Goal: Contribute content: Add original content to the website for others to see

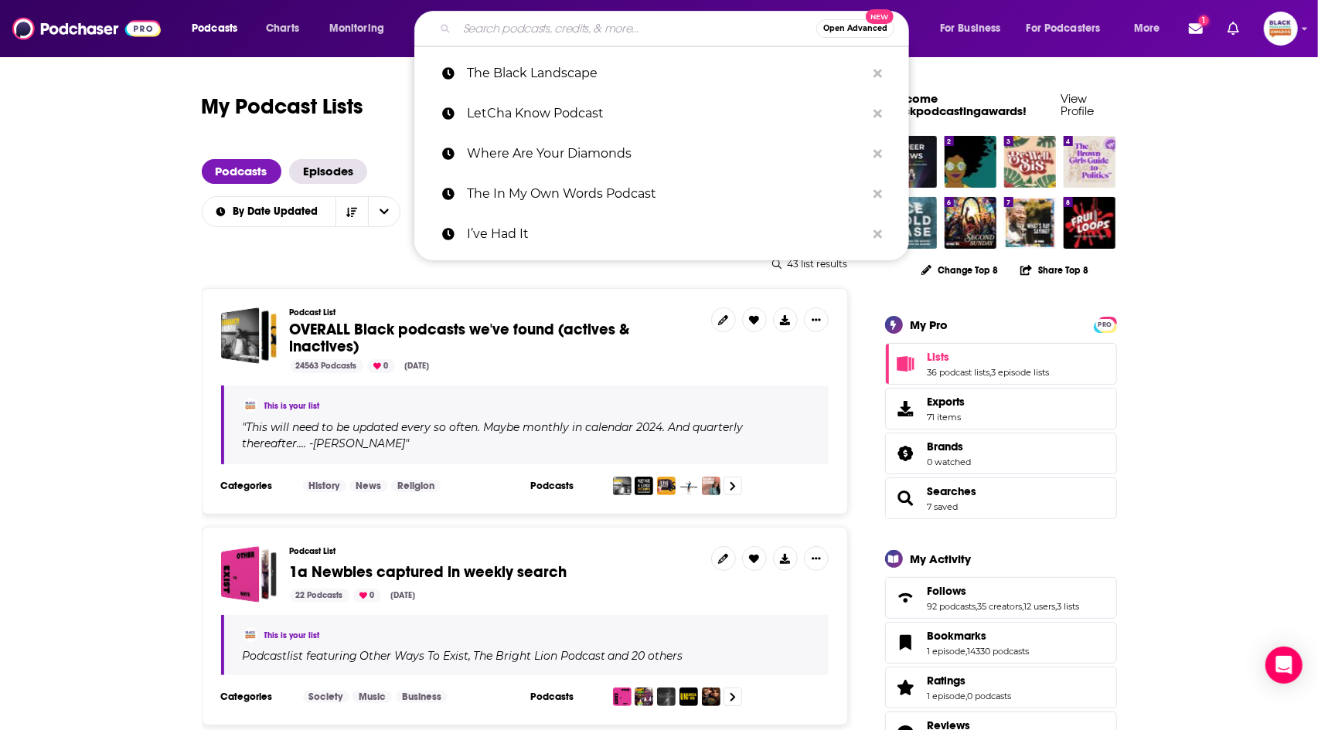
click at [546, 38] on input "Search podcasts, credits, & more..." at bounding box center [636, 28] width 359 height 25
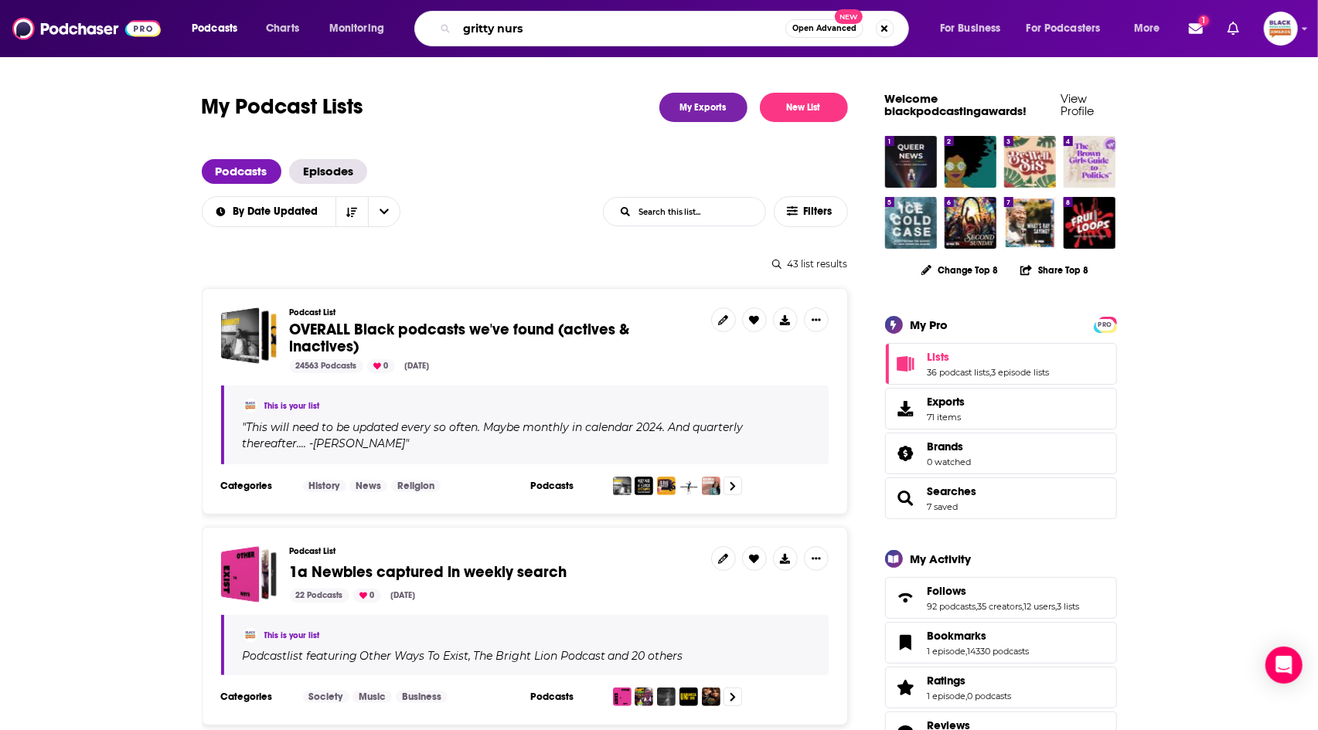
type input "gritty nurse"
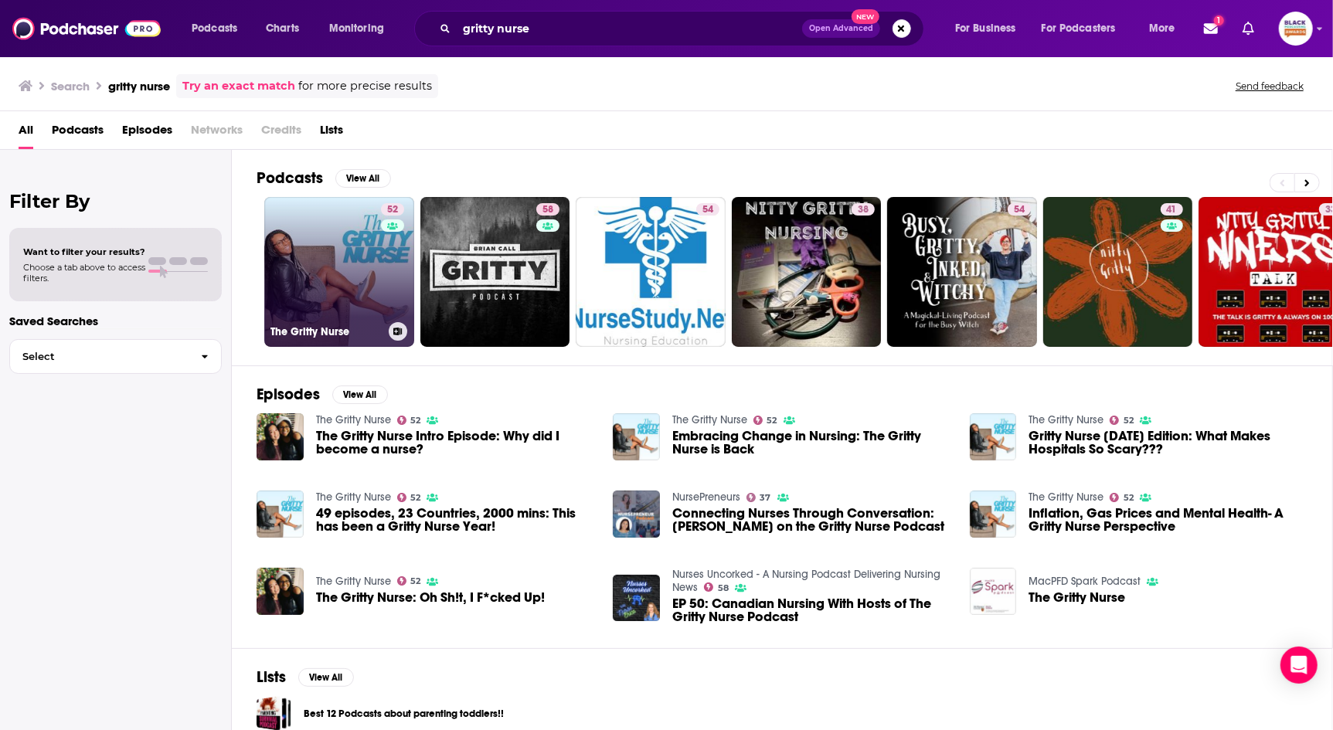
click at [394, 330] on icon at bounding box center [398, 332] width 9 height 8
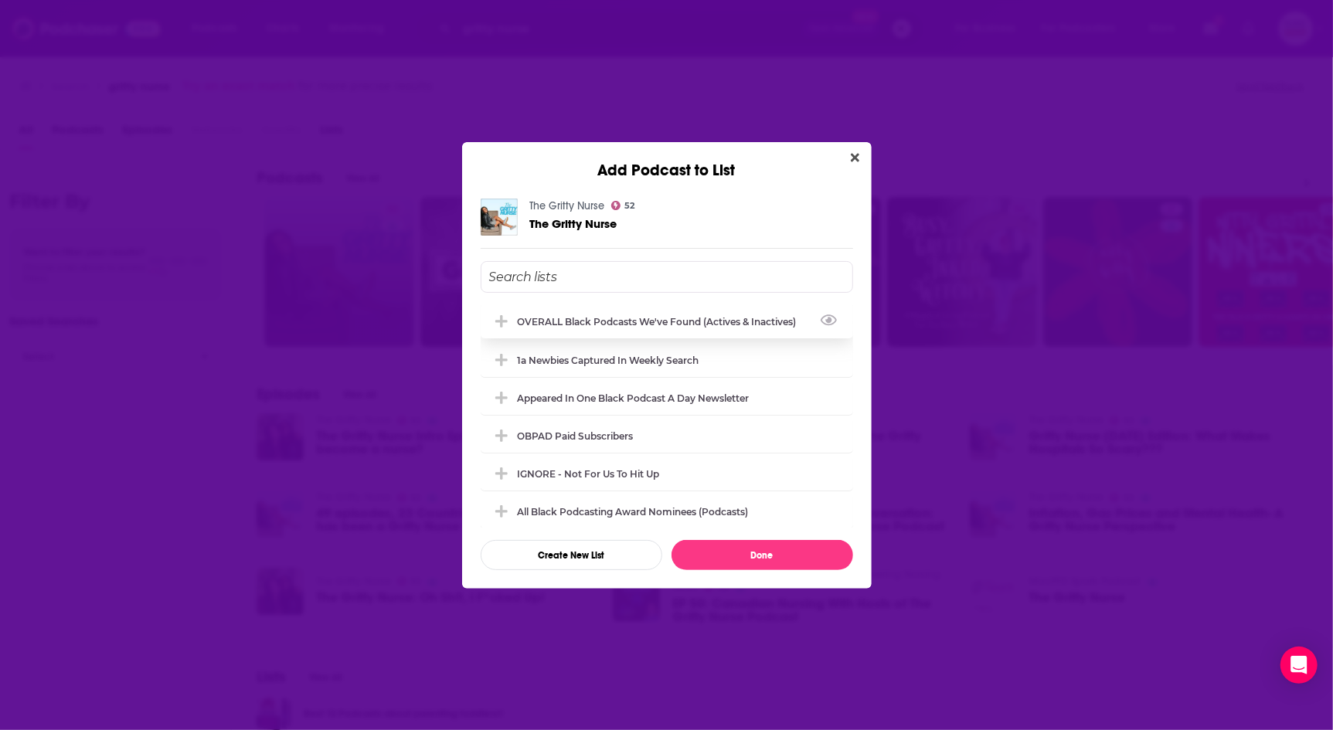
click at [644, 321] on div "OVERALL Black podcasts we've found (actives & inactives)" at bounding box center [662, 322] width 288 height 12
click at [789, 563] on button "Done" at bounding box center [763, 555] width 182 height 30
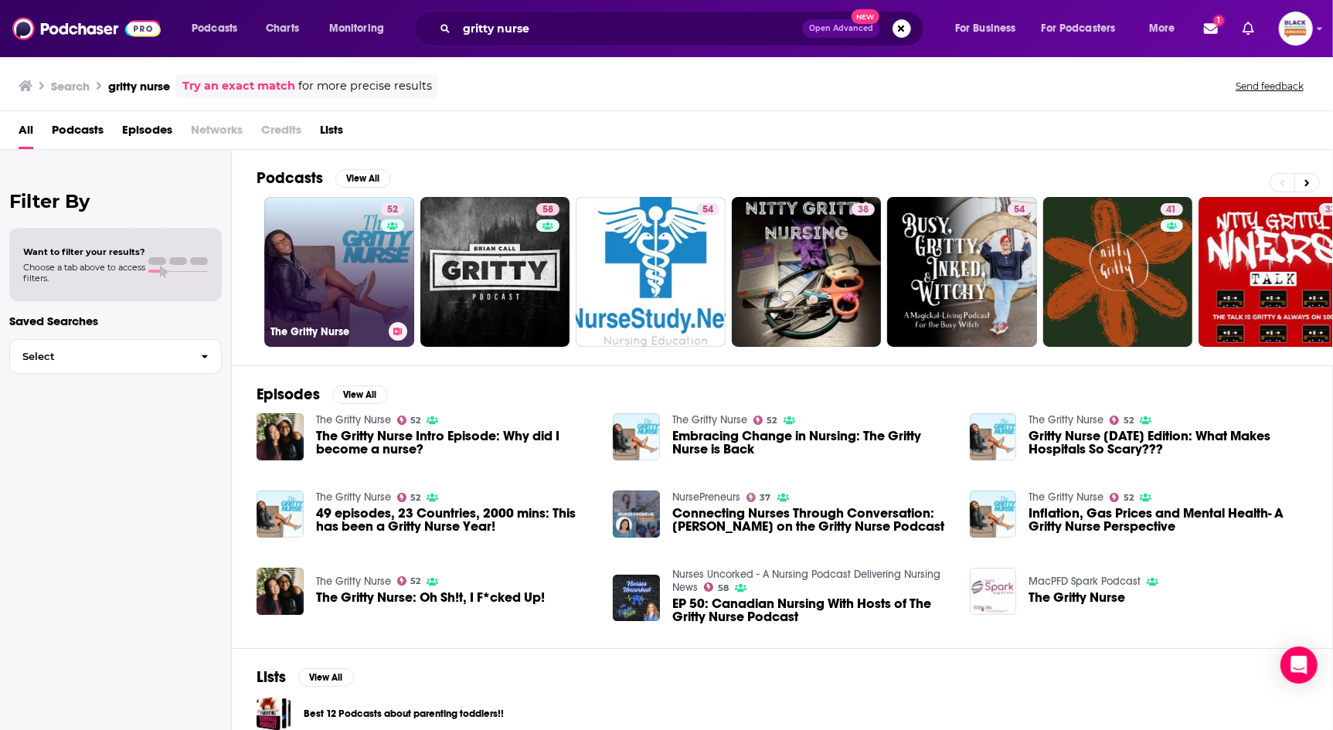
click at [325, 250] on link "52 The Gritty Nurse" at bounding box center [339, 272] width 150 height 150
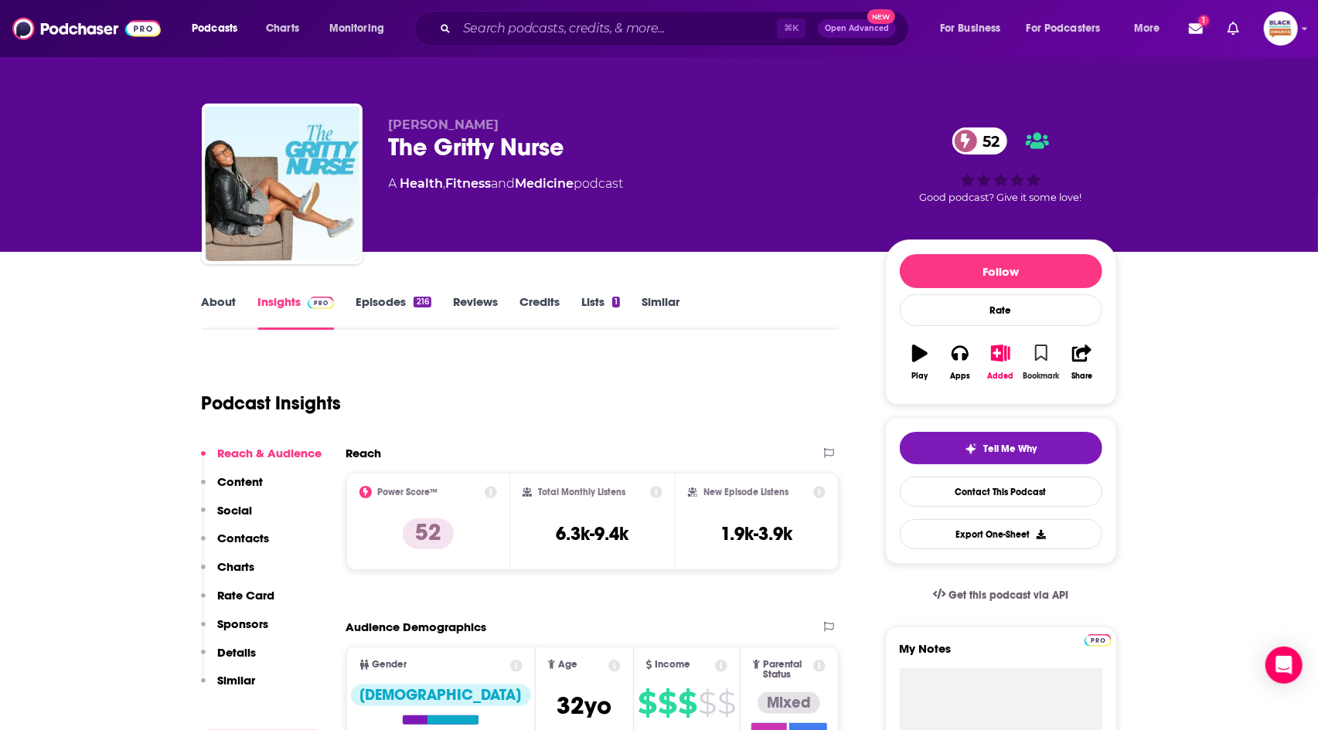
click at [1045, 355] on icon "button" at bounding box center [1041, 353] width 13 height 17
click at [715, 28] on input "Search podcasts, credits, & more..." at bounding box center [617, 28] width 320 height 25
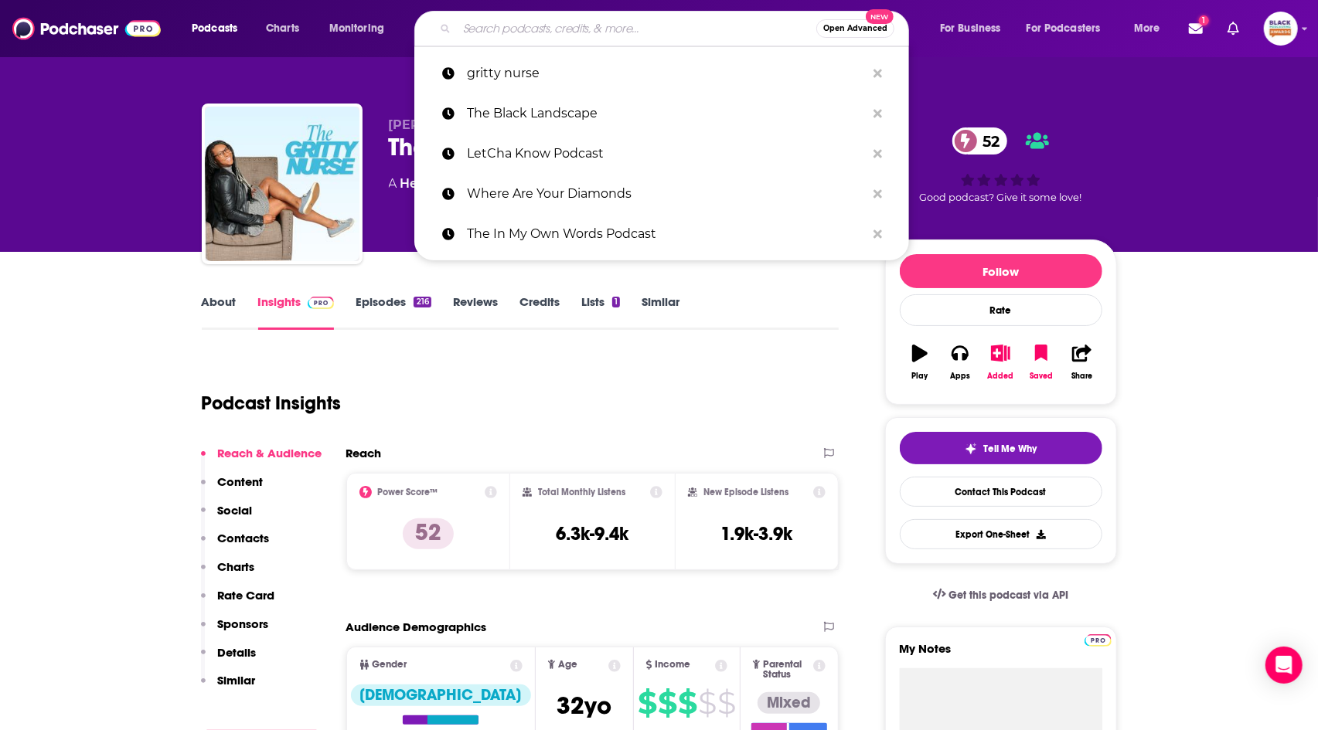
paste input "Simply Necessary Conversations with May June Geminis"
type input "Simply Necessary Conversations with May June Geminis"
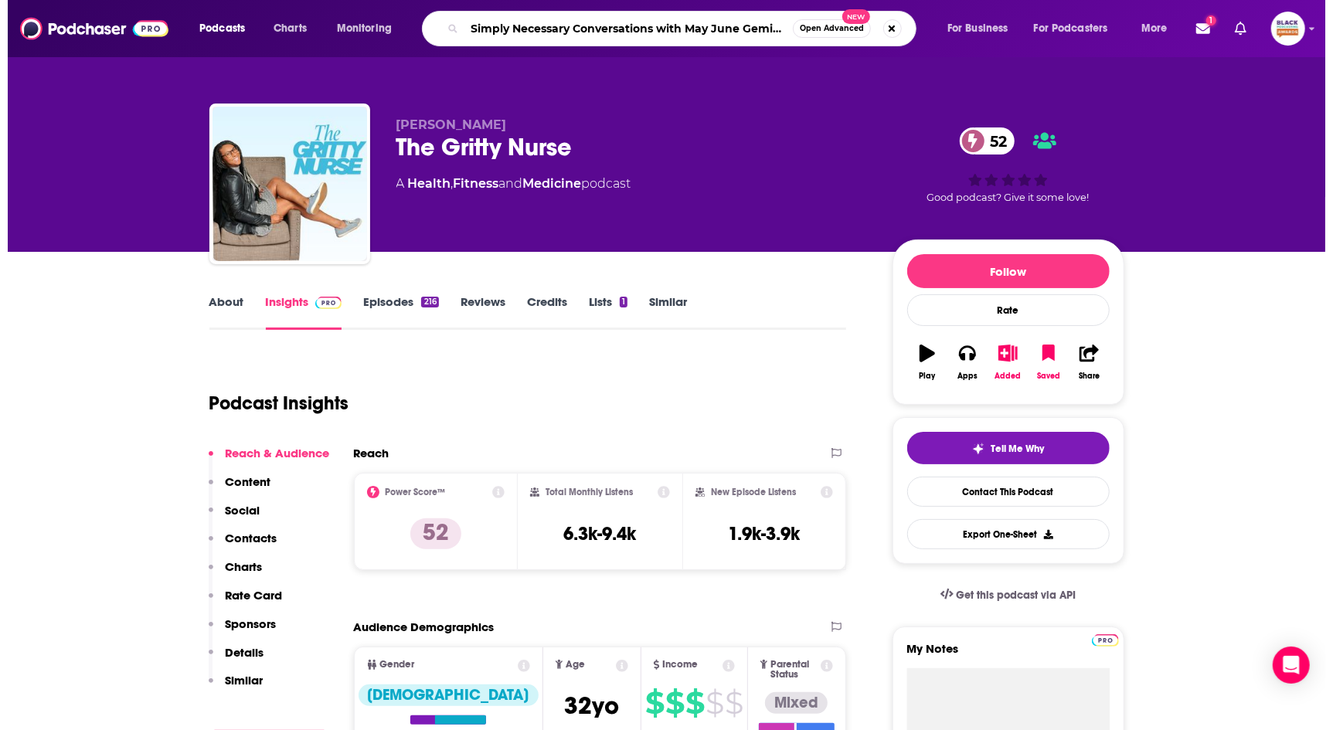
scroll to position [0, 3]
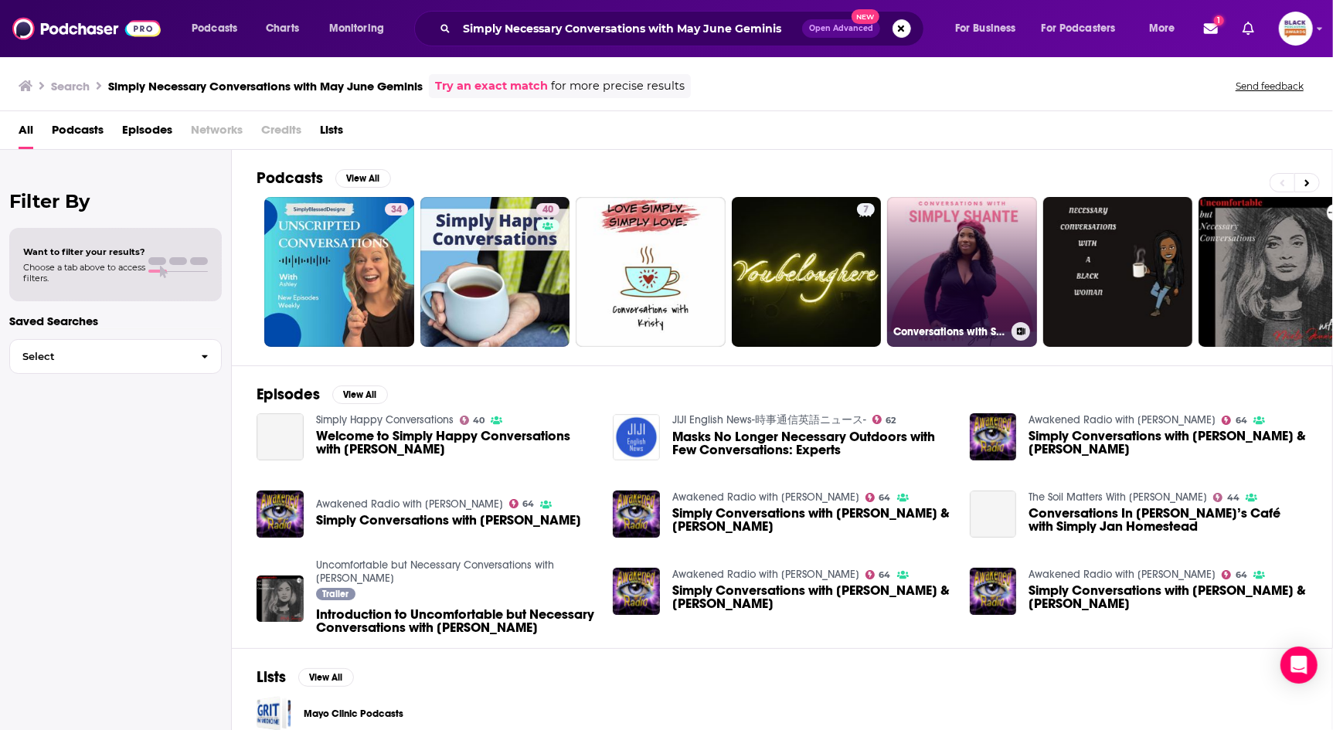
click at [1021, 328] on icon at bounding box center [1021, 332] width 9 height 8
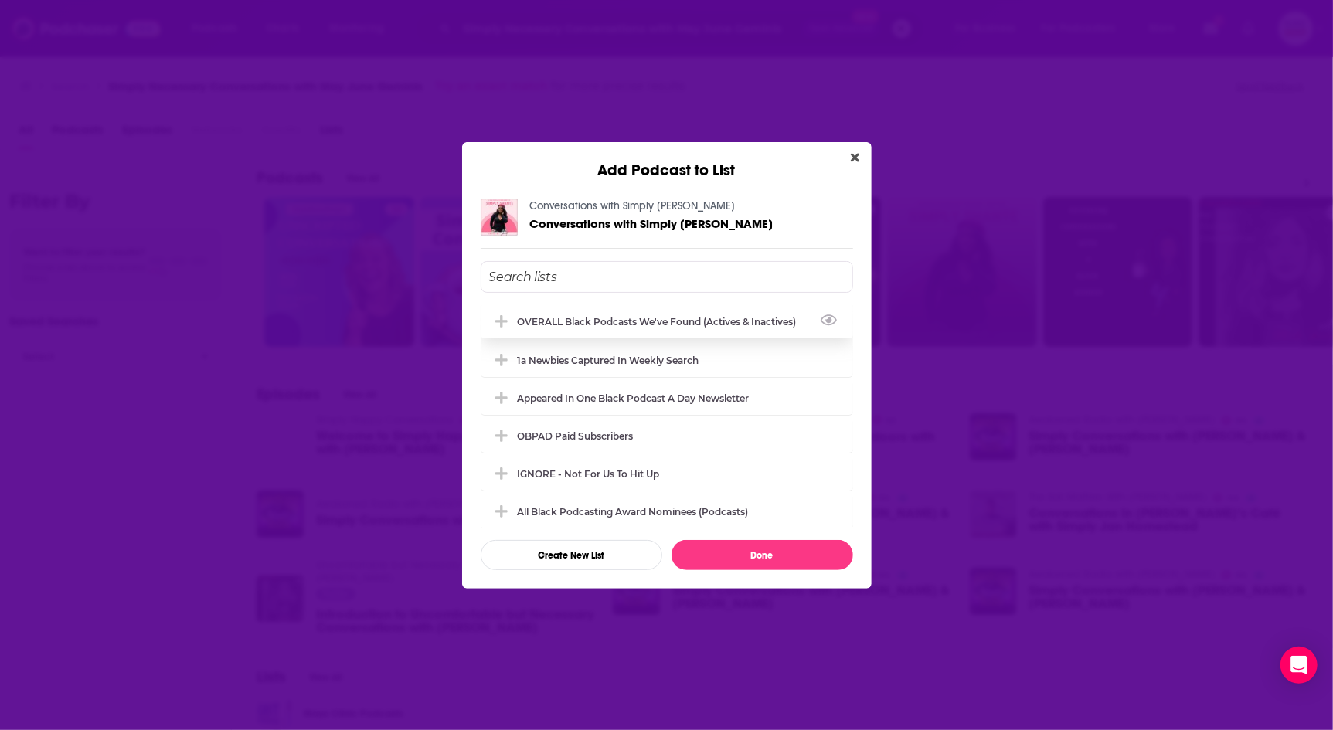
drag, startPoint x: 758, startPoint y: 323, endPoint x: 760, endPoint y: 337, distance: 14.0
click at [758, 322] on div "OVERALL Black podcasts we've found (actives & inactives)" at bounding box center [662, 322] width 288 height 12
drag, startPoint x: 781, startPoint y: 560, endPoint x: 794, endPoint y: 532, distance: 30.4
click at [781, 559] on button "Done" at bounding box center [763, 555] width 182 height 30
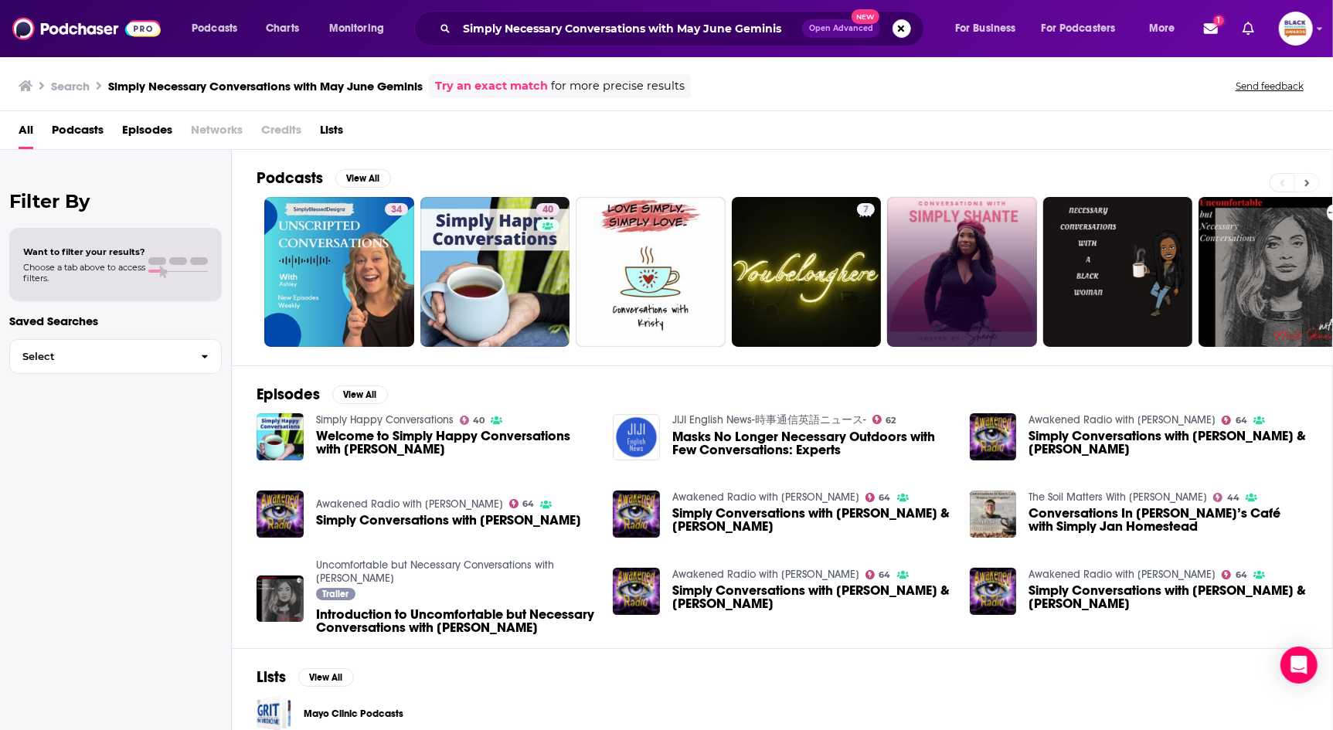
click at [1308, 178] on icon at bounding box center [1306, 183] width 5 height 11
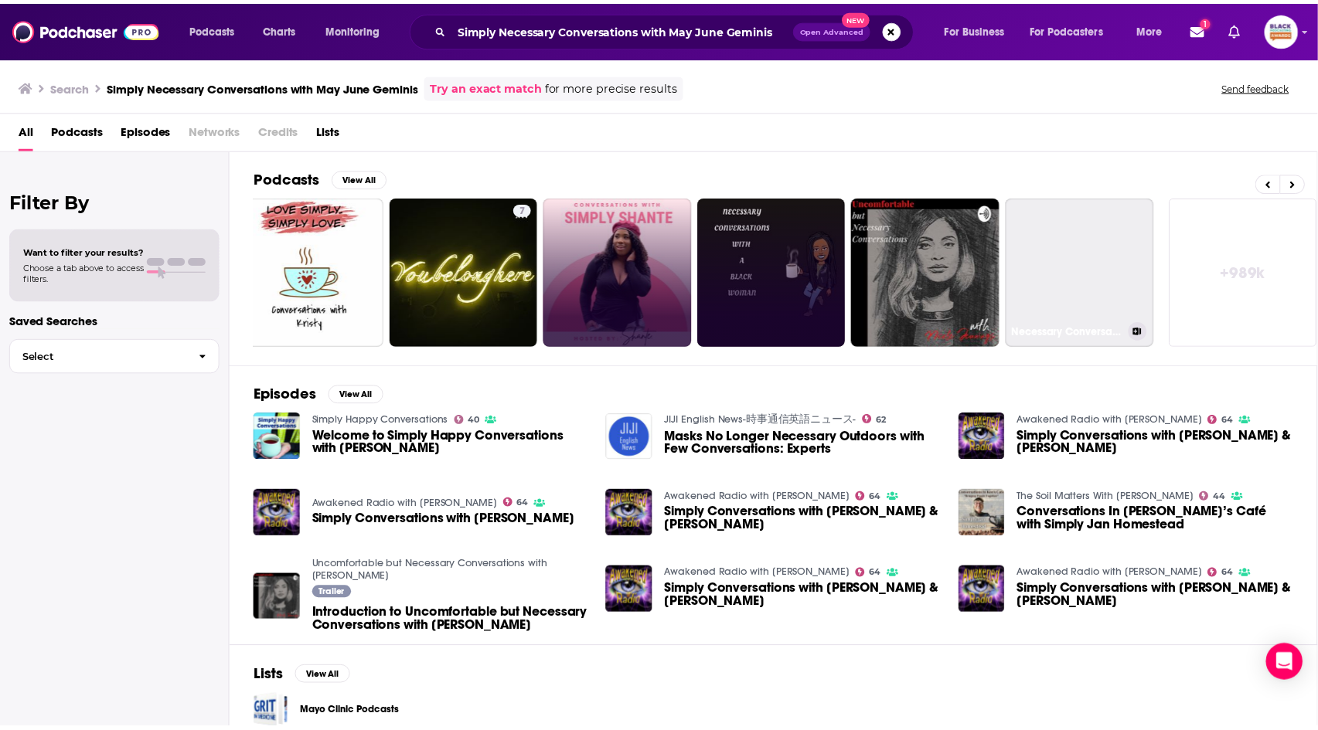
scroll to position [0, 342]
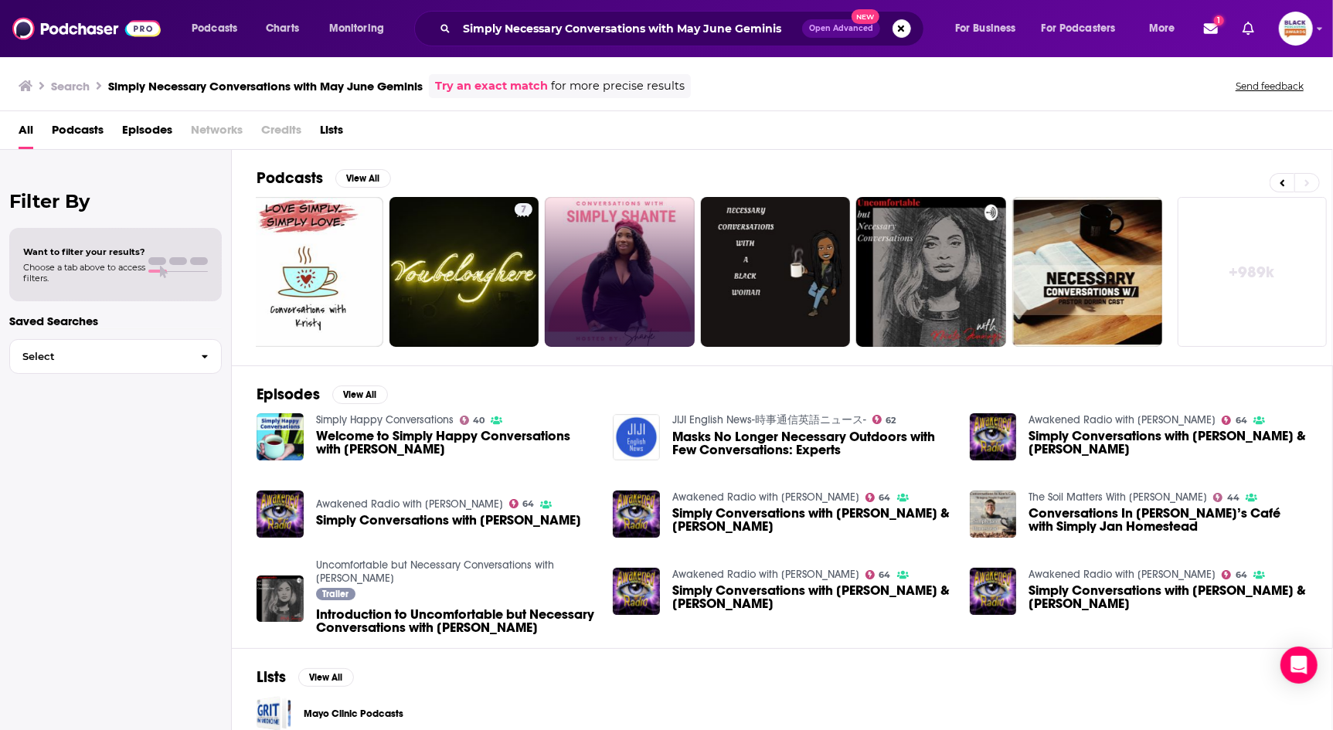
click at [509, 86] on link "Try an exact match" at bounding box center [491, 86] width 113 height 18
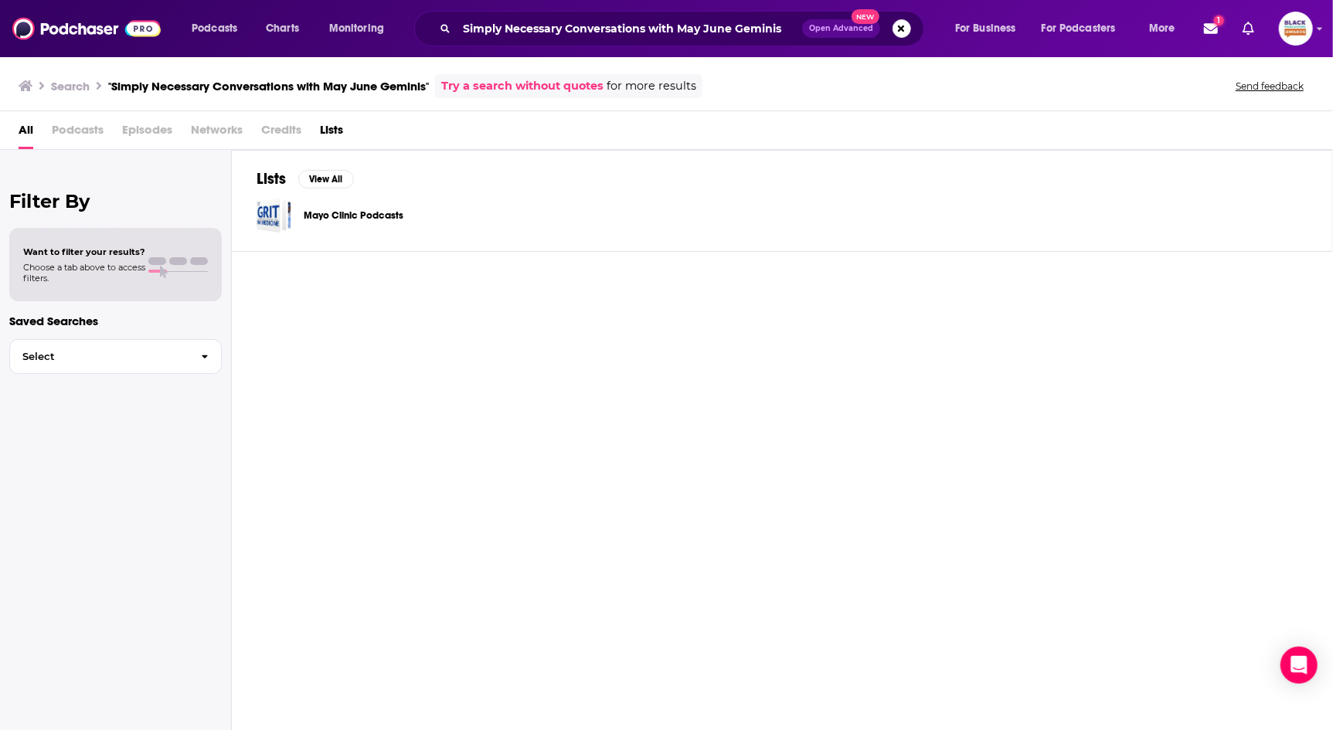
click at [1317, 28] on div "Podcasts Charts Monitoring Simply Necessary Conversations with May June Geminis…" at bounding box center [666, 28] width 1333 height 57
click at [1317, 31] on icon "Show profile menu" at bounding box center [1320, 28] width 6 height 9
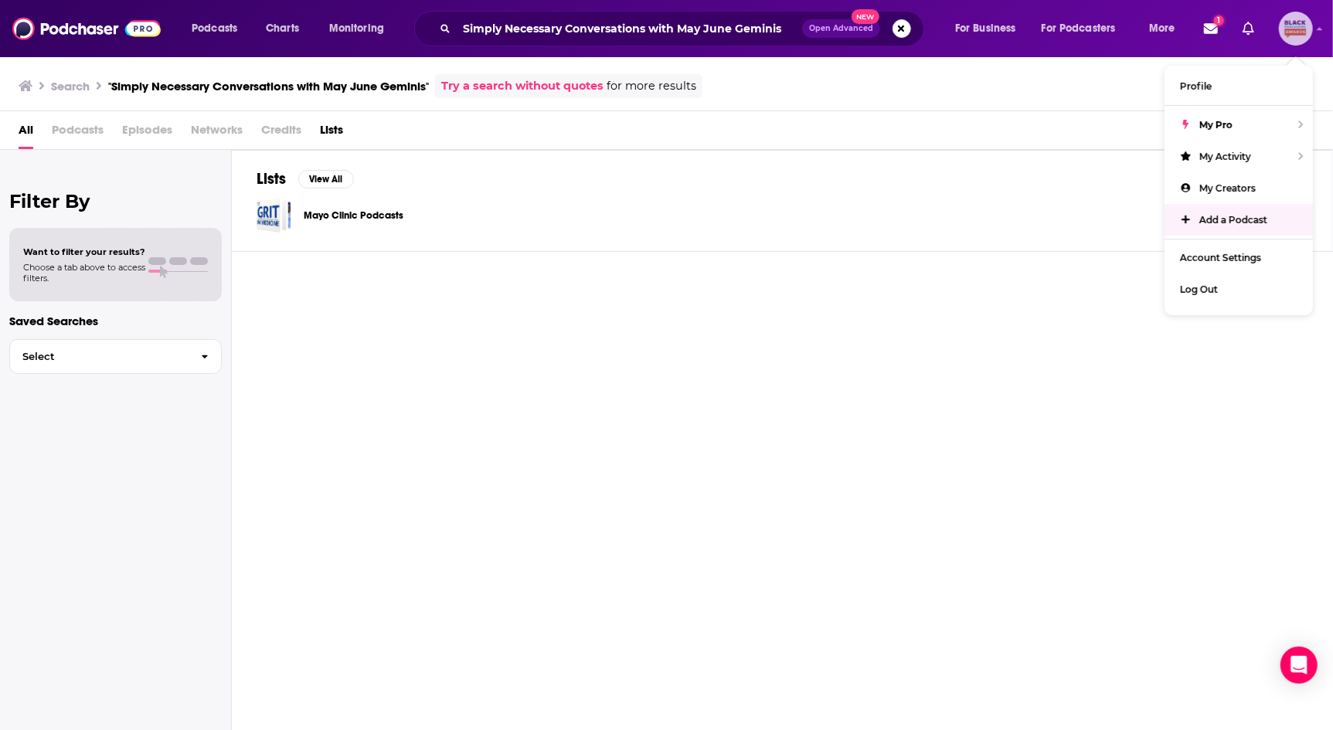
click at [1266, 214] on span "Add a Podcast" at bounding box center [1233, 220] width 68 height 12
type input ""Simply Necessary Conversations with May June Geminis""
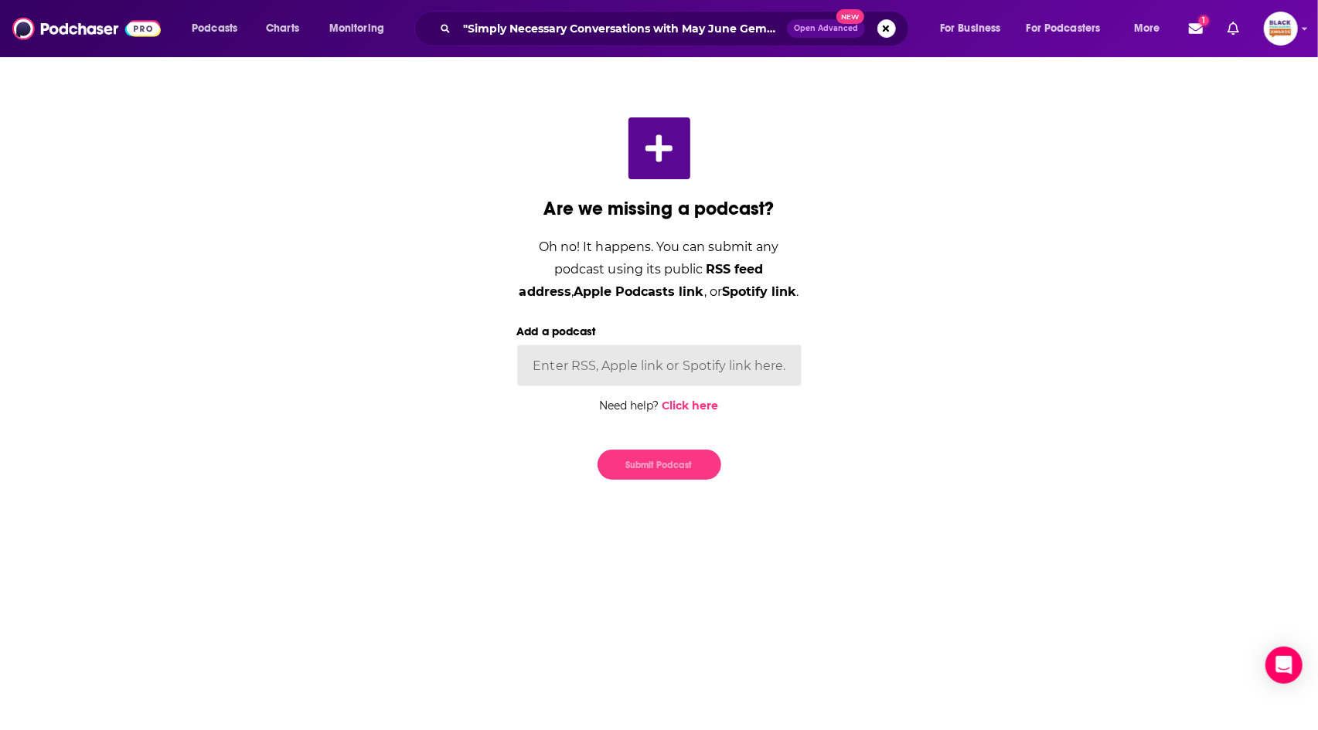
click at [609, 352] on input "Add a podcast" at bounding box center [659, 366] width 284 height 42
paste input "[URL][DOMAIN_NAME]"
type input "[URL][DOMAIN_NAME]"
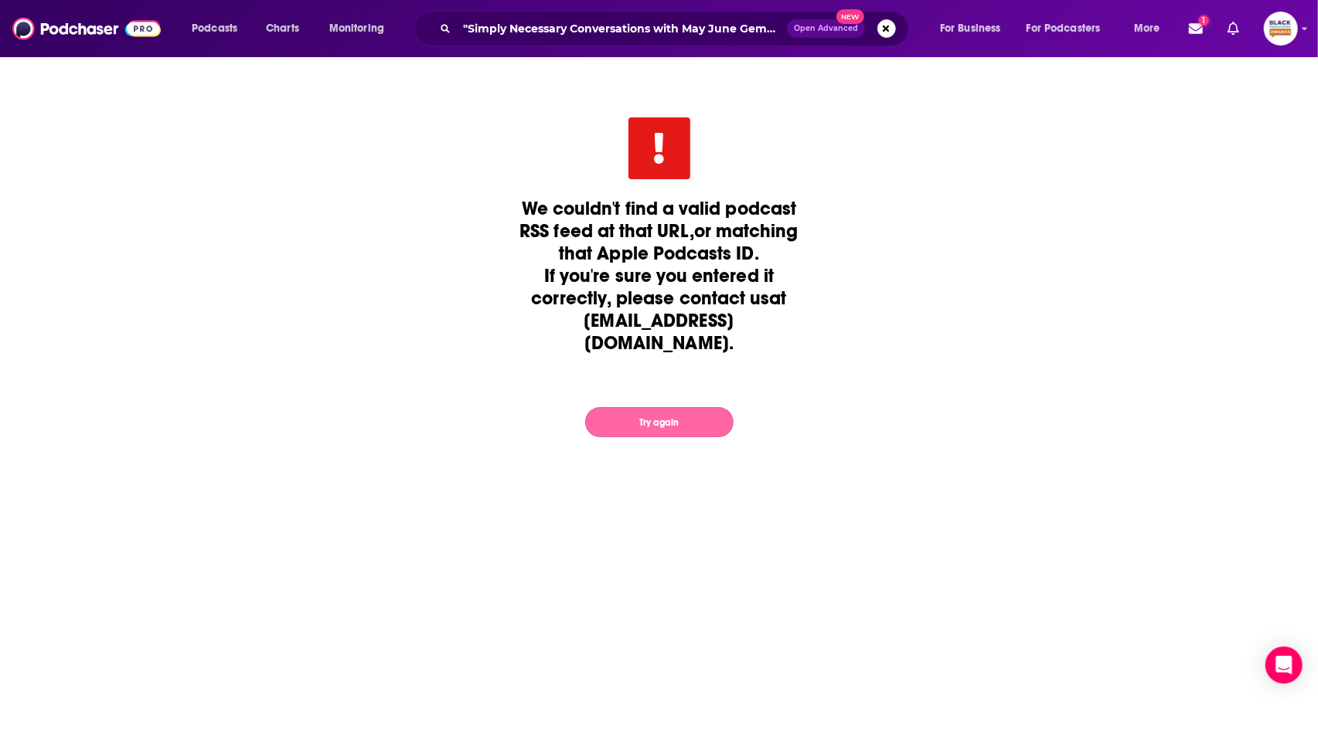
click at [706, 420] on button "Try again" at bounding box center [659, 422] width 148 height 30
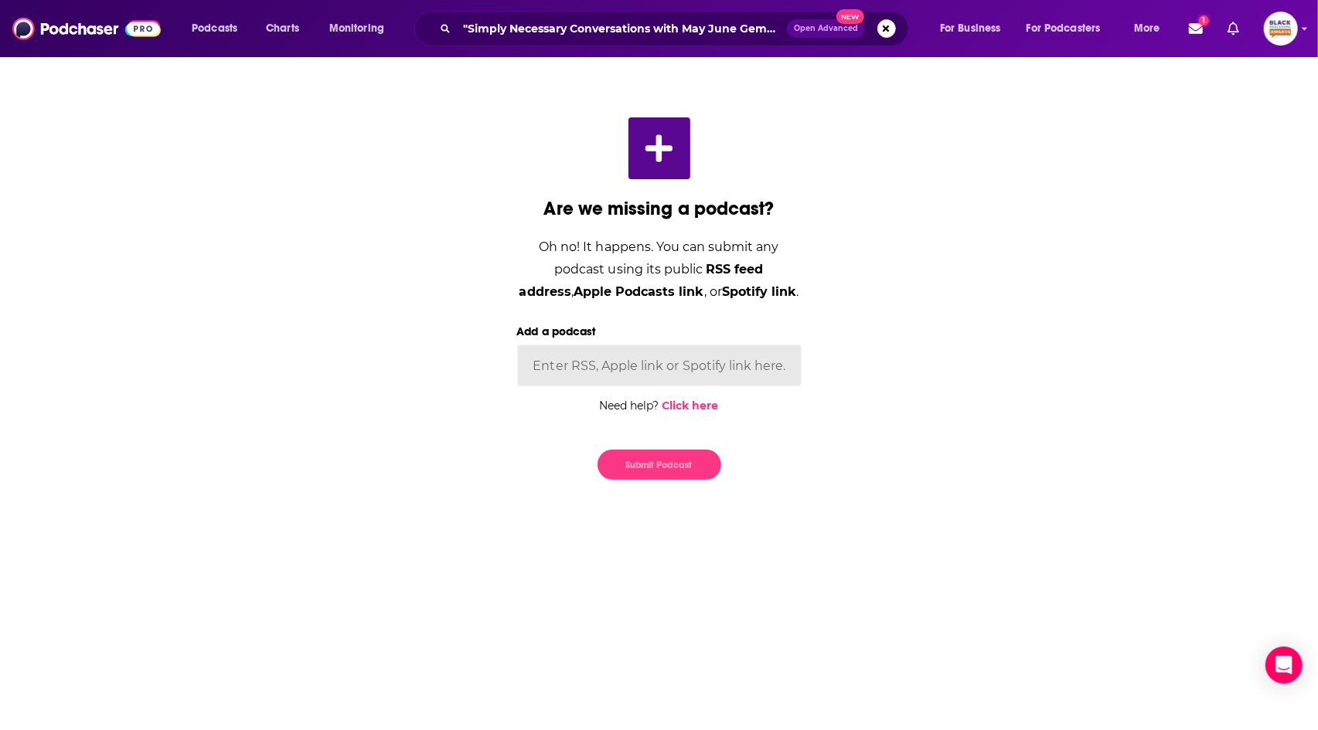
click at [614, 366] on input "Add a podcast" at bounding box center [659, 366] width 284 height 42
paste input "[URL][DOMAIN_NAME]"
type input "[URL][DOMAIN_NAME]"
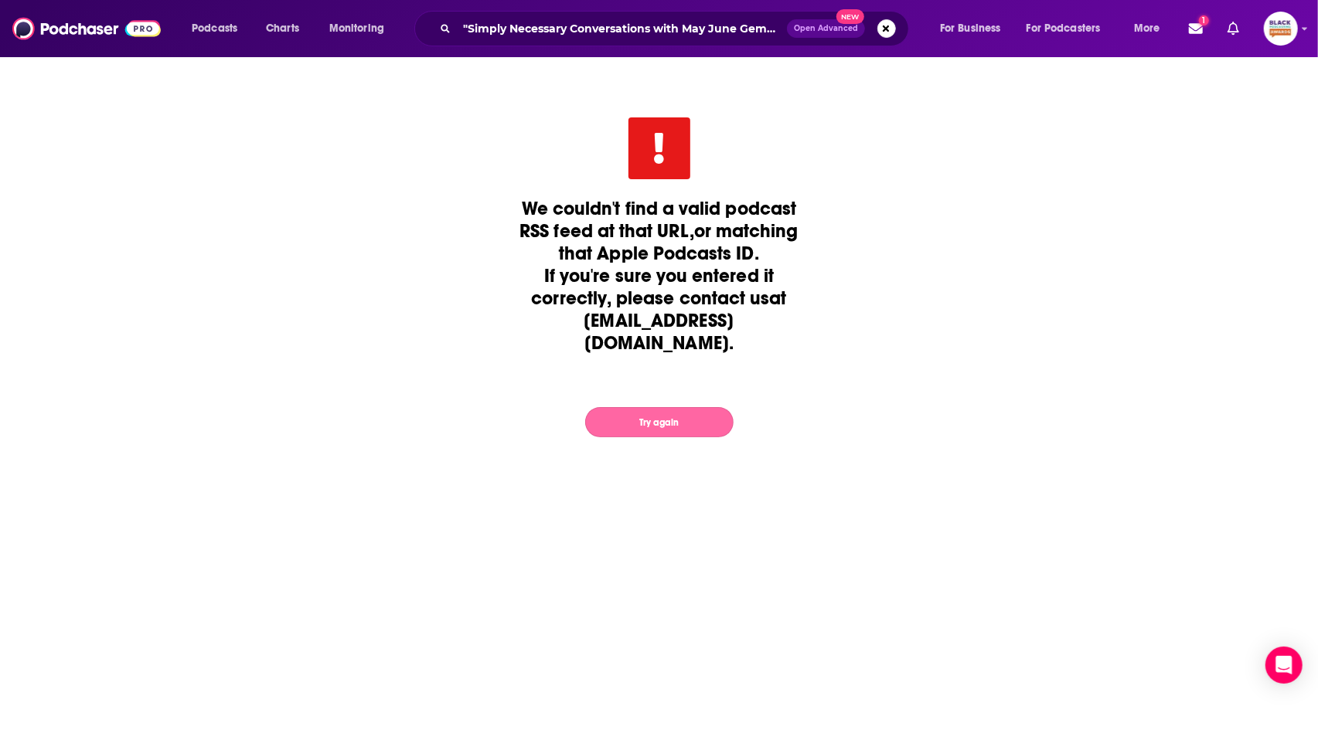
click at [699, 428] on button "Try again" at bounding box center [659, 422] width 148 height 30
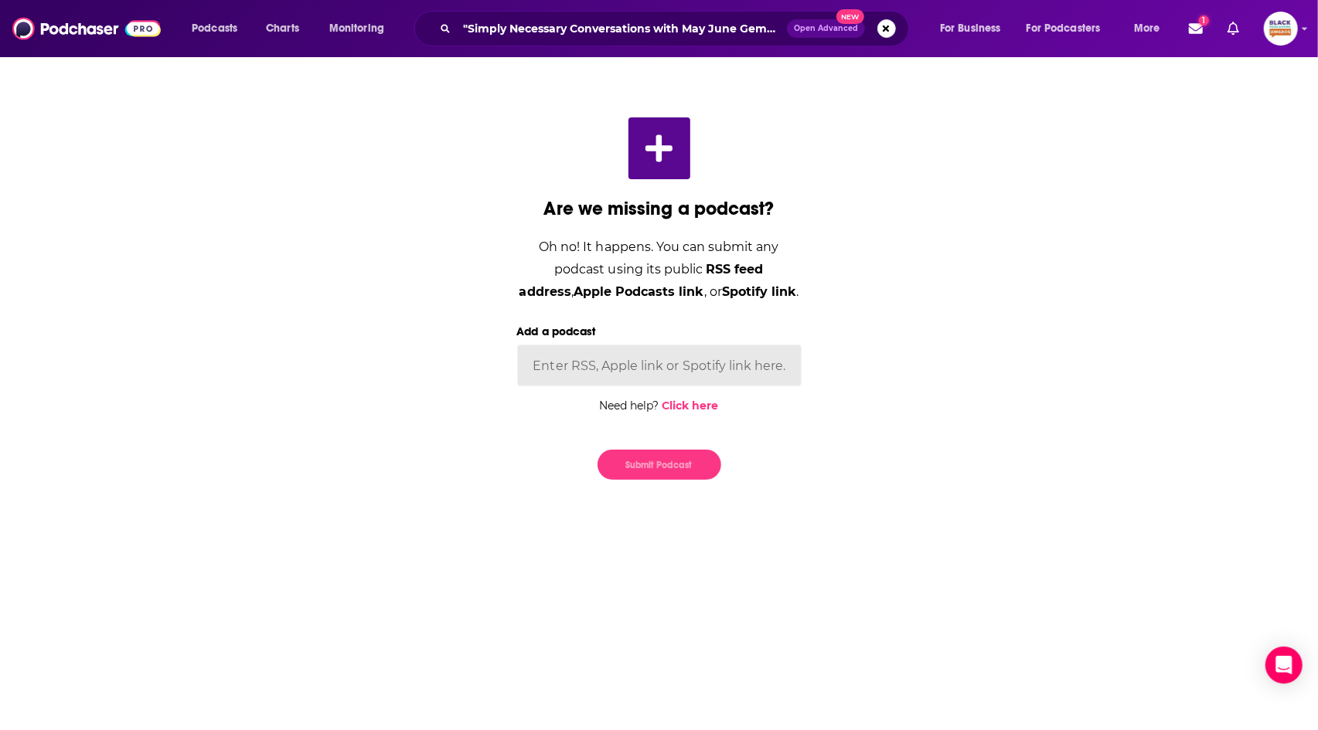
click at [577, 363] on input "Add a podcast" at bounding box center [659, 366] width 284 height 42
paste input "[URL][DOMAIN_NAME]"
type input "[URL][DOMAIN_NAME]"
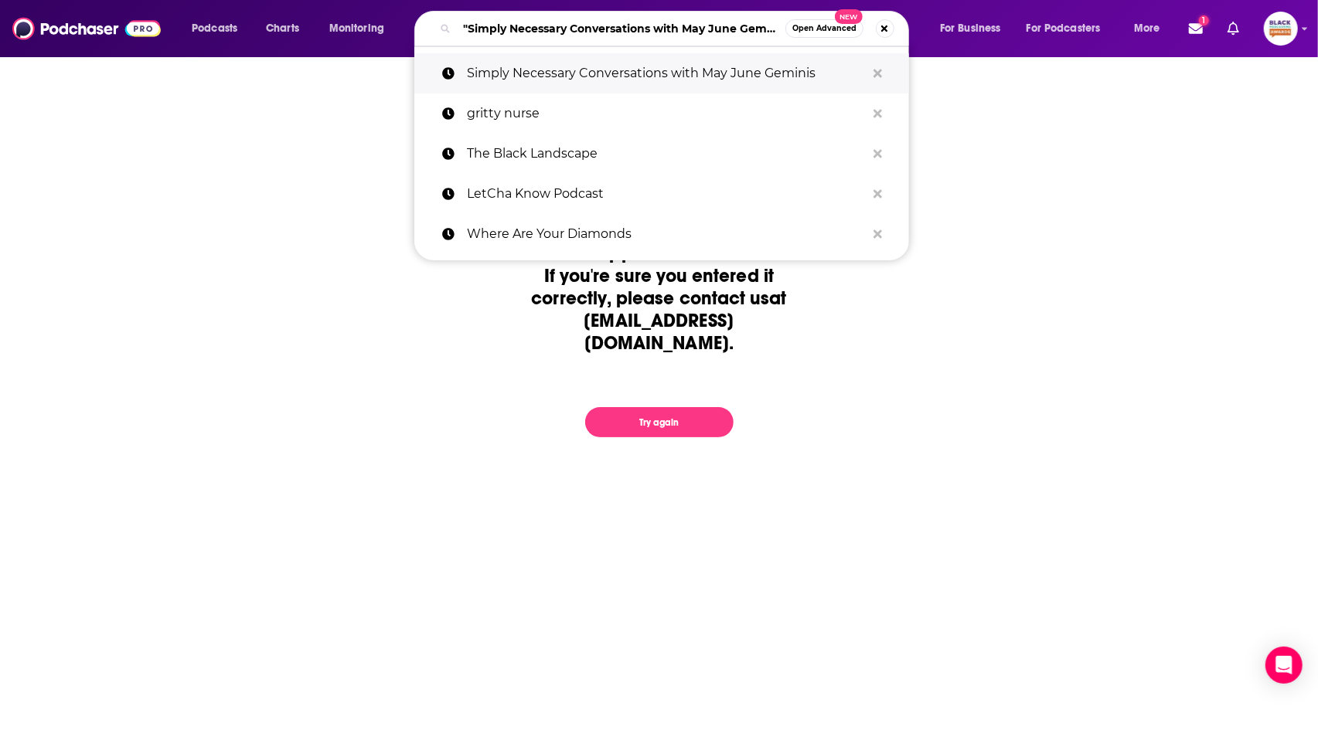
drag, startPoint x: 655, startPoint y: 22, endPoint x: 666, endPoint y: 60, distance: 39.6
click at [665, 46] on div ""Simply Necessary Conversations with May June Geminis" Open Advanced New Simply…" at bounding box center [676, 29] width 495 height 36
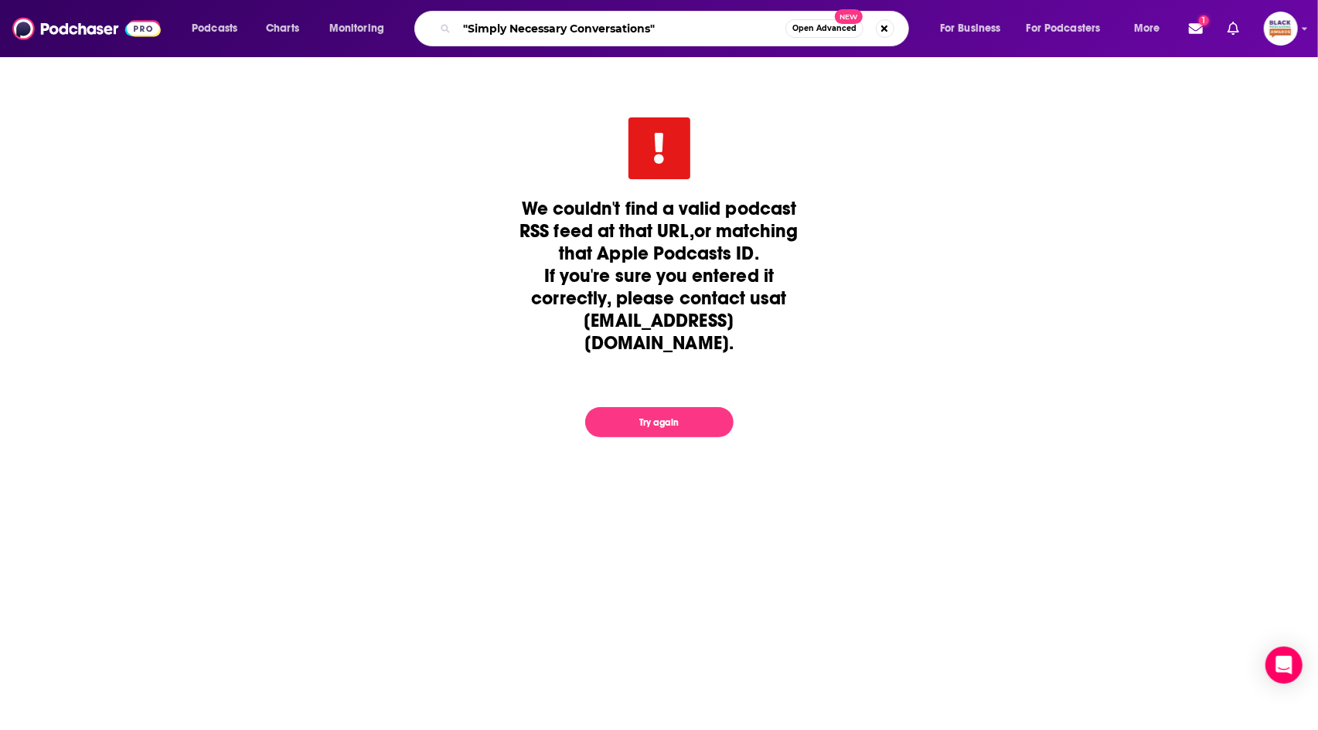
scroll to position [0, 0]
type input ""Simply Necessary Conversations""
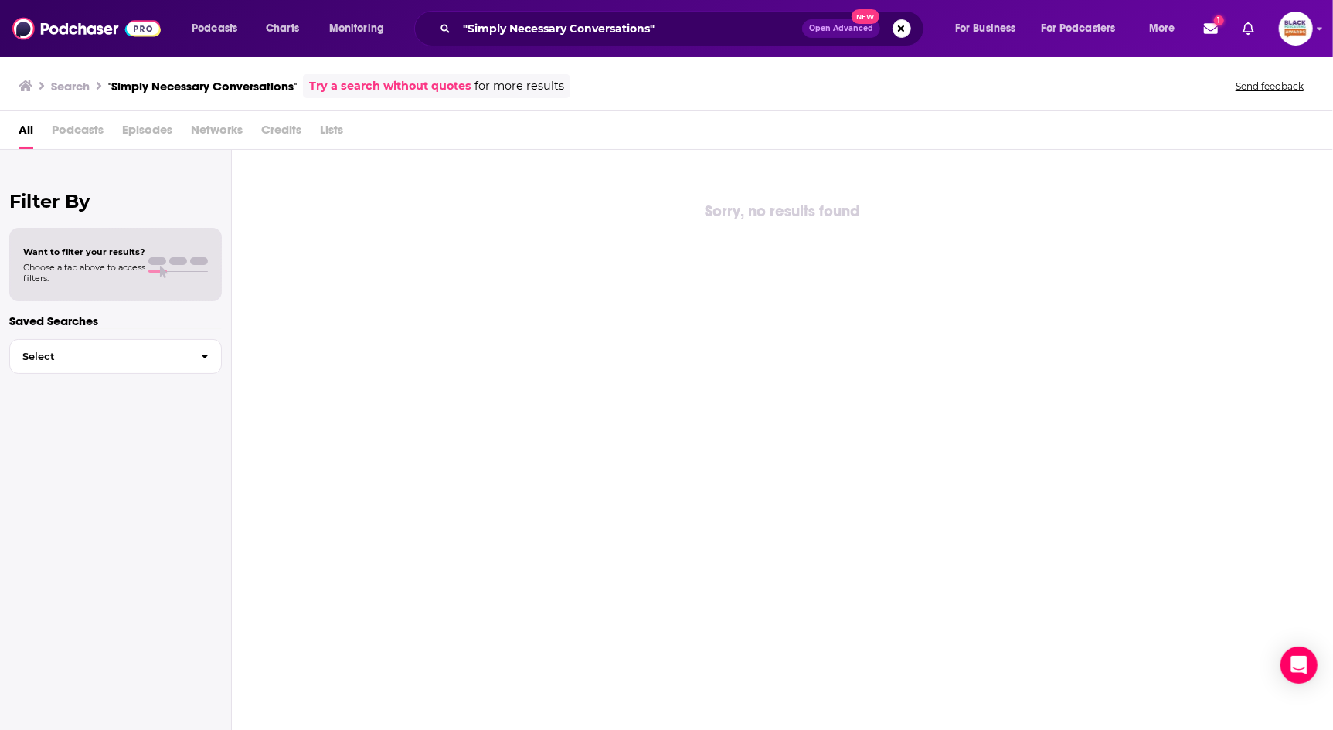
click at [451, 90] on link "Try a search without quotes" at bounding box center [390, 86] width 162 height 18
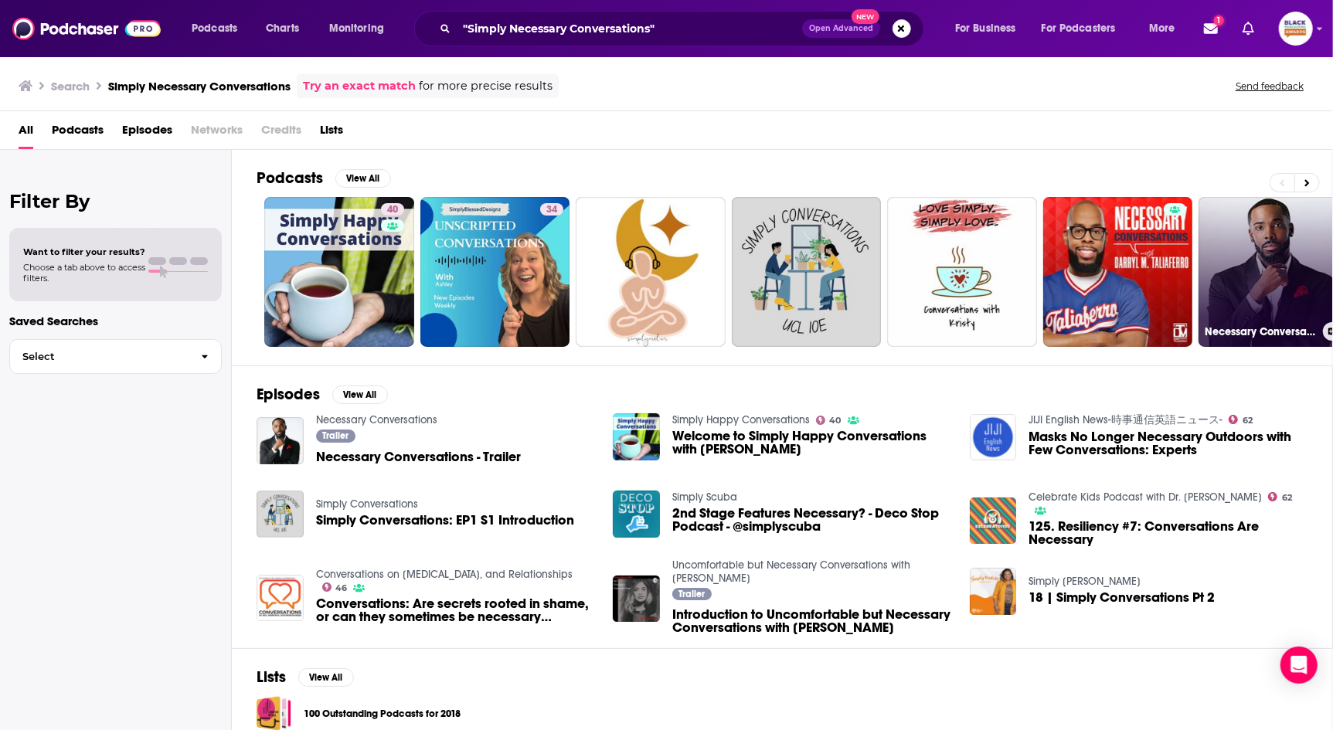
click at [1317, 331] on icon at bounding box center [1332, 332] width 9 height 8
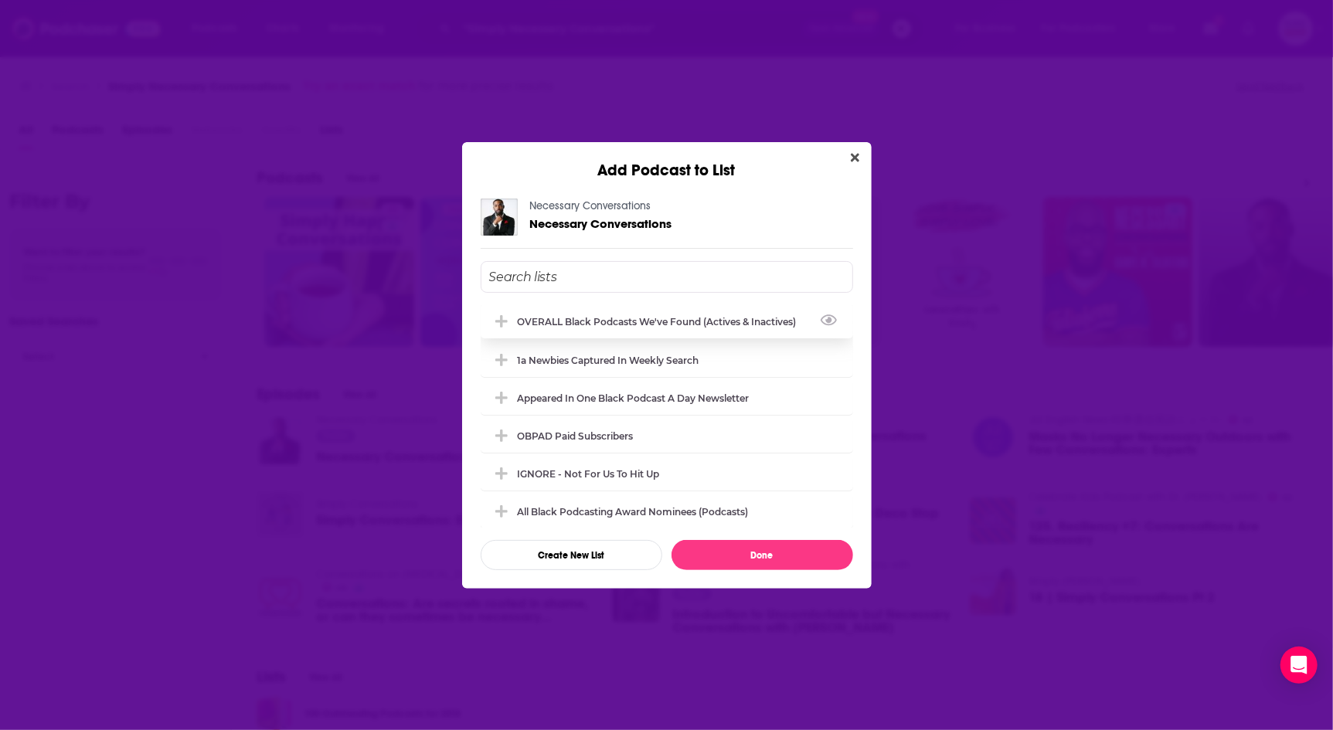
click at [760, 321] on div "OVERALL Black podcasts we've found (actives & inactives)" at bounding box center [662, 322] width 288 height 12
click at [757, 549] on button "Done" at bounding box center [763, 555] width 182 height 30
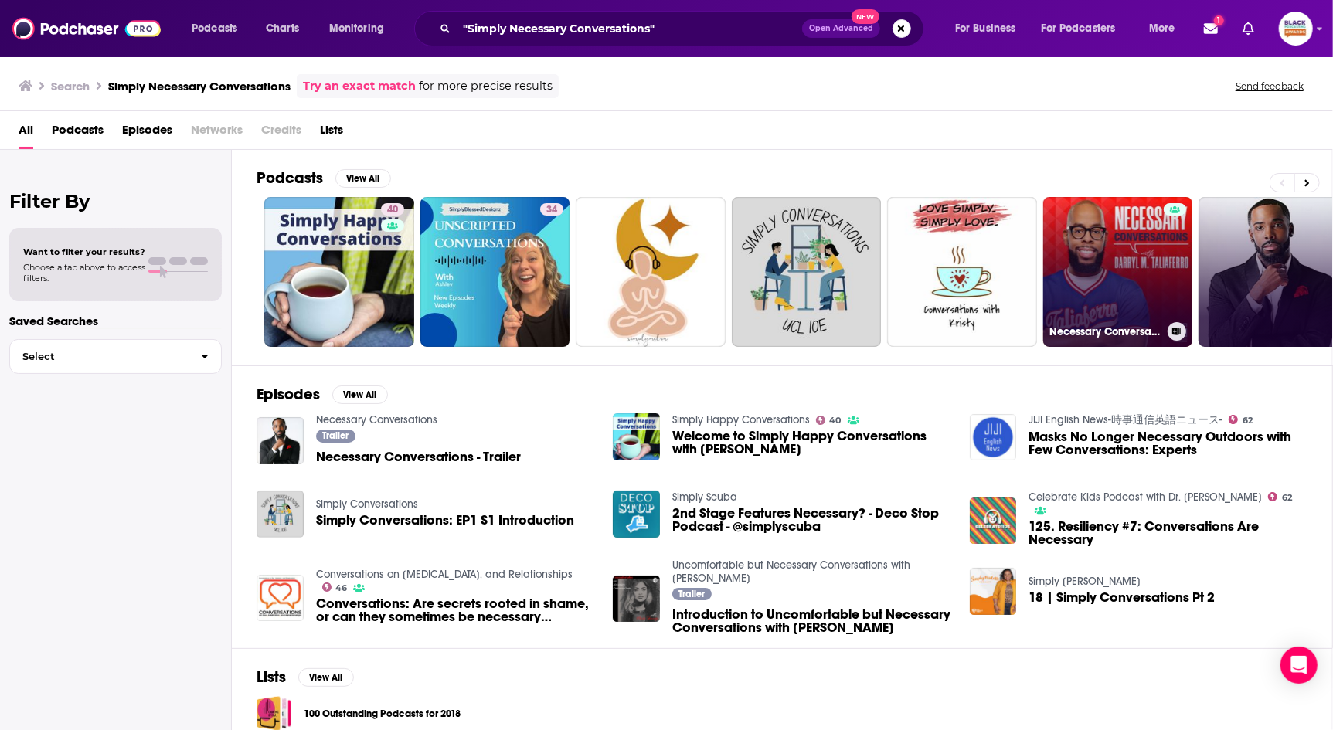
click at [1175, 333] on icon at bounding box center [1176, 332] width 9 height 8
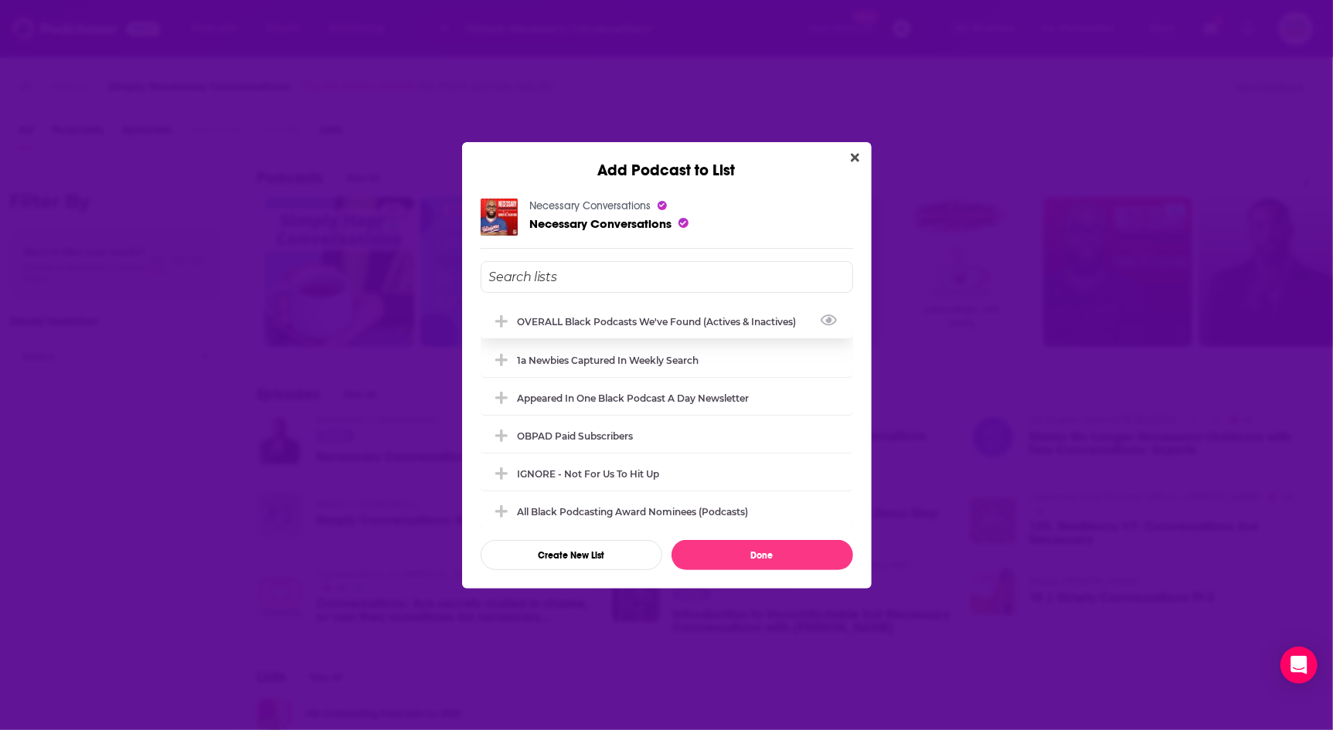
click at [686, 312] on div "OVERALL Black podcasts we've found (actives & inactives)" at bounding box center [667, 321] width 372 height 34
click at [753, 551] on button "Done" at bounding box center [763, 555] width 182 height 30
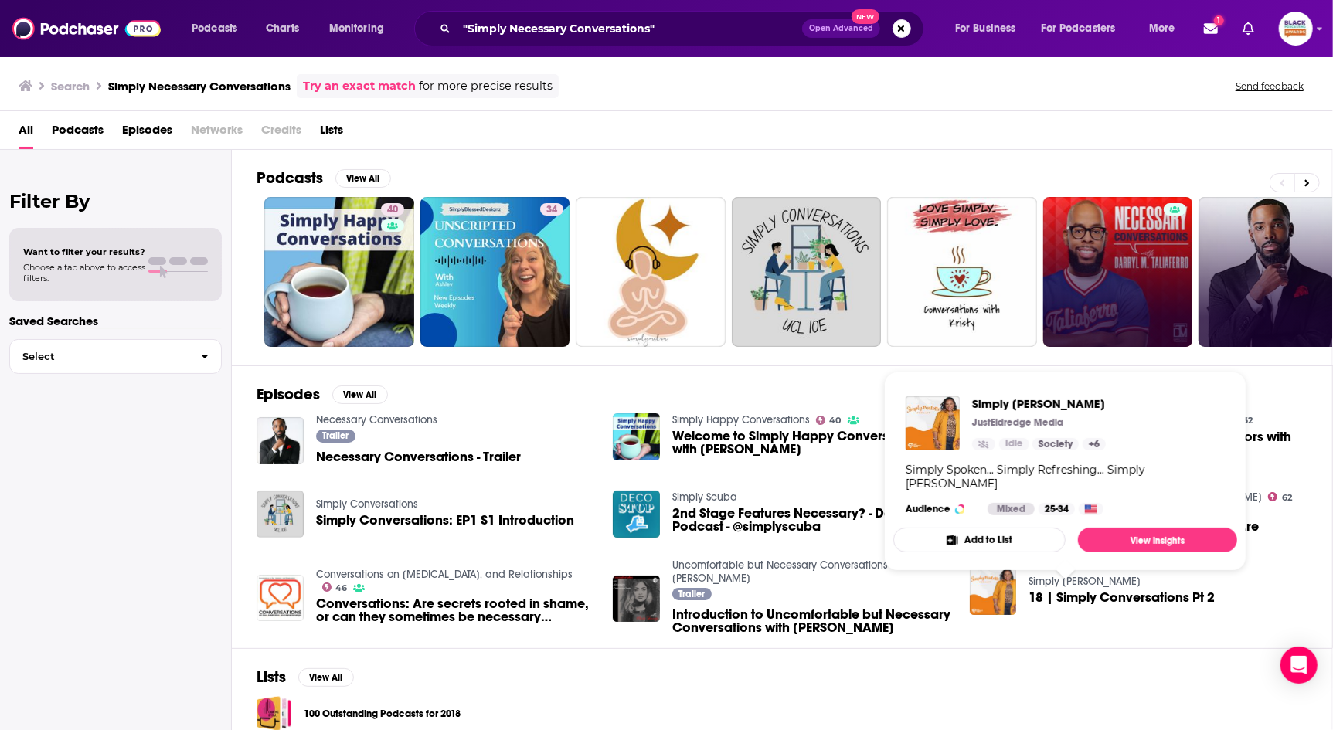
click at [1066, 580] on link "Simply [PERSON_NAME]" at bounding box center [1085, 581] width 112 height 13
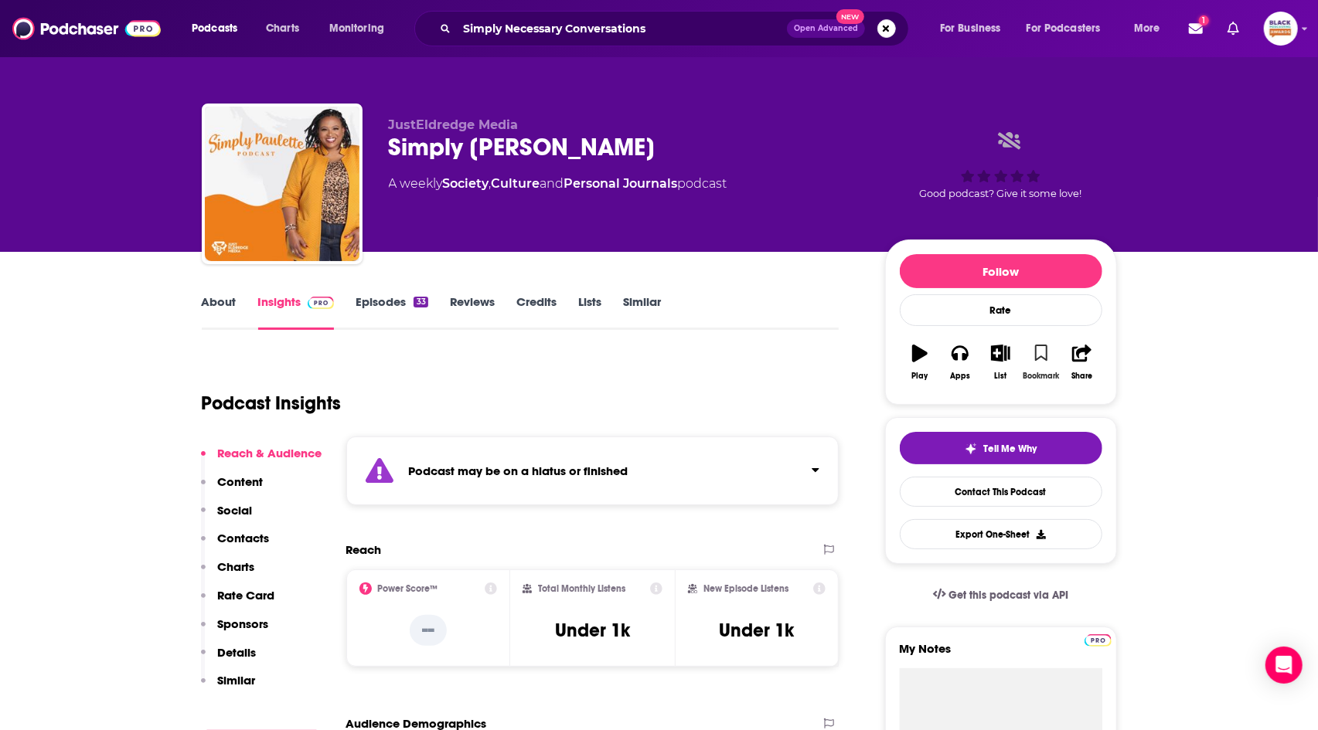
click at [1041, 355] on icon "button" at bounding box center [1041, 353] width 13 height 17
click at [1002, 361] on button "List" at bounding box center [1000, 363] width 40 height 56
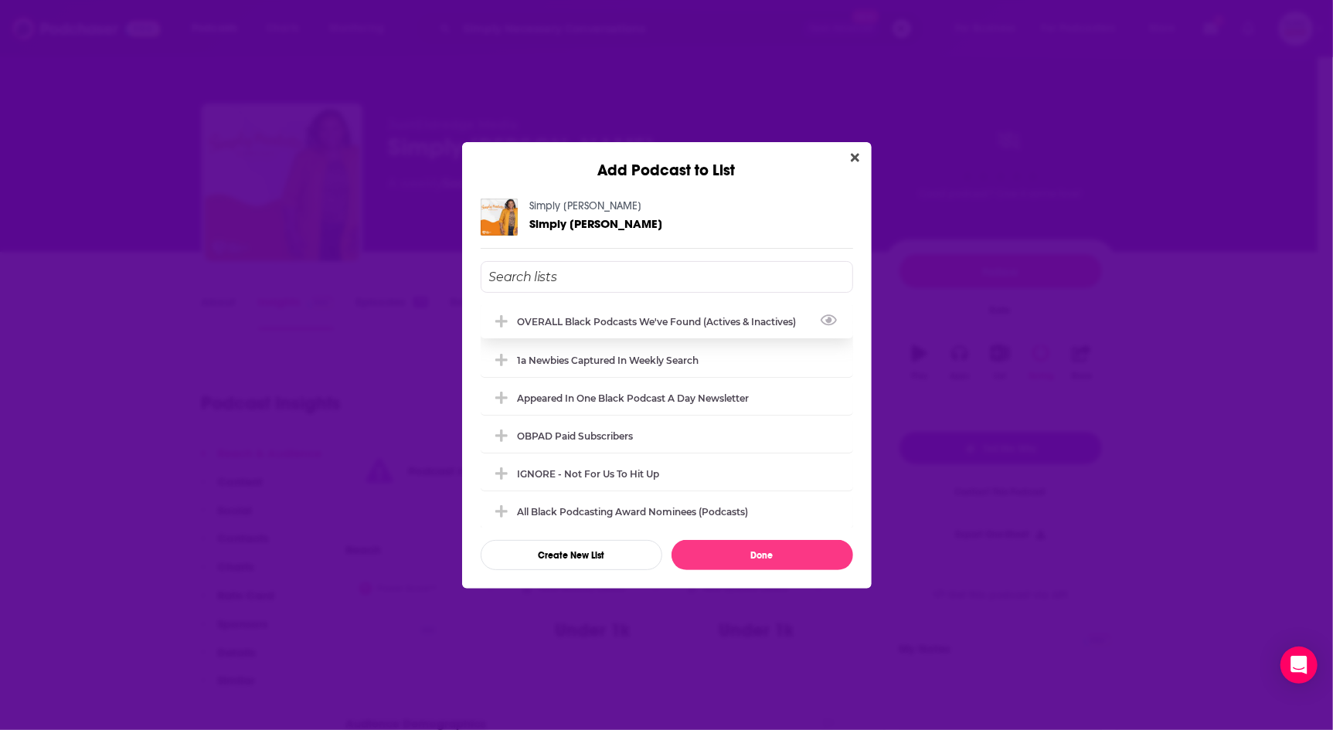
click at [712, 316] on div "OVERALL Black podcasts we've found (actives & inactives)" at bounding box center [662, 322] width 288 height 12
click at [754, 549] on button "Done" at bounding box center [763, 555] width 182 height 30
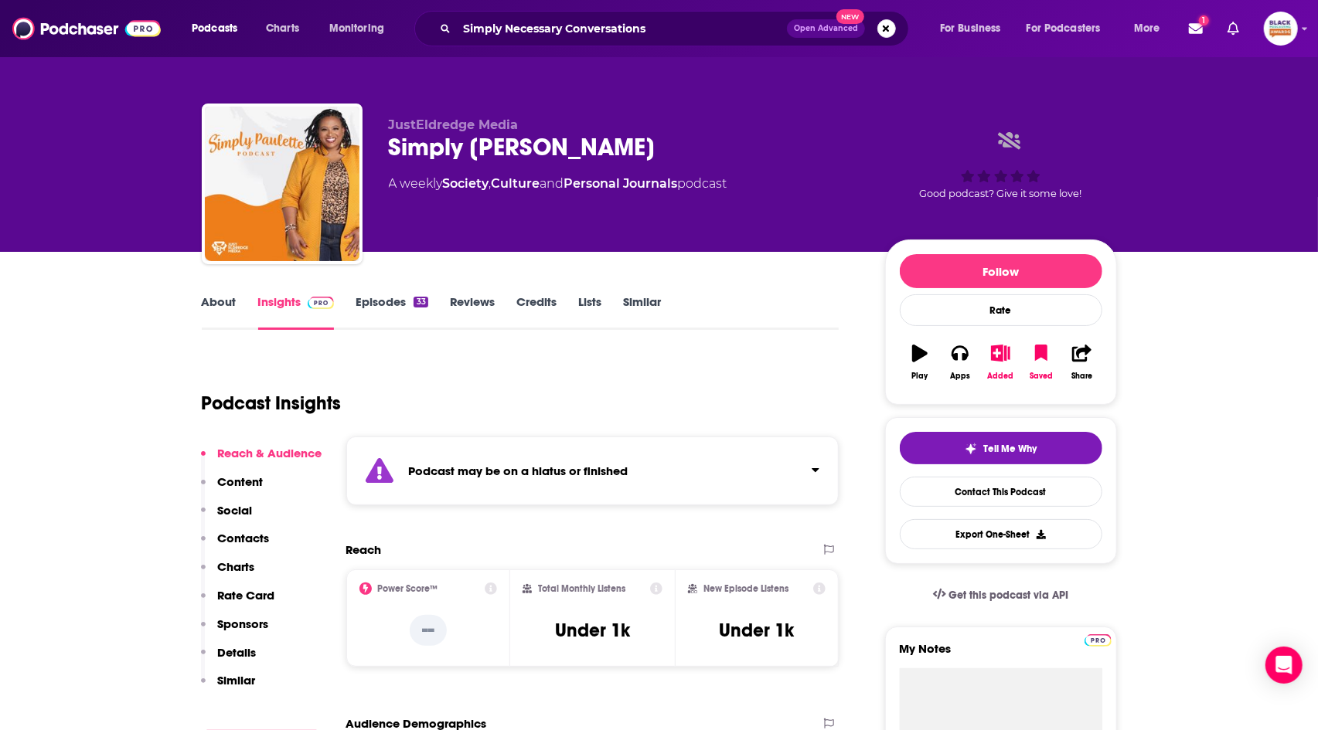
click at [649, 309] on link "Similar" at bounding box center [642, 312] width 38 height 36
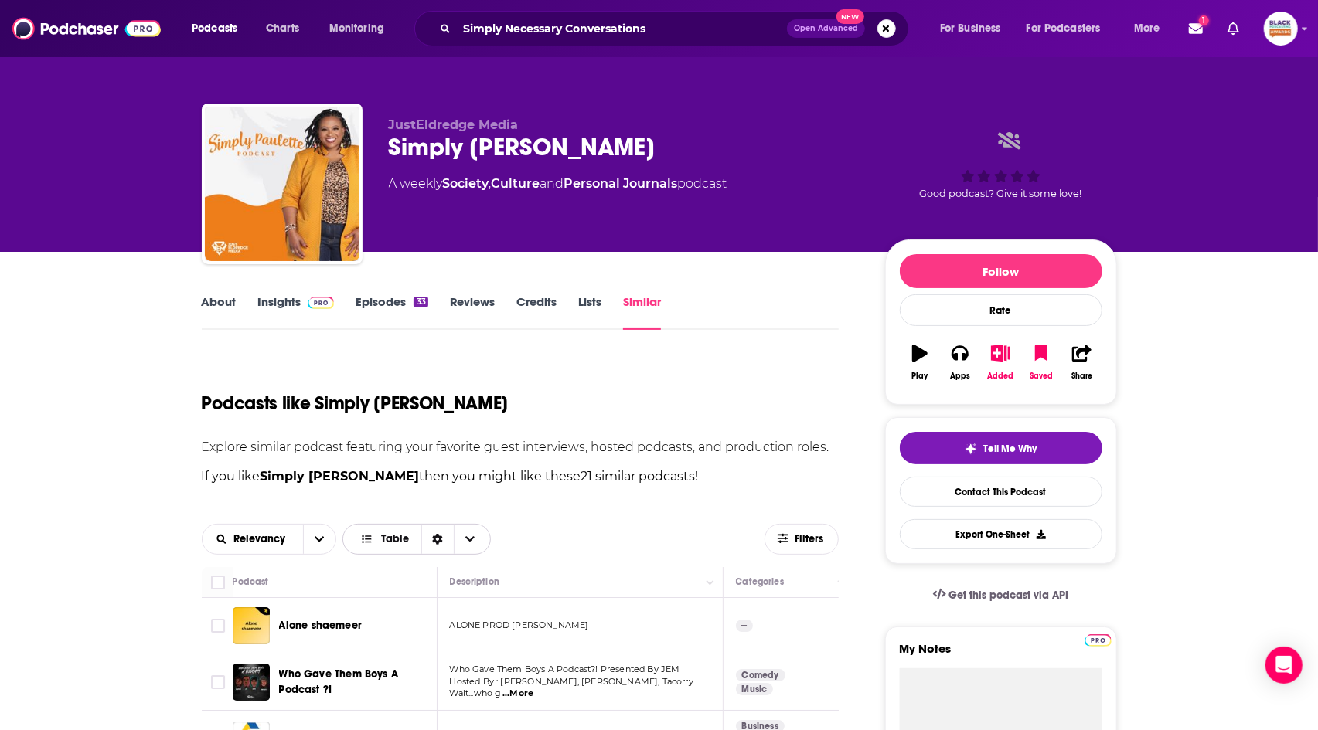
click at [395, 546] on span "Table" at bounding box center [384, 539] width 74 height 26
click at [384, 593] on span "Gallery" at bounding box center [426, 593] width 104 height 9
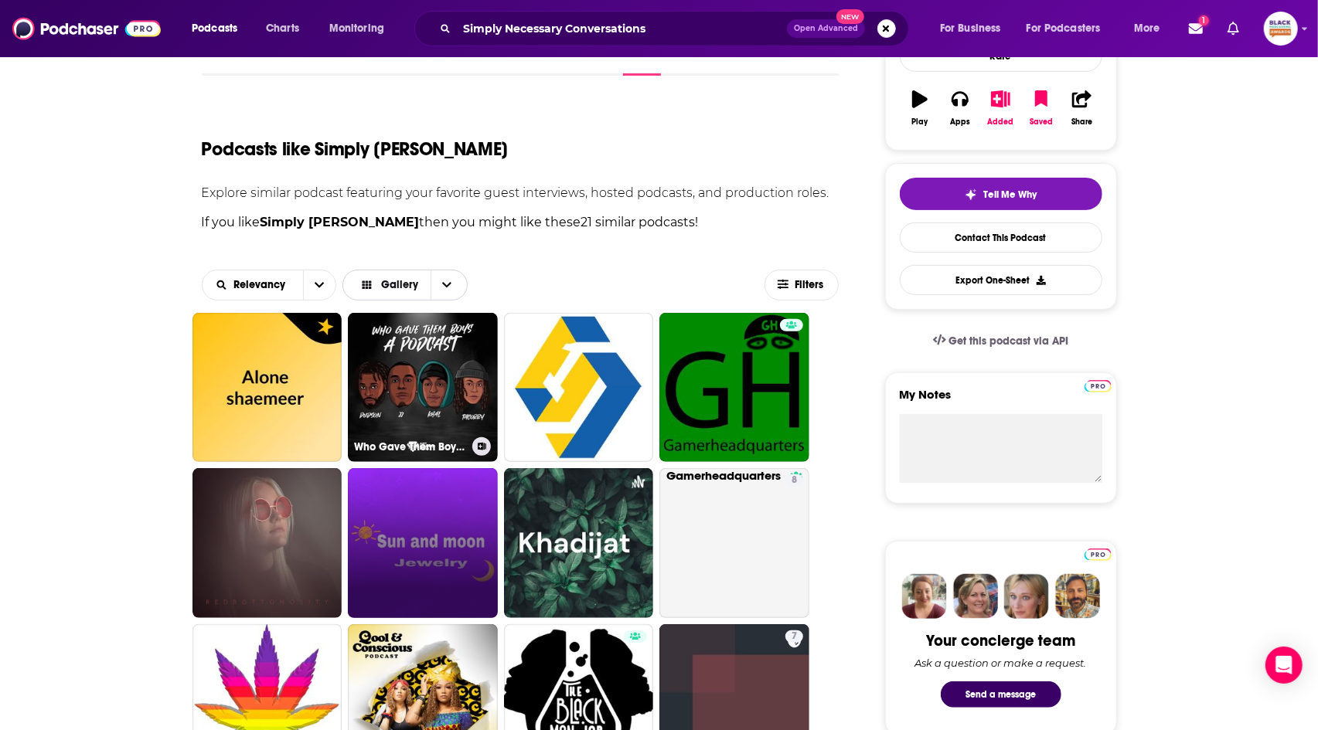
scroll to position [315, 0]
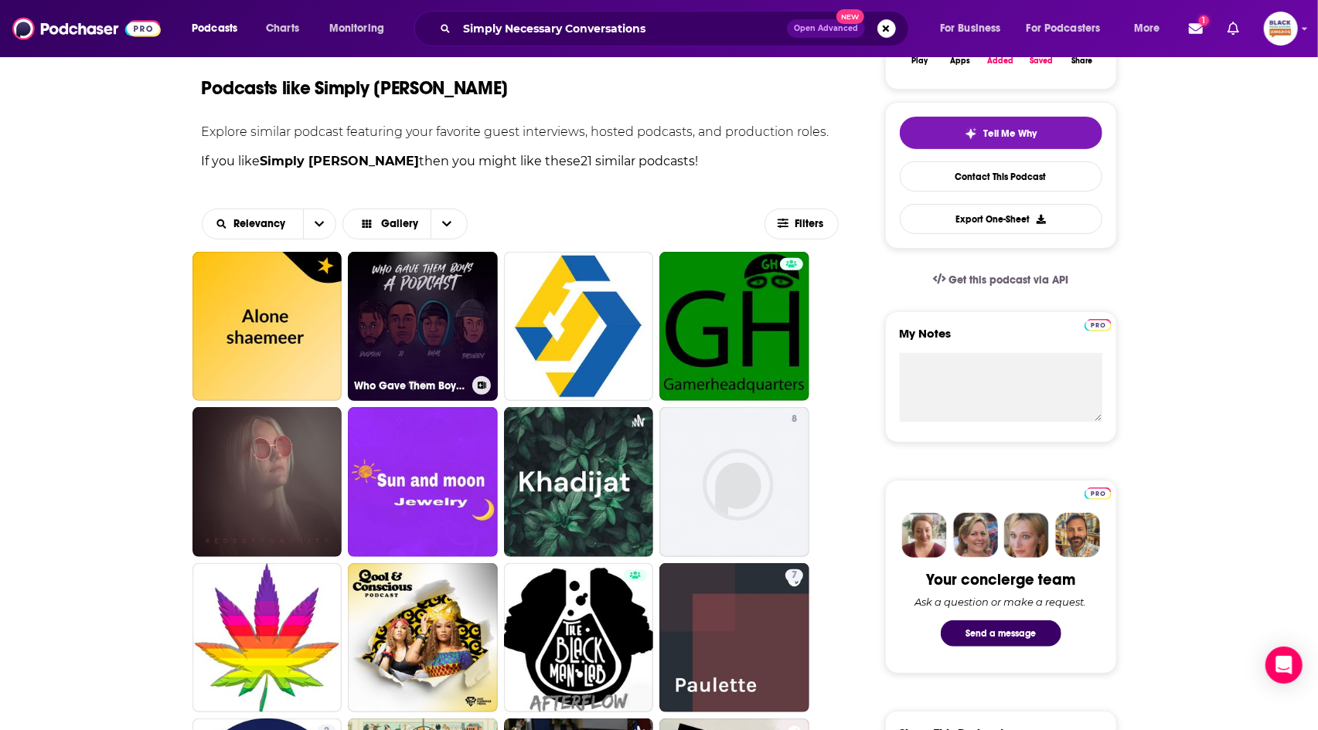
click at [481, 387] on icon at bounding box center [482, 386] width 9 height 8
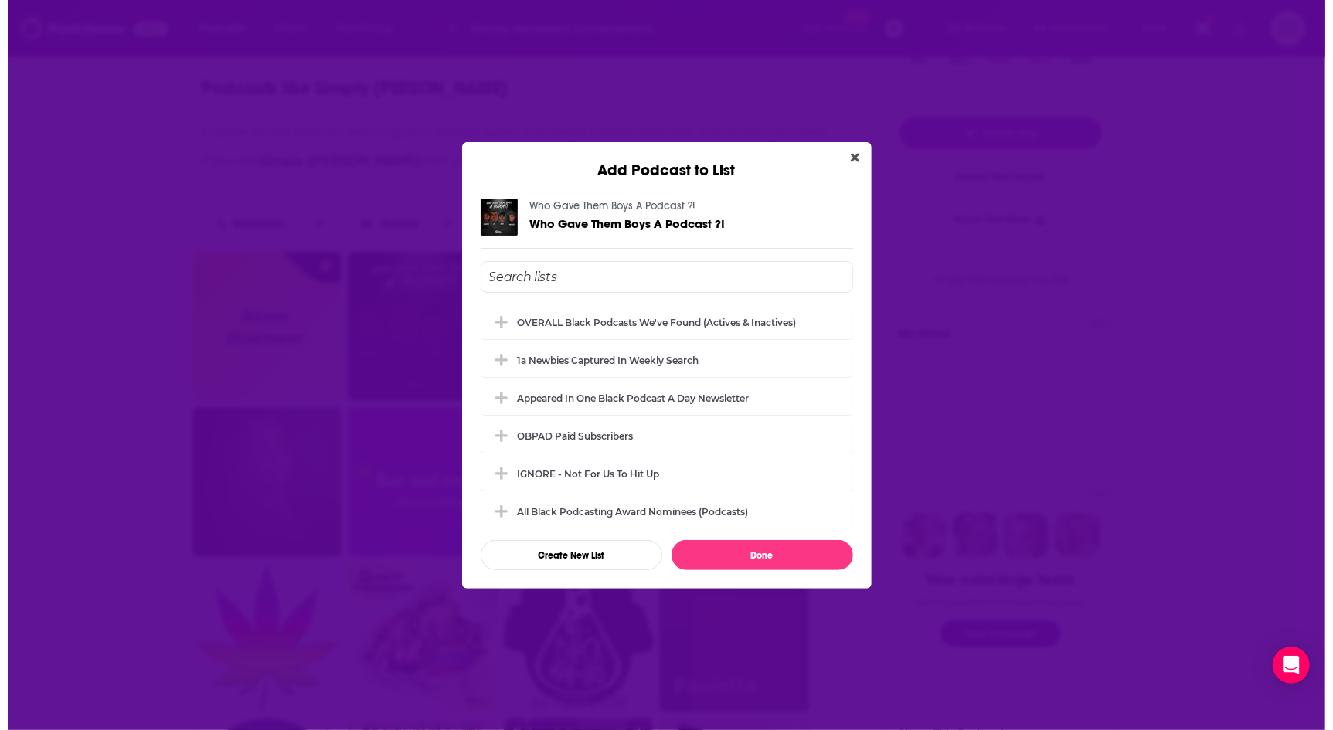
scroll to position [0, 0]
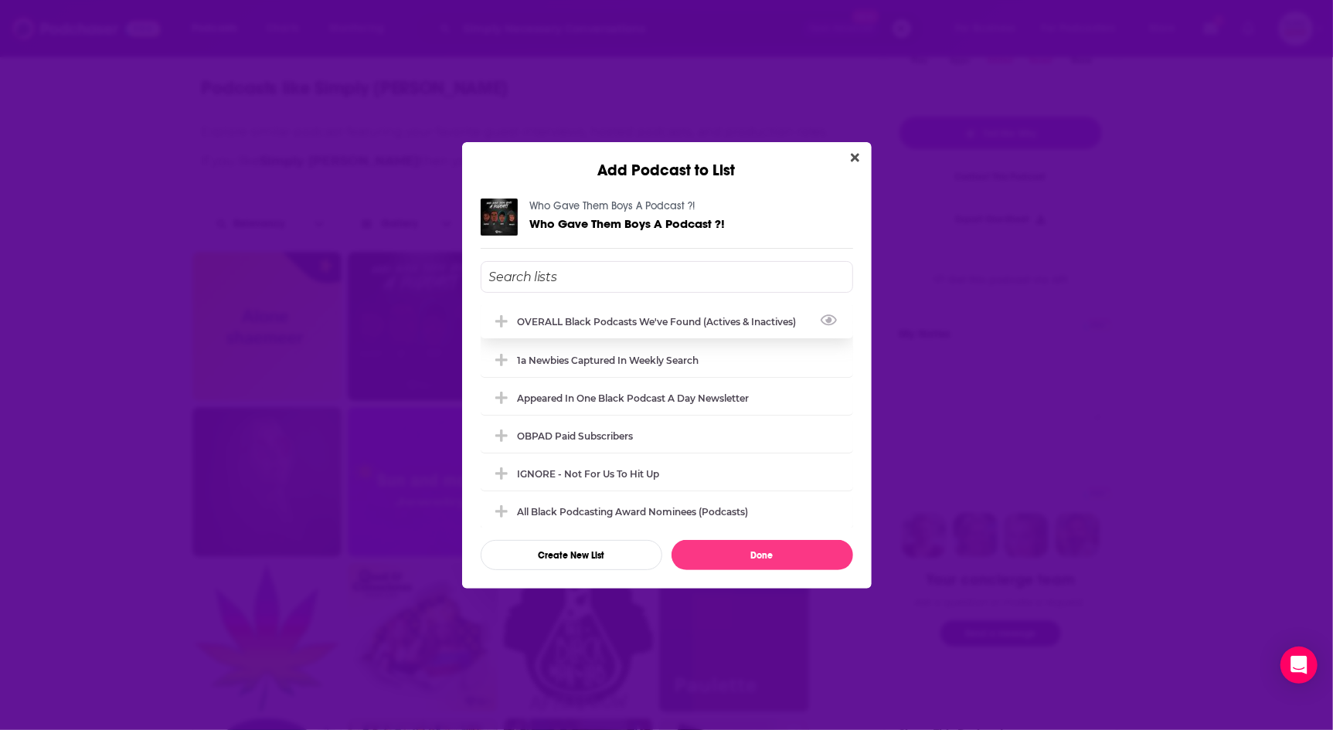
click at [559, 316] on div "OVERALL Black podcasts we've found (actives & inactives)" at bounding box center [662, 322] width 288 height 12
click at [729, 545] on button "Done" at bounding box center [763, 555] width 182 height 30
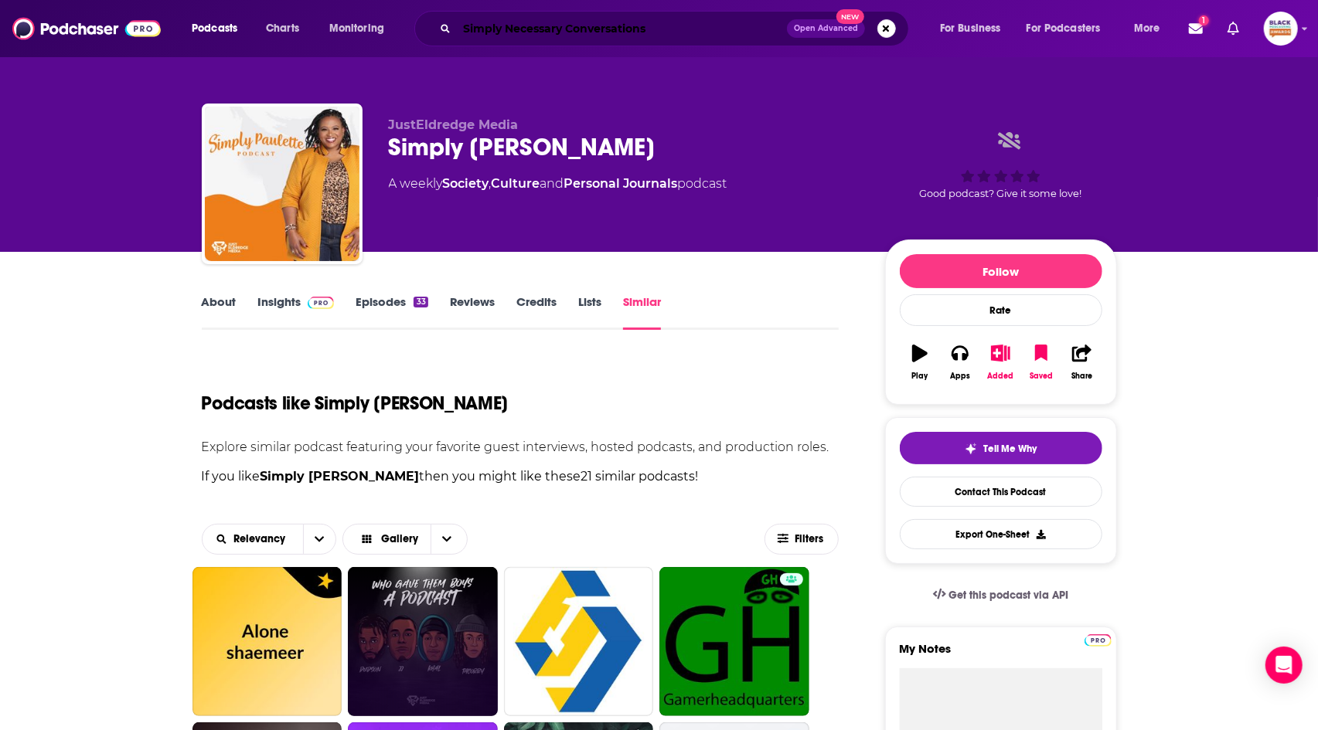
drag, startPoint x: 695, startPoint y: 37, endPoint x: 408, endPoint y: 6, distance: 288.4
click at [408, 6] on div "Podcasts Charts Monitoring Simply Necessary Conversations Open Advanced New For…" at bounding box center [659, 28] width 1318 height 57
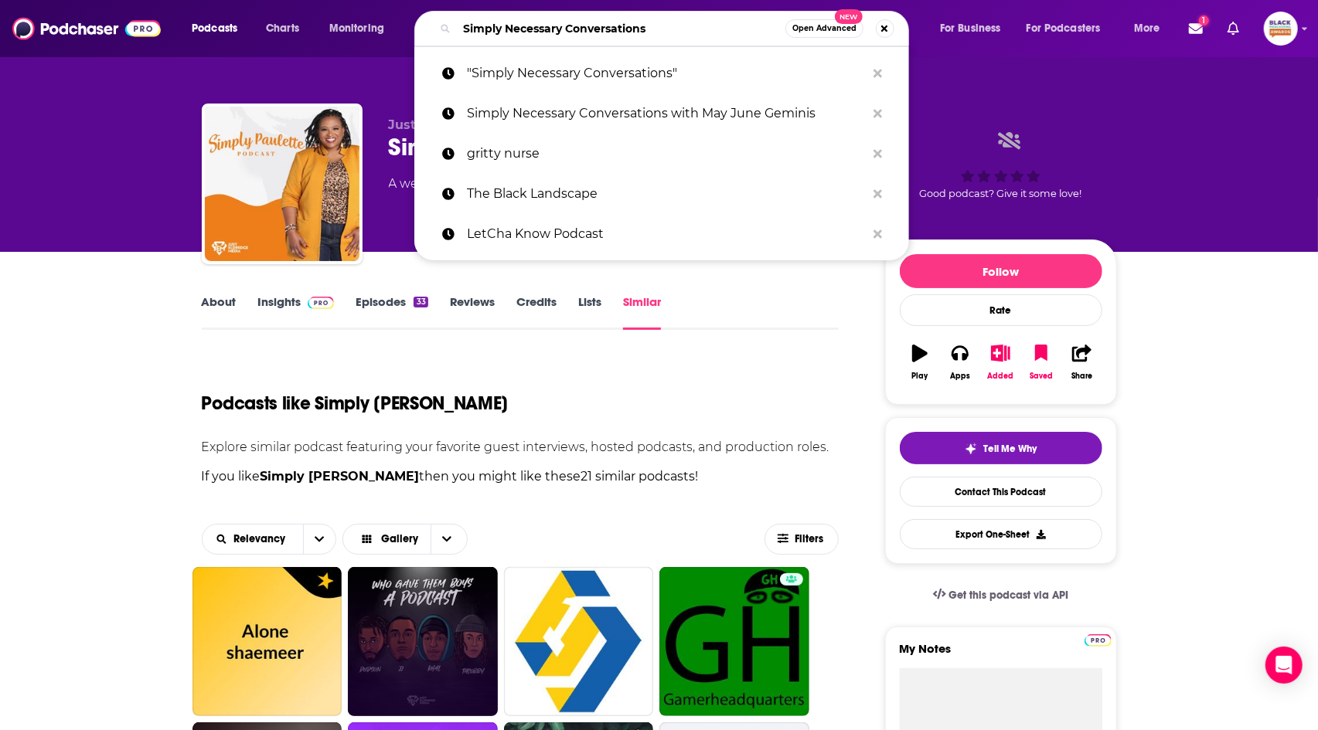
paste input "N"
type input "SN Conversations"
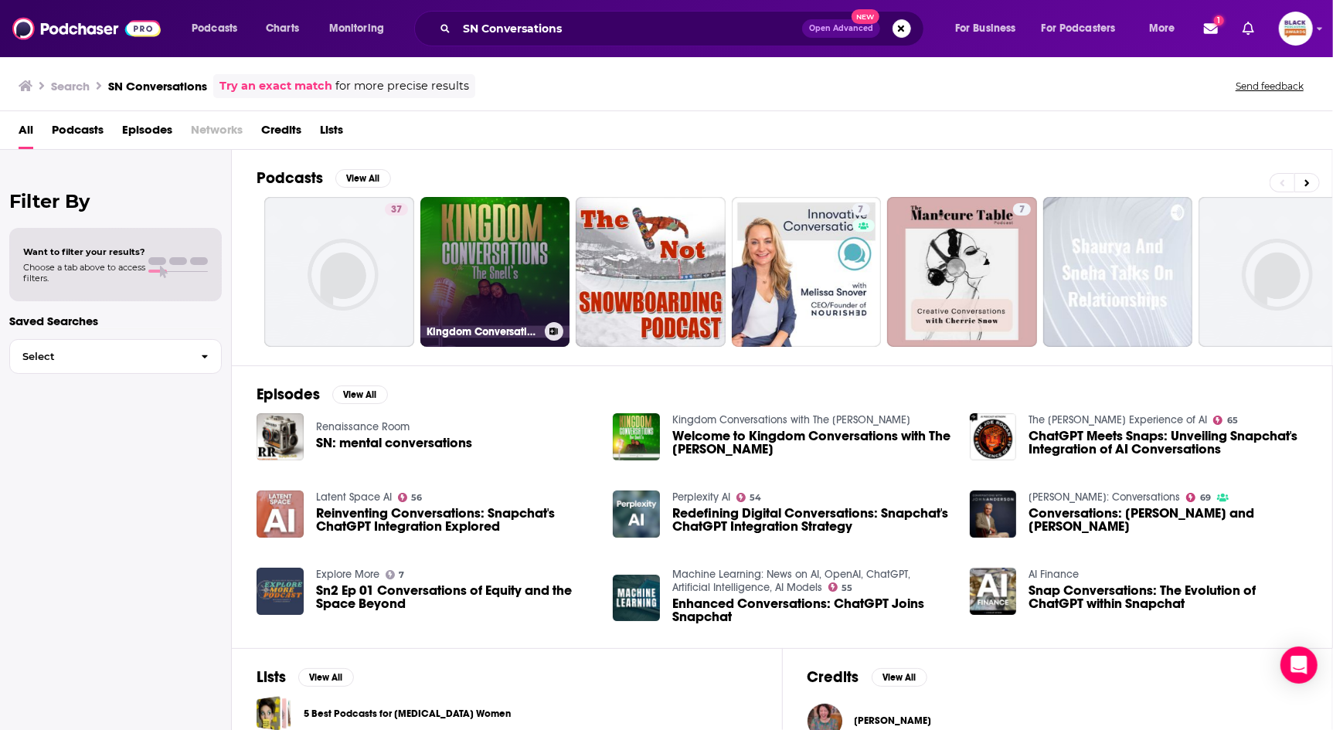
click at [557, 328] on icon at bounding box center [553, 332] width 9 height 8
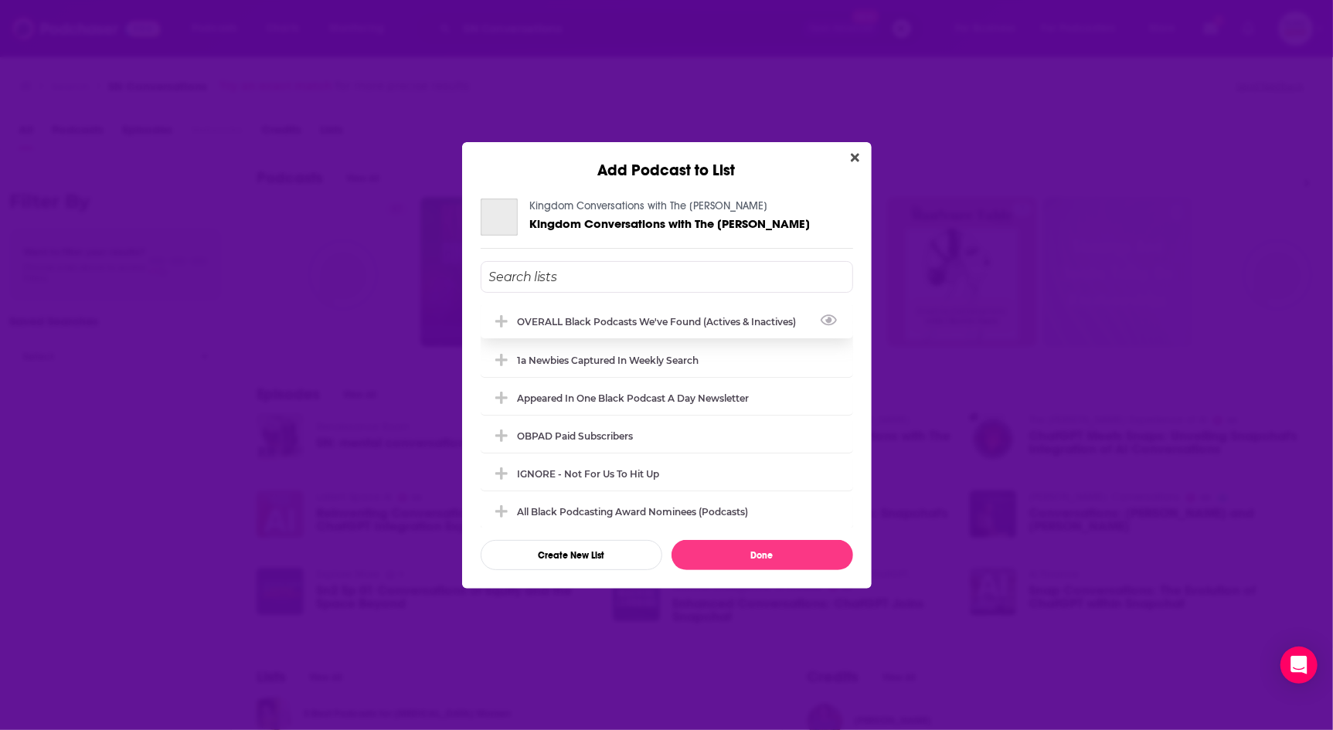
click at [624, 323] on div "OVERALL Black podcasts we've found (actives & inactives)" at bounding box center [662, 322] width 288 height 12
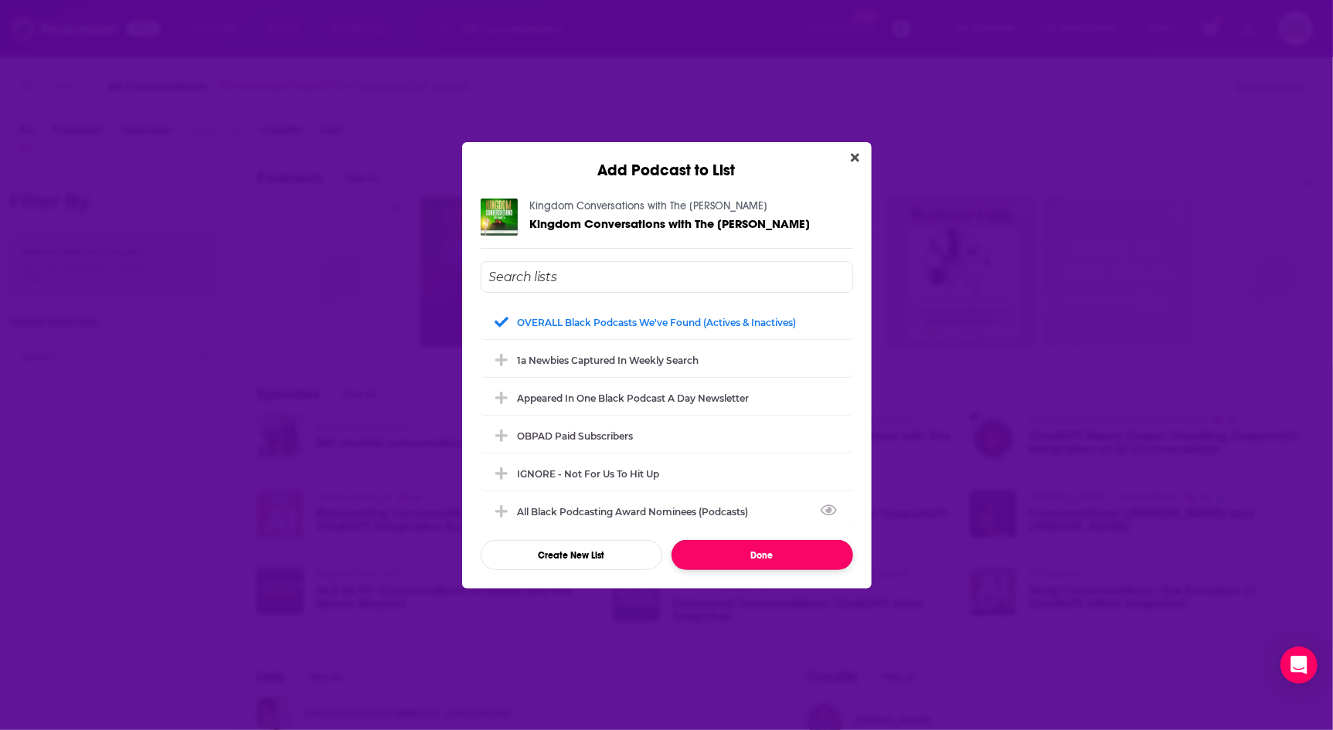
click at [743, 551] on button "Done" at bounding box center [763, 555] width 182 height 30
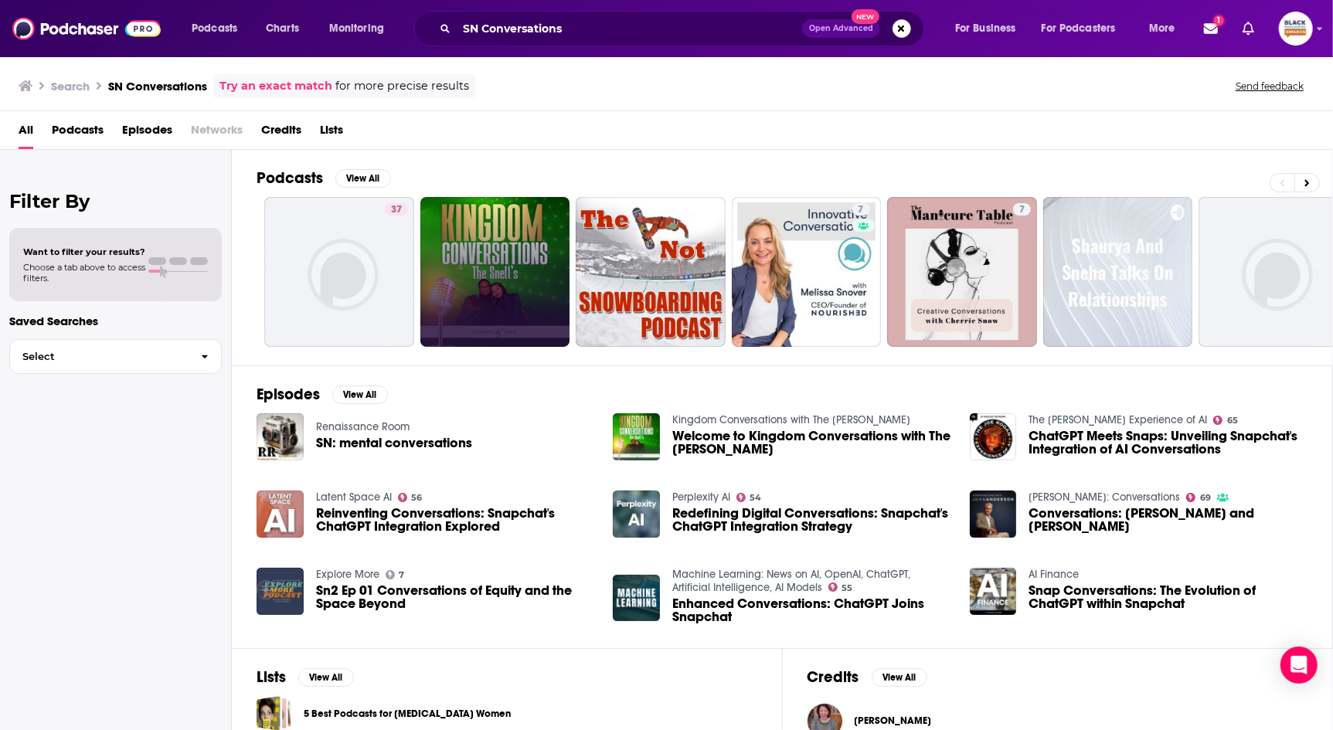
click at [298, 76] on div "Try an exact match for more precise results" at bounding box center [344, 86] width 262 height 24
click at [300, 88] on link "Try an exact match" at bounding box center [275, 86] width 113 height 18
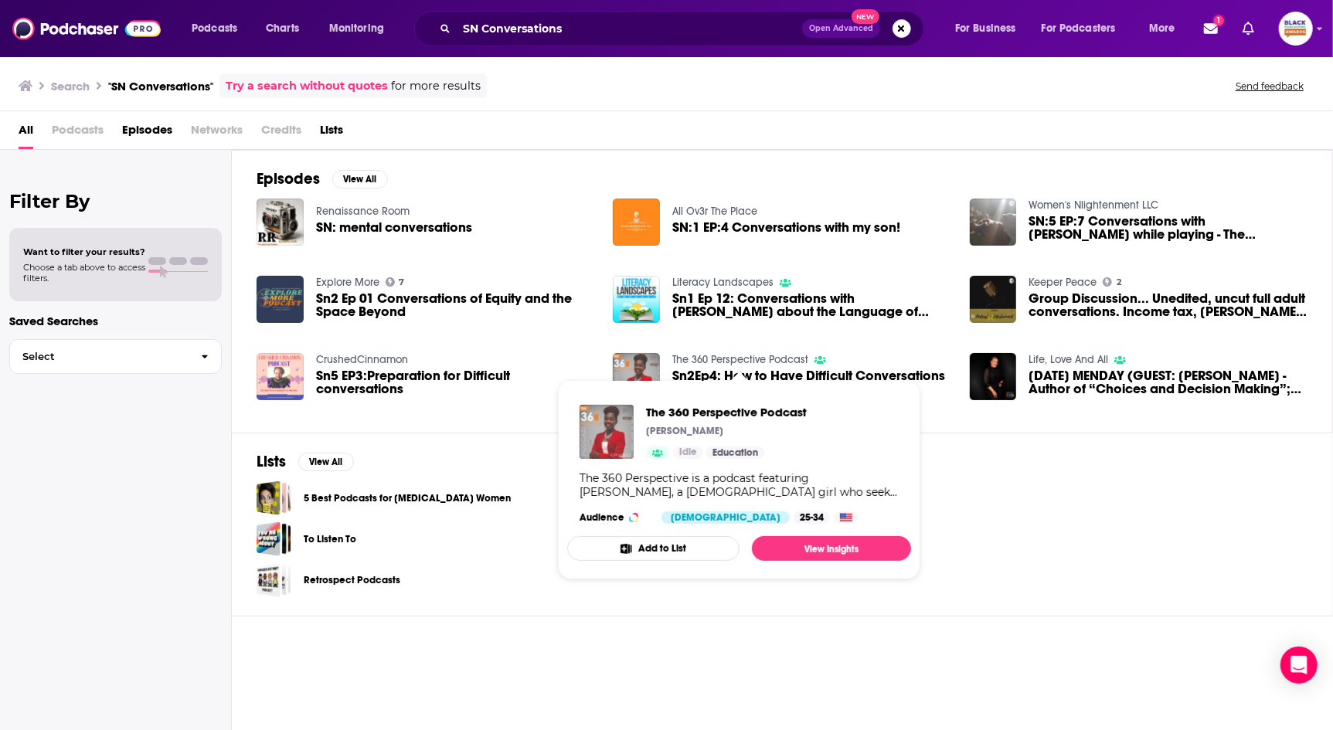
click at [690, 553] on button "Add to List" at bounding box center [653, 548] width 172 height 25
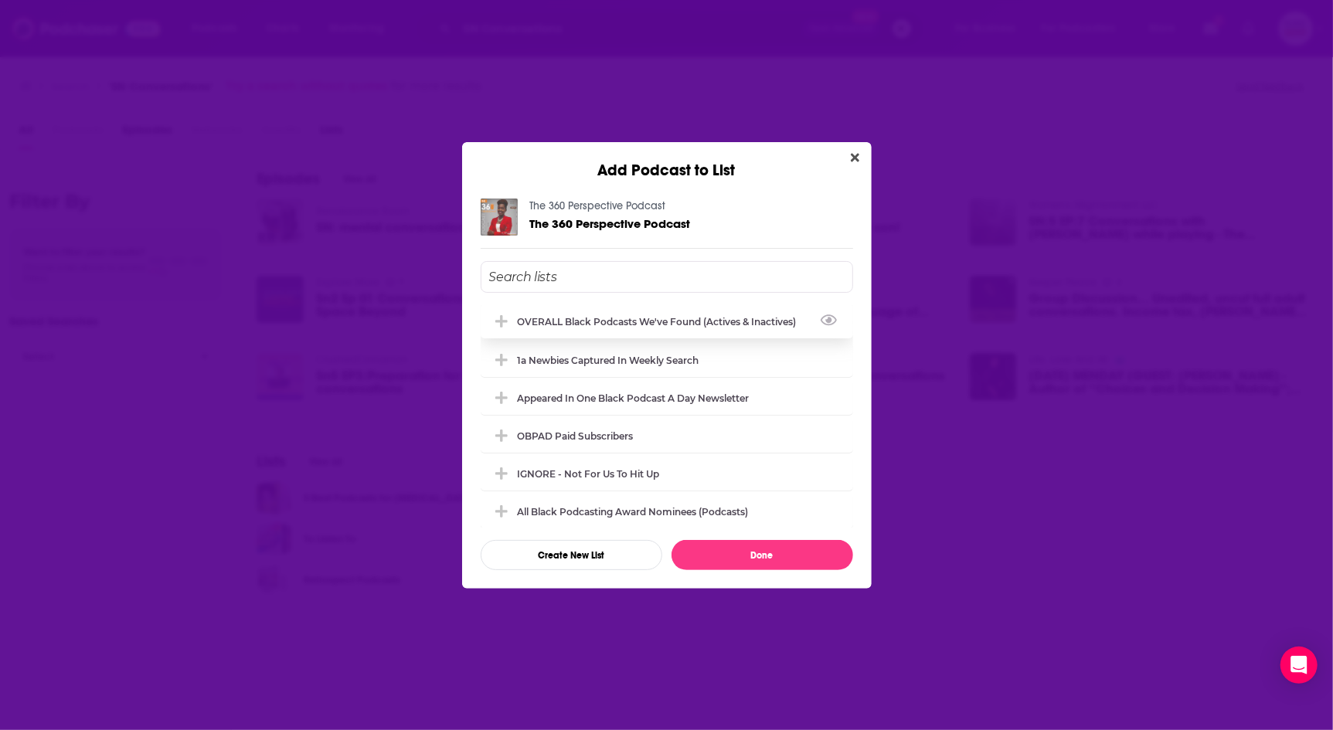
click at [753, 329] on div "OVERALL Black podcasts we've found (actives & inactives)" at bounding box center [667, 321] width 372 height 34
click at [734, 562] on button "Done" at bounding box center [763, 555] width 182 height 30
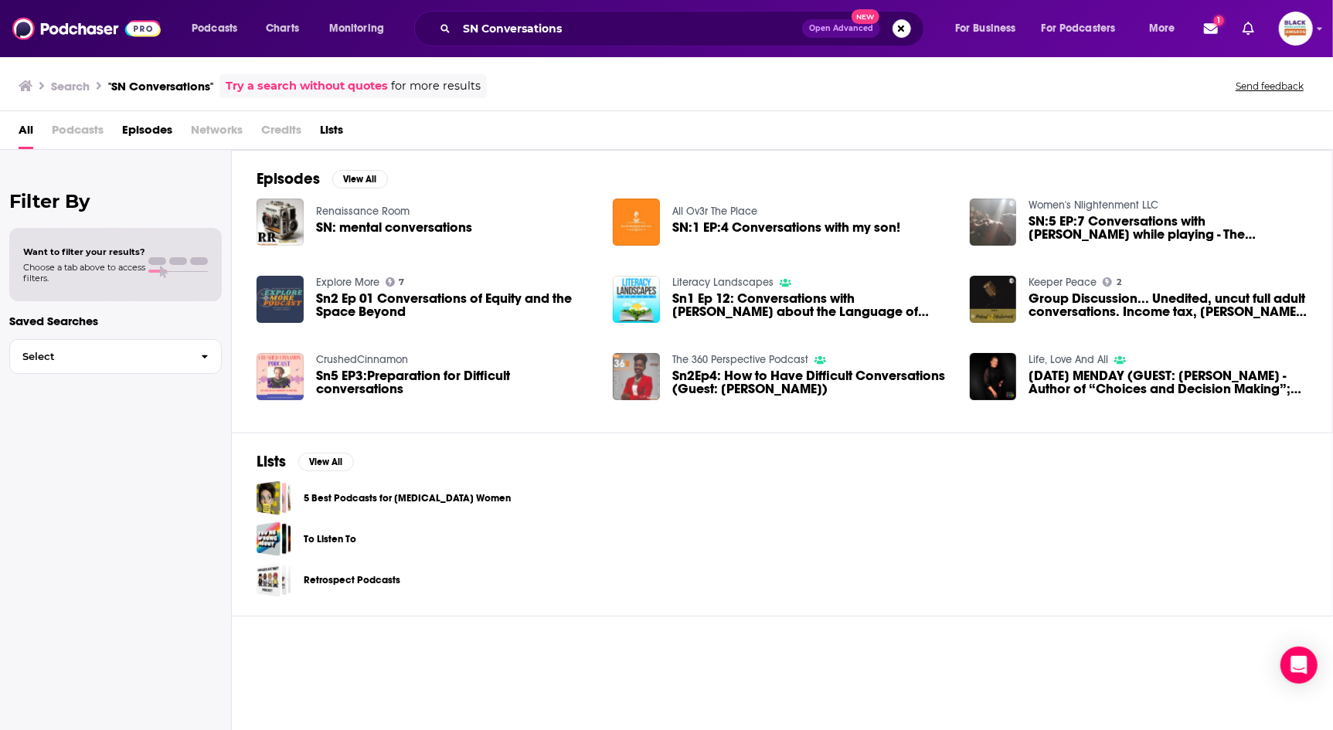
click at [428, 384] on span "Sn5 EP3:Preparation for Difficult conversations" at bounding box center [455, 382] width 279 height 26
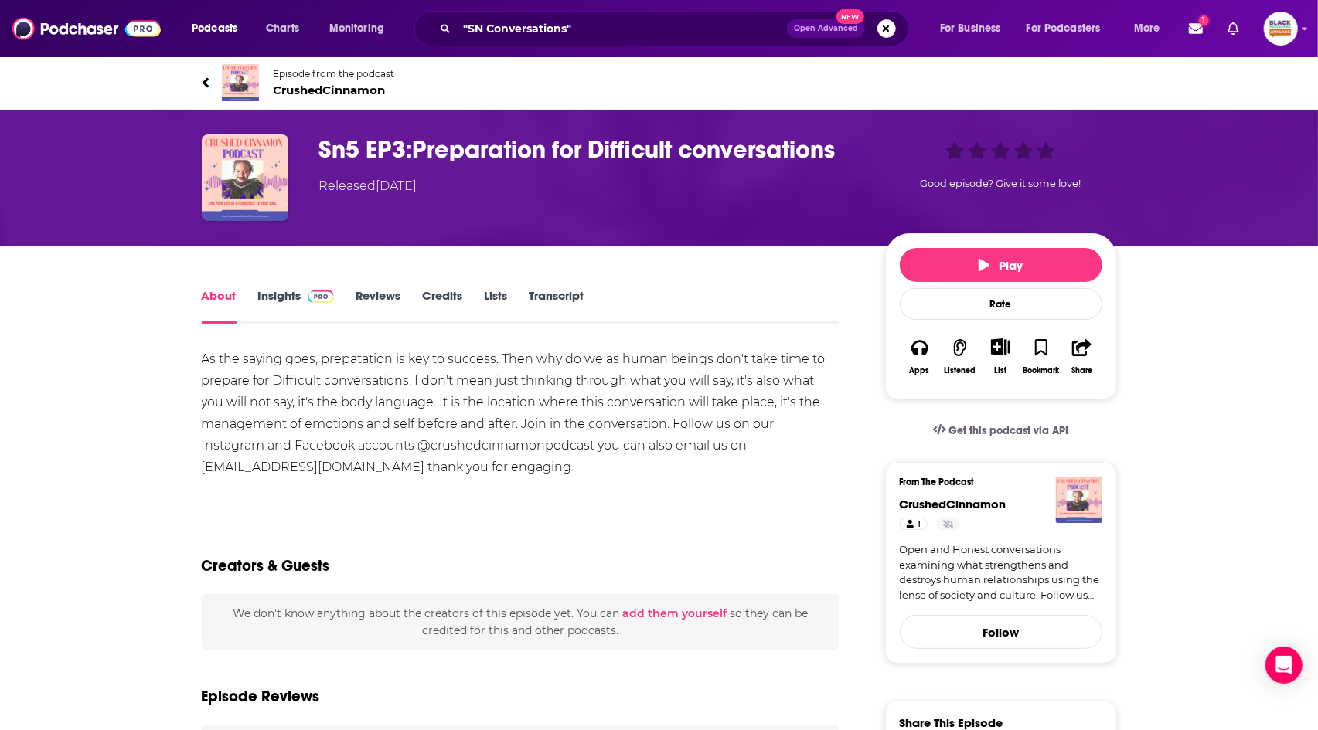
click at [237, 71] on img at bounding box center [240, 82] width 37 height 37
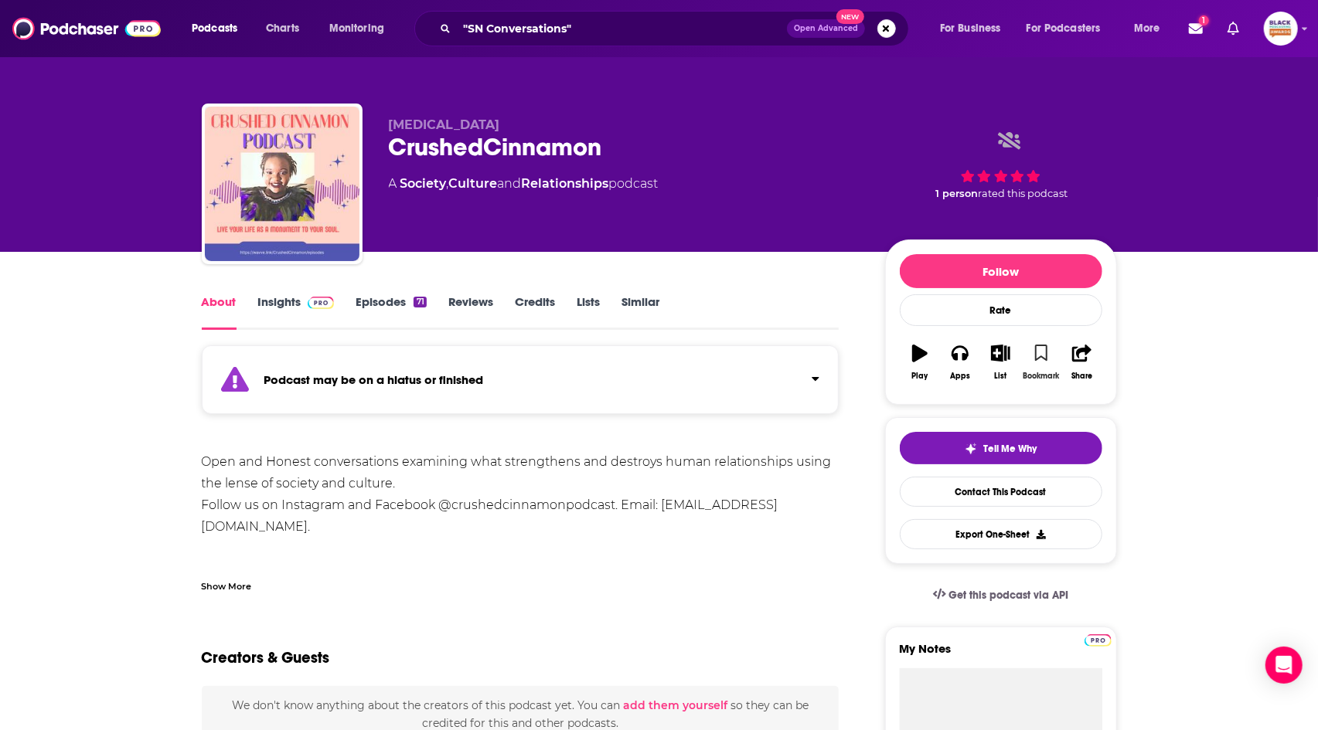
click at [1045, 349] on icon "button" at bounding box center [1041, 353] width 13 height 17
click at [1012, 358] on button "List" at bounding box center [1000, 363] width 40 height 56
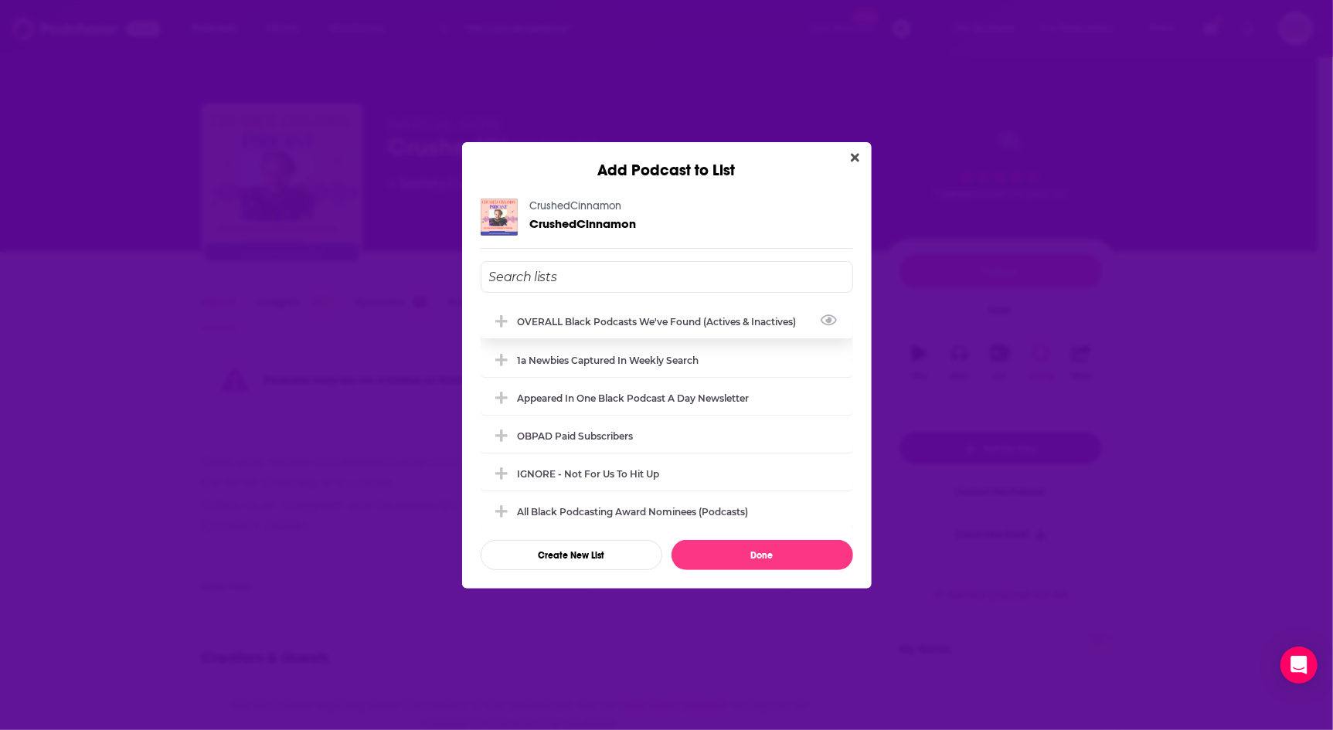
click at [689, 324] on div "OVERALL Black podcasts we've found (actives & inactives)" at bounding box center [662, 322] width 288 height 12
click at [767, 552] on button "Done" at bounding box center [763, 555] width 182 height 30
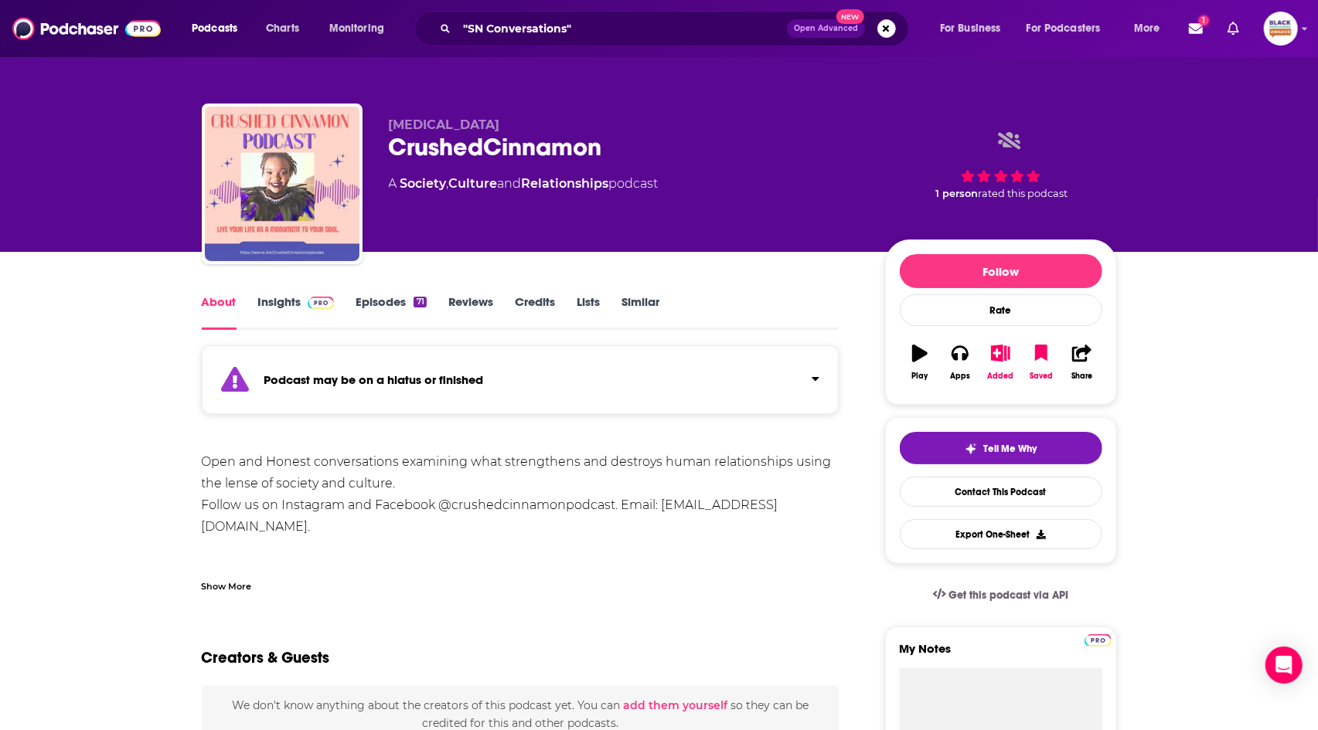
click at [638, 298] on link "Similar" at bounding box center [640, 312] width 38 height 36
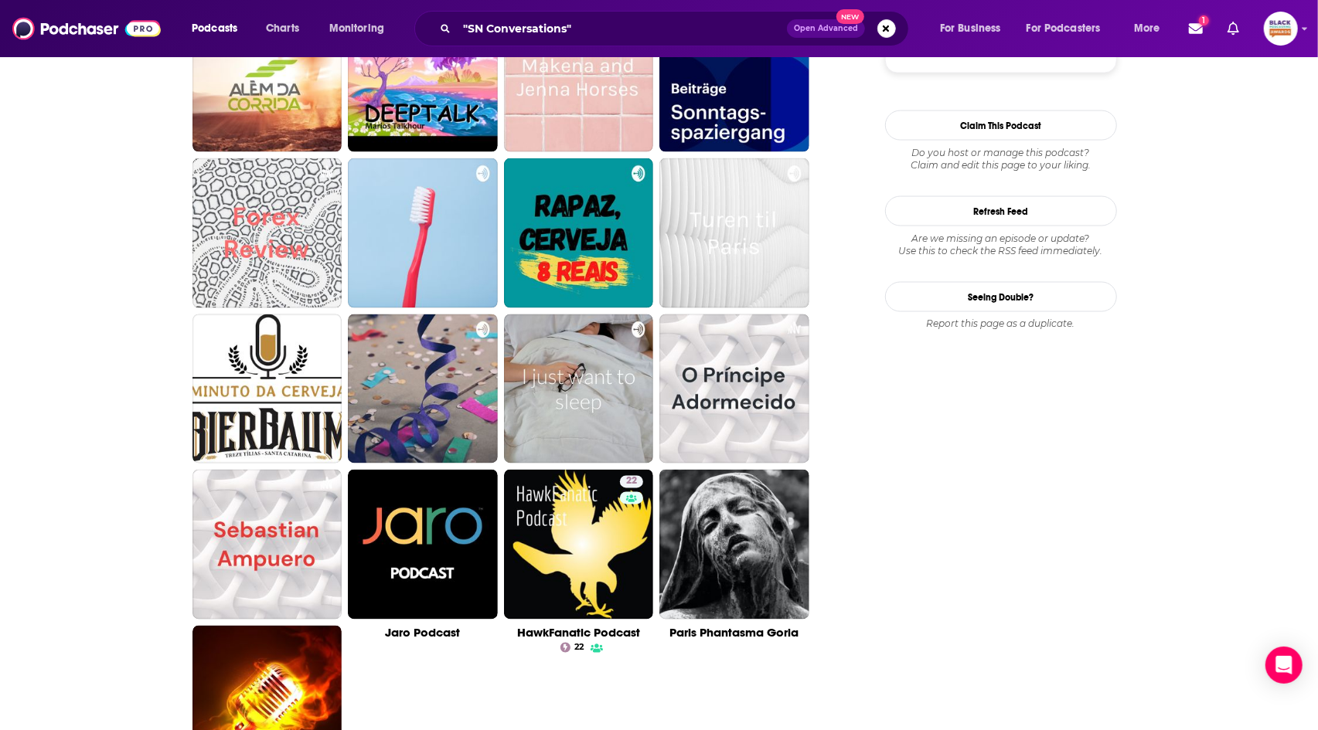
scroll to position [1687, 0]
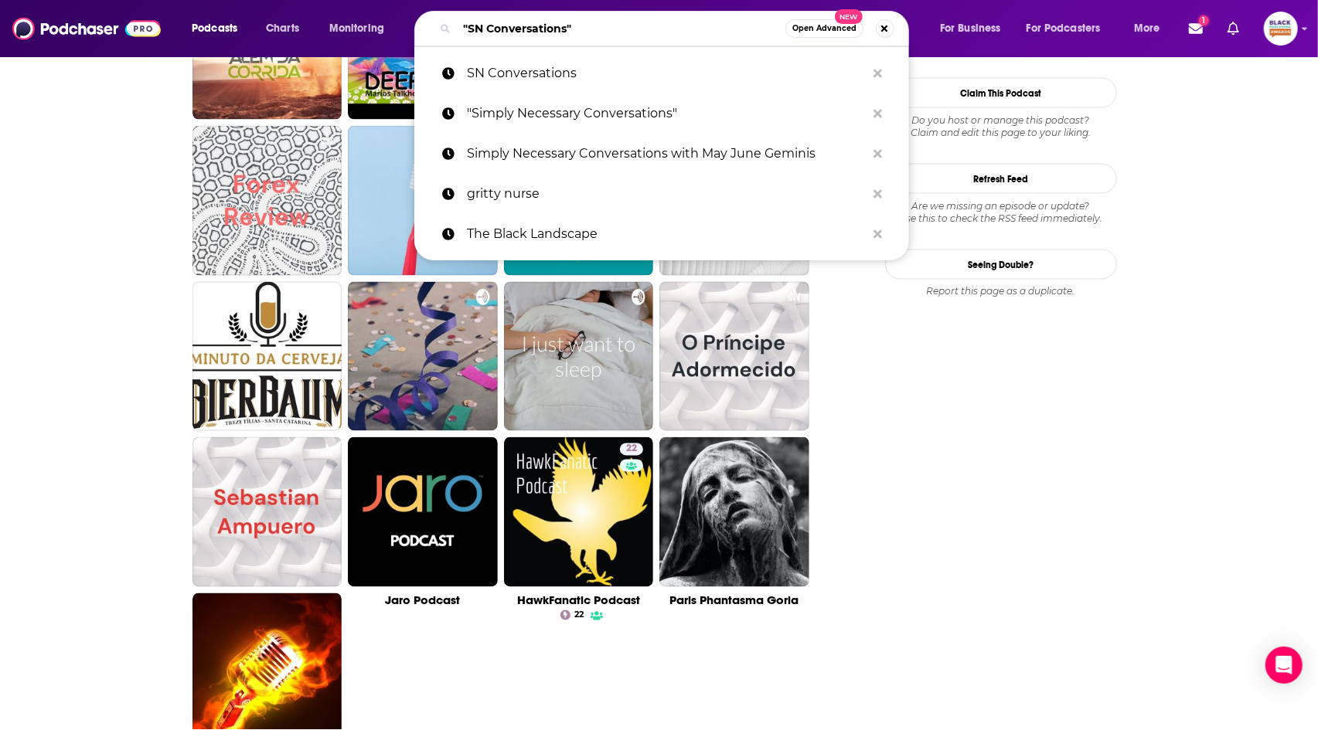
click at [676, 23] on input ""SN Conversations"" at bounding box center [621, 28] width 328 height 25
click at [584, 148] on p "Simply Necessary Conversations with May June Geminis" at bounding box center [666, 154] width 399 height 40
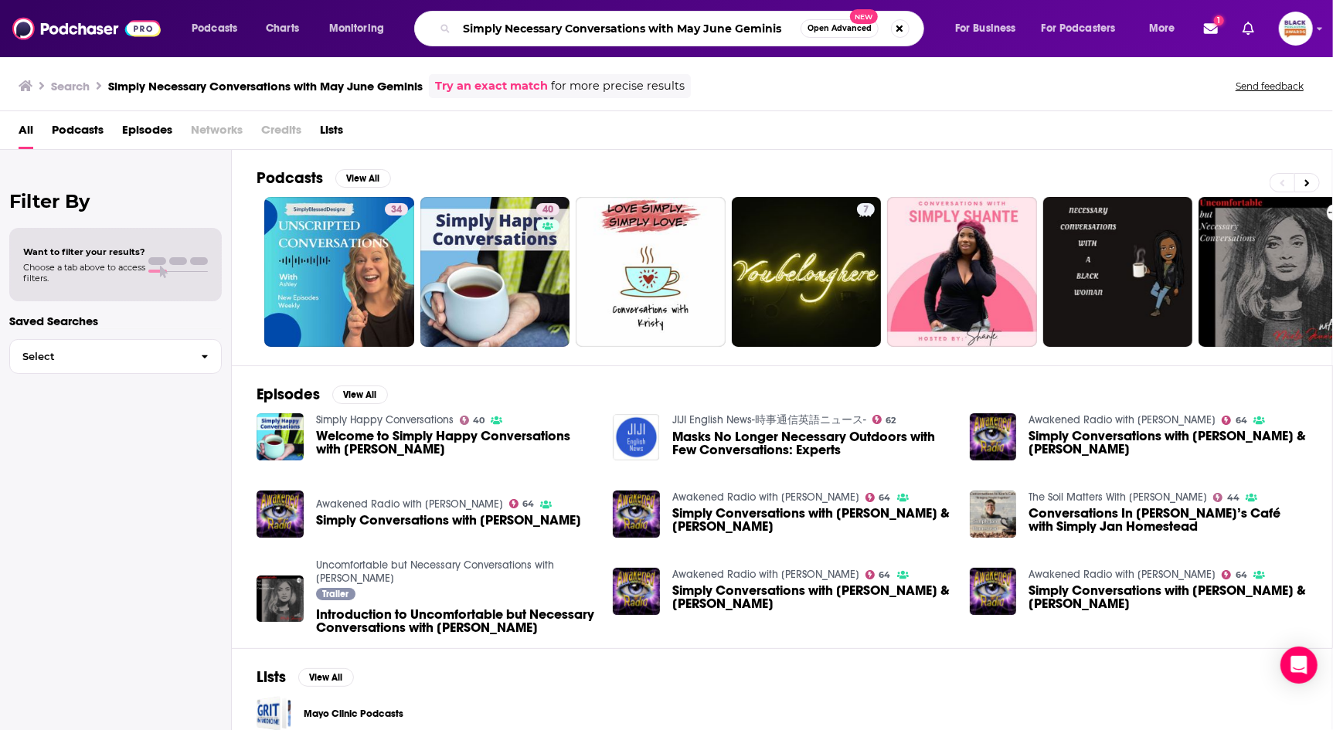
click at [616, 29] on input "Simply Necessary Conversations with May June Geminis" at bounding box center [629, 28] width 344 height 25
drag, startPoint x: 568, startPoint y: 30, endPoint x: 577, endPoint y: 53, distance: 25.0
click at [577, 53] on div "Podcasts Charts Monitoring Simply Necessary Conversations with May June Geminis…" at bounding box center [666, 28] width 1333 height 57
type input "Simply Necessary"
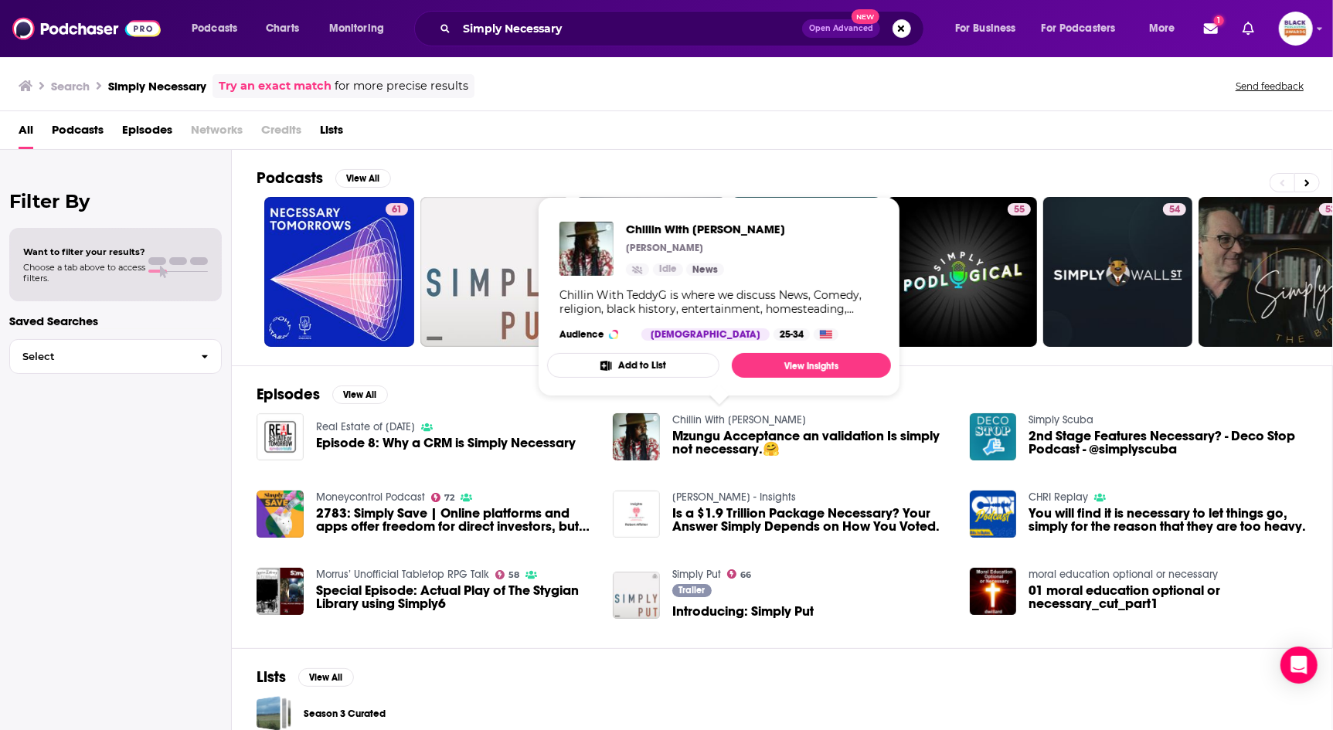
click at [661, 365] on button "Add to List" at bounding box center [633, 365] width 172 height 25
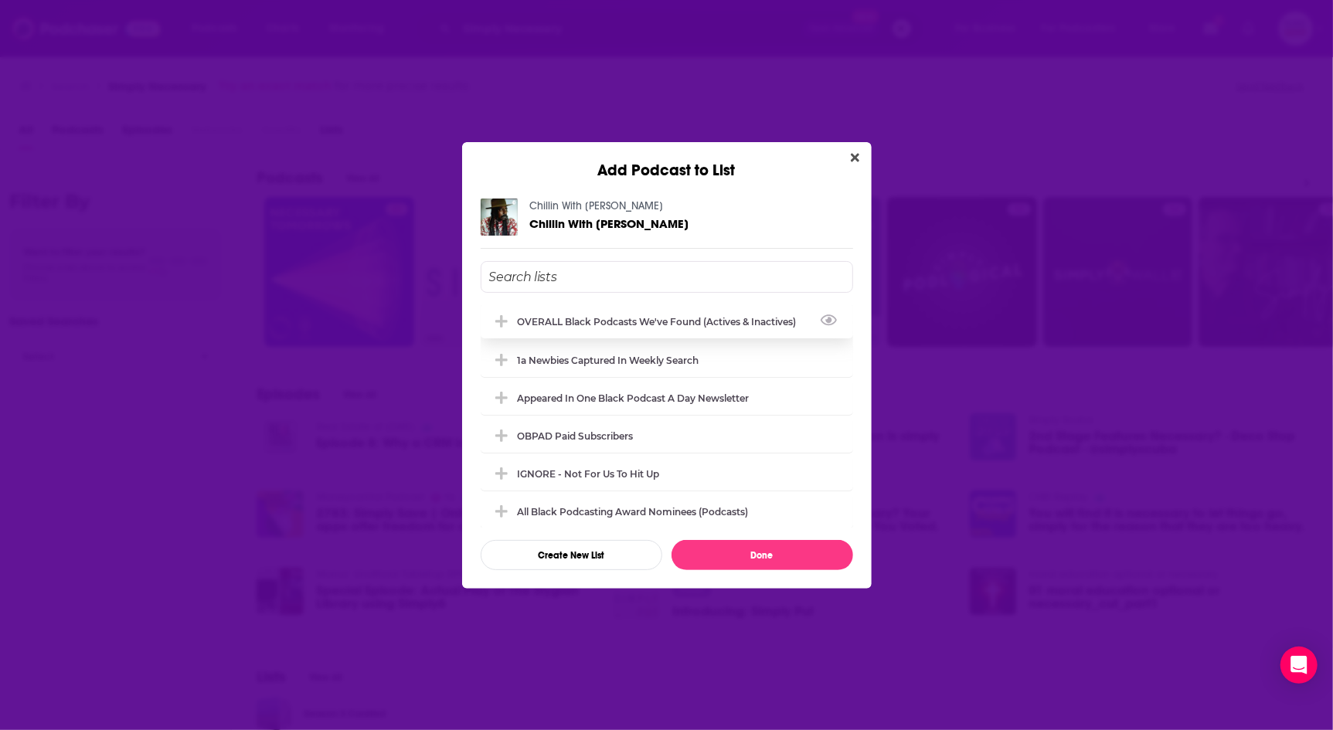
click at [675, 310] on div "OVERALL Black podcasts we've found (actives & inactives)" at bounding box center [667, 321] width 372 height 34
click at [734, 545] on button "Done" at bounding box center [763, 555] width 182 height 30
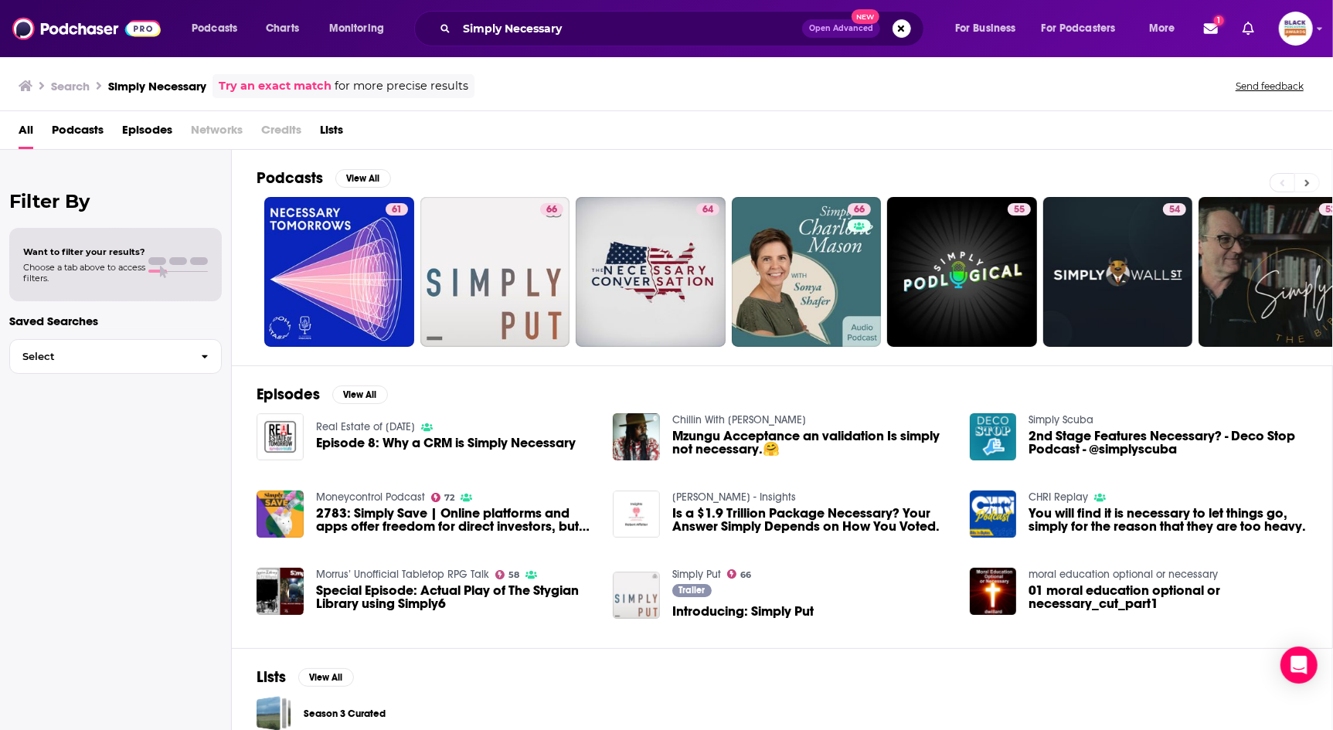
click at [1303, 180] on button at bounding box center [1307, 182] width 26 height 19
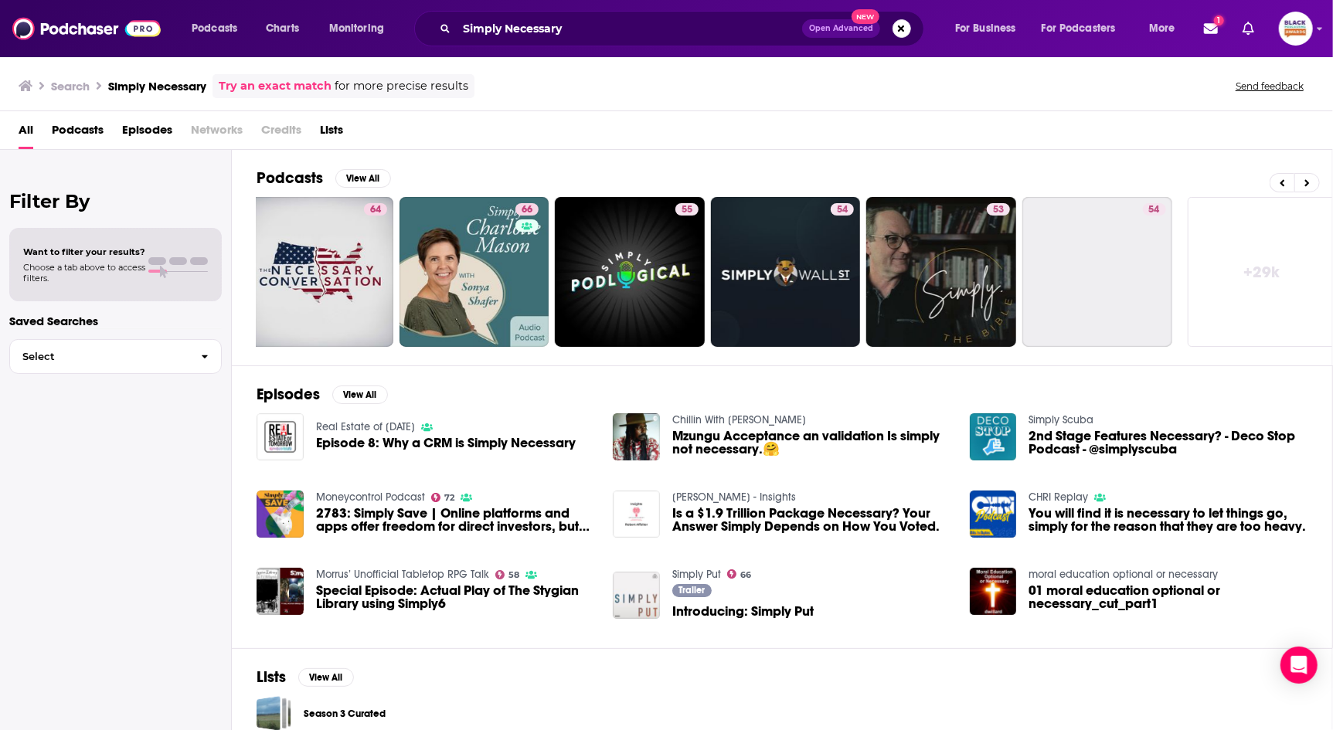
scroll to position [0, 342]
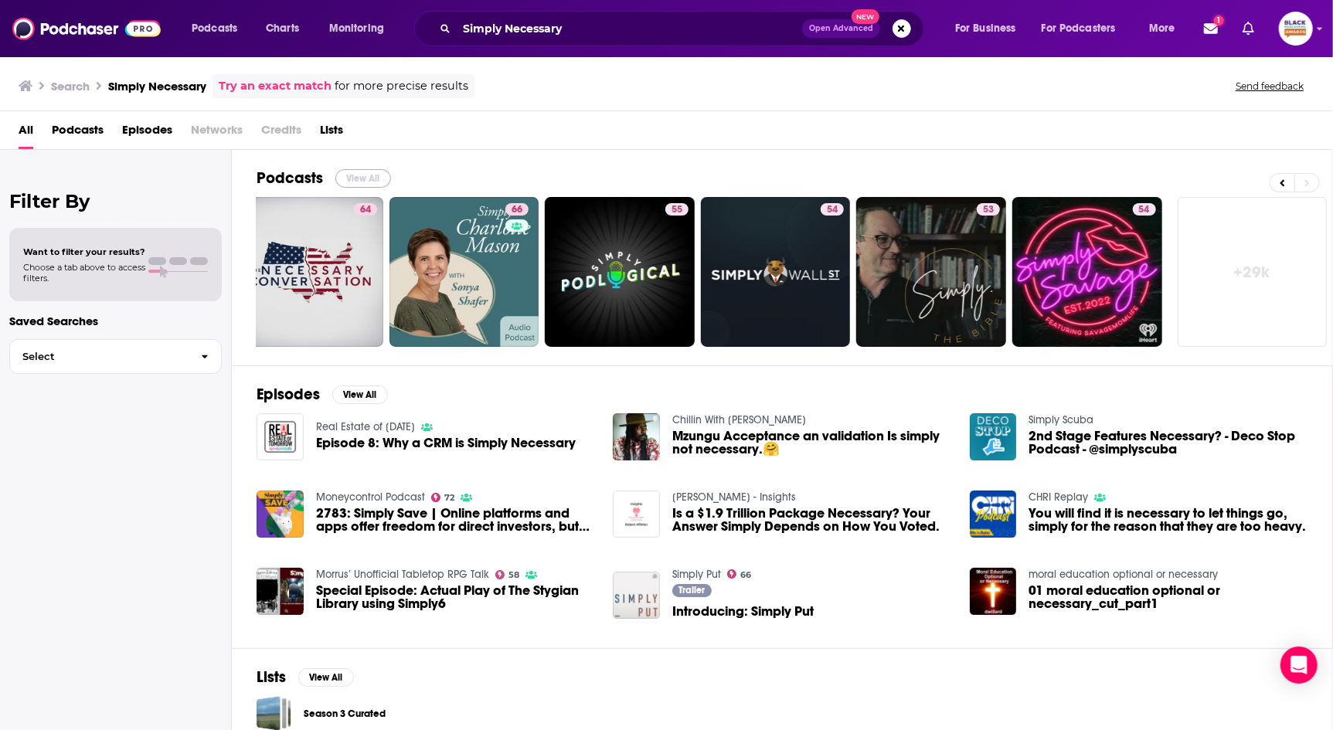
click at [376, 178] on button "View All" at bounding box center [363, 178] width 56 height 19
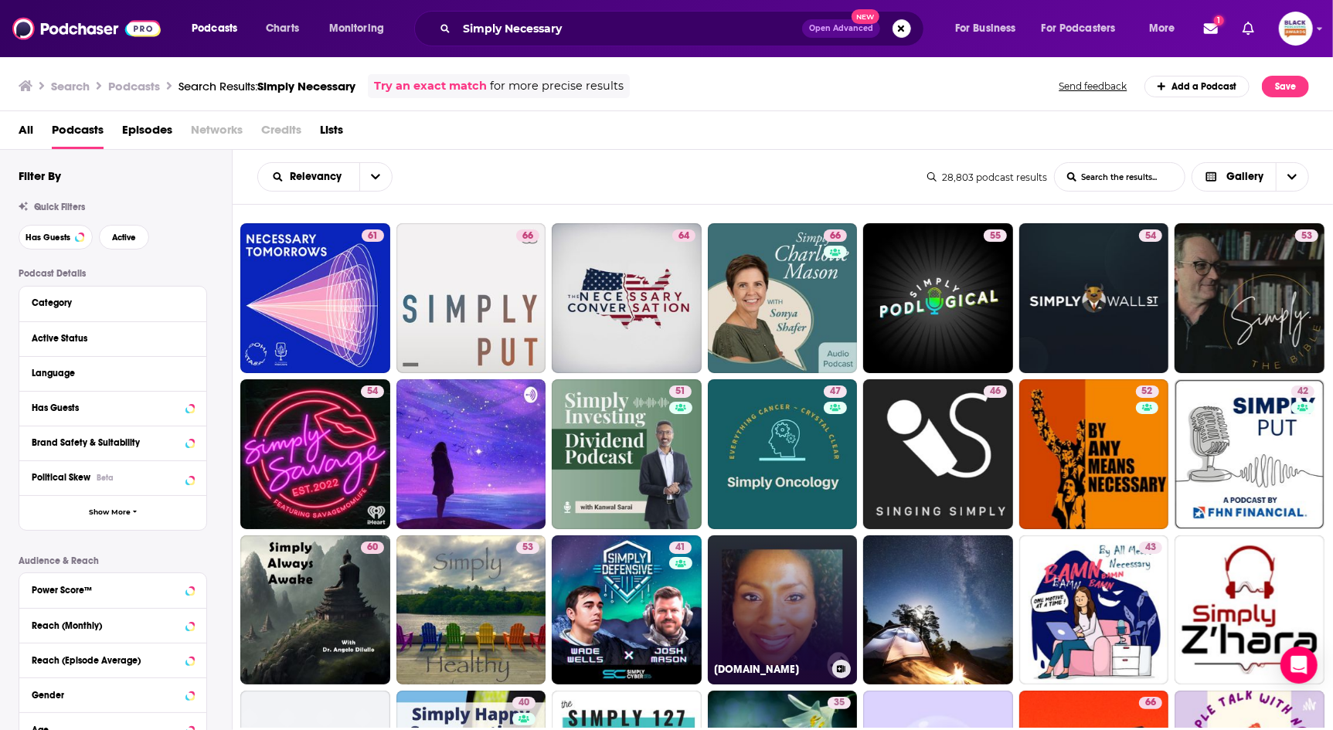
click at [843, 668] on icon at bounding box center [841, 669] width 9 height 8
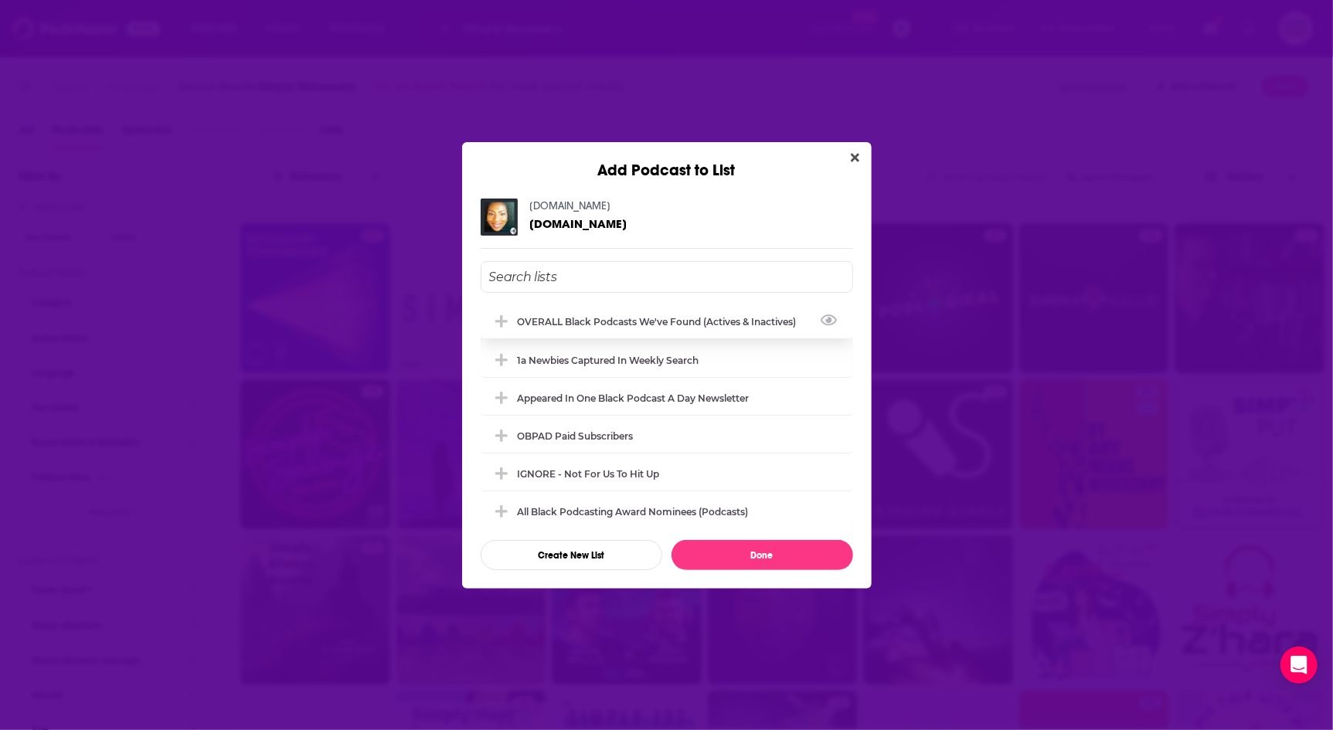
click at [766, 321] on div "OVERALL Black podcasts we've found (actives & inactives)" at bounding box center [662, 322] width 288 height 12
click at [760, 548] on button "Done" at bounding box center [763, 555] width 182 height 30
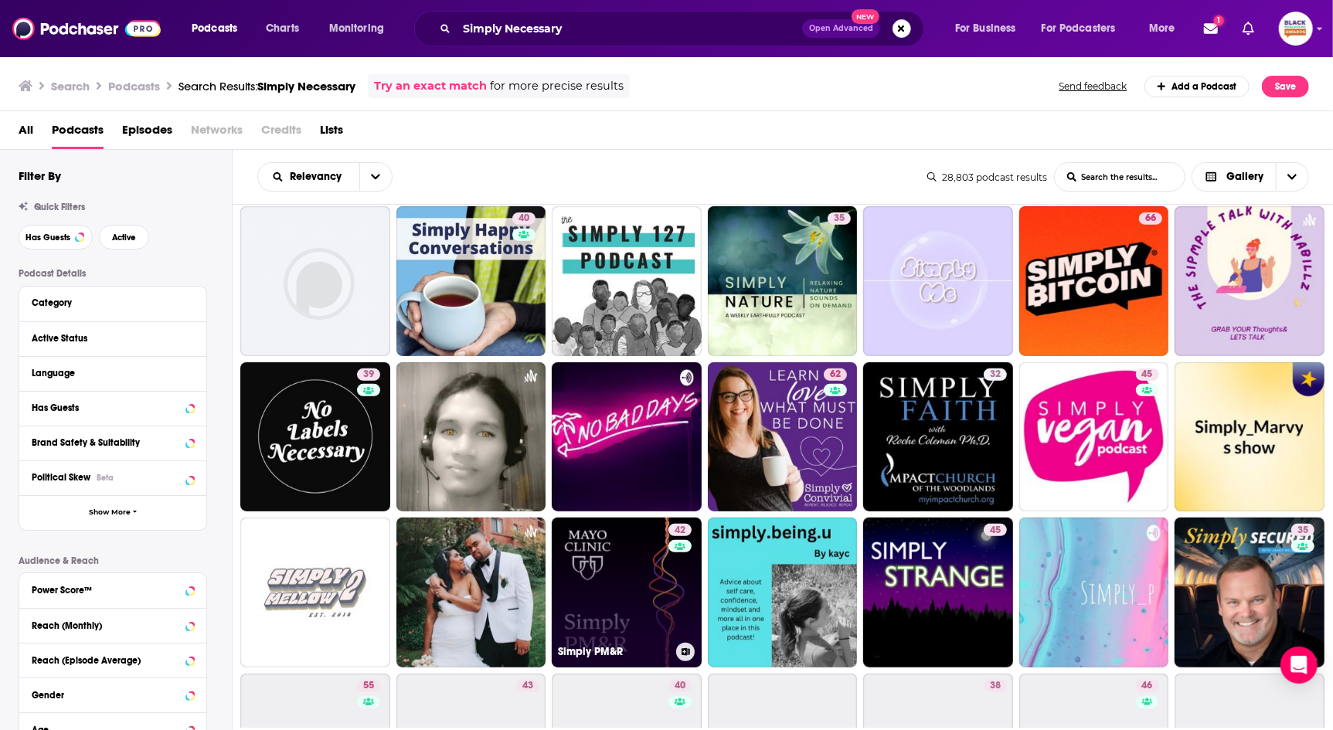
scroll to position [535, 0]
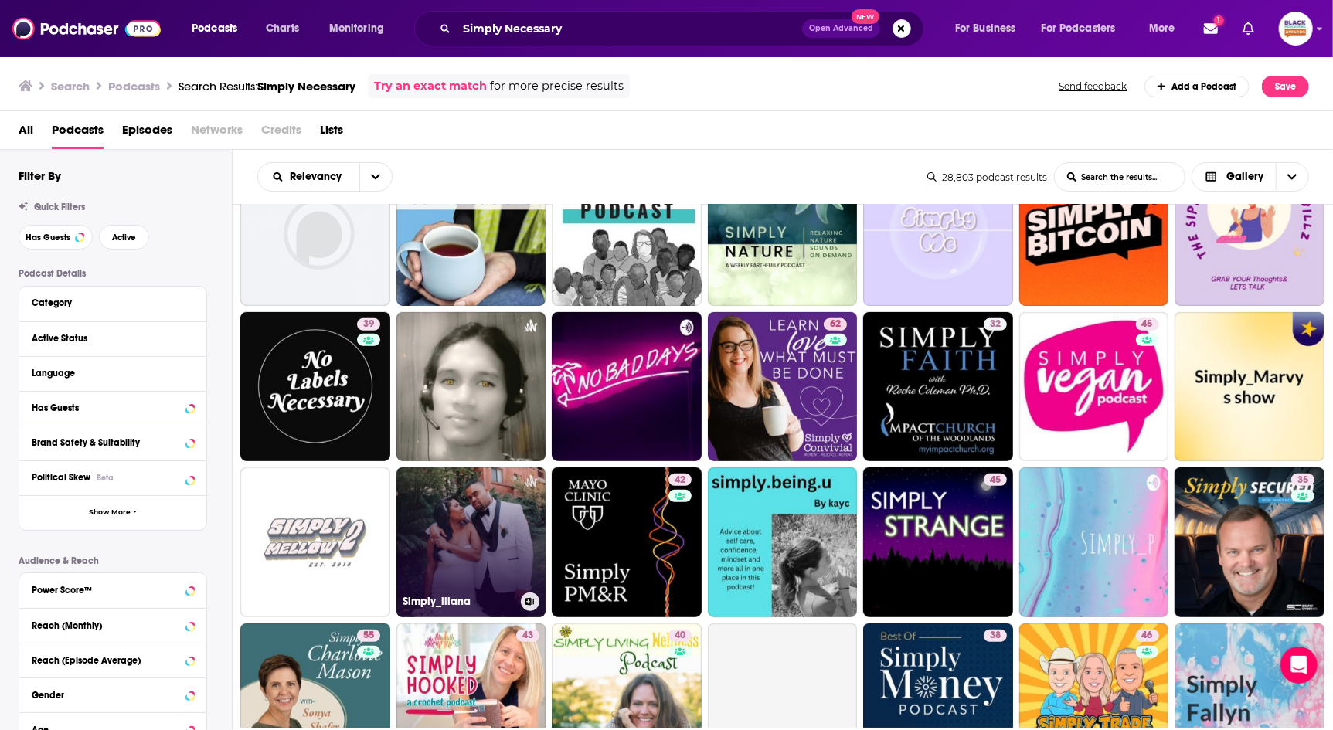
click at [529, 598] on icon at bounding box center [529, 602] width 9 height 8
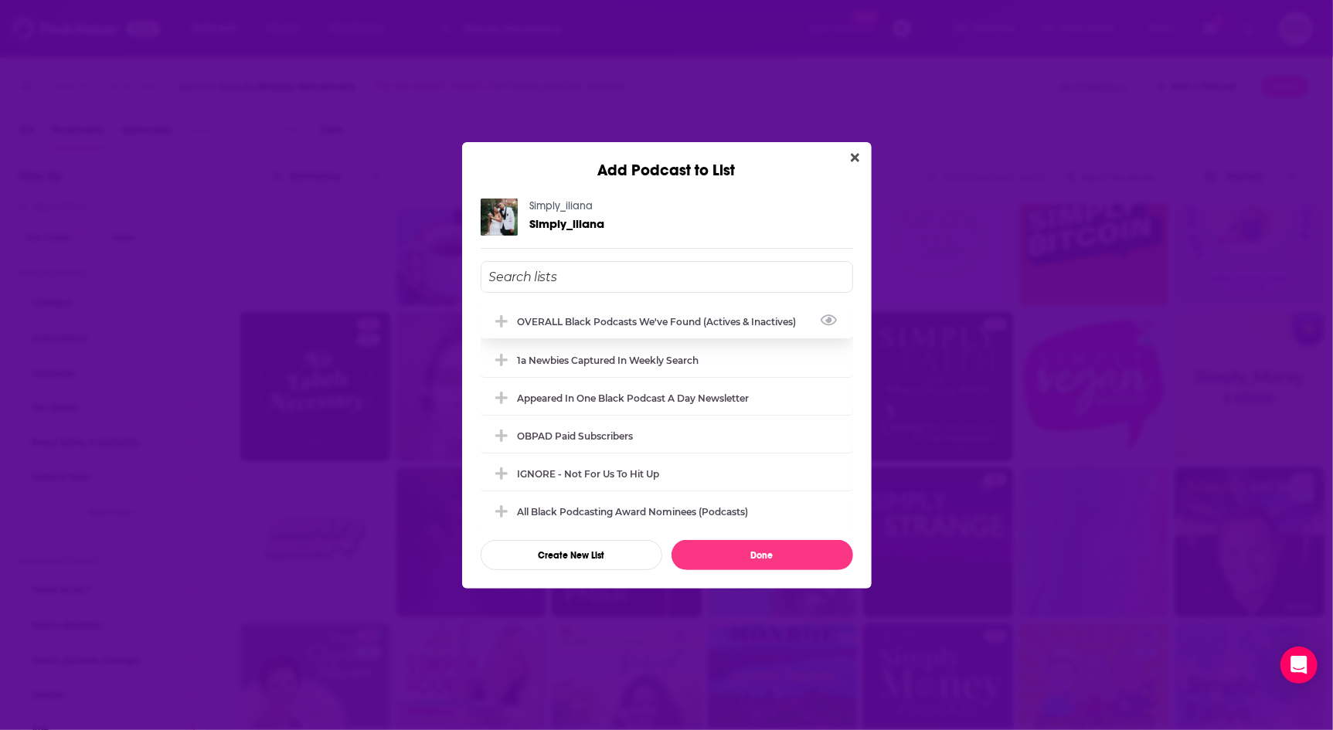
click at [719, 328] on div "OVERALL Black podcasts we've found (actives & inactives)" at bounding box center [667, 321] width 372 height 34
click at [761, 556] on button "Done" at bounding box center [763, 555] width 182 height 30
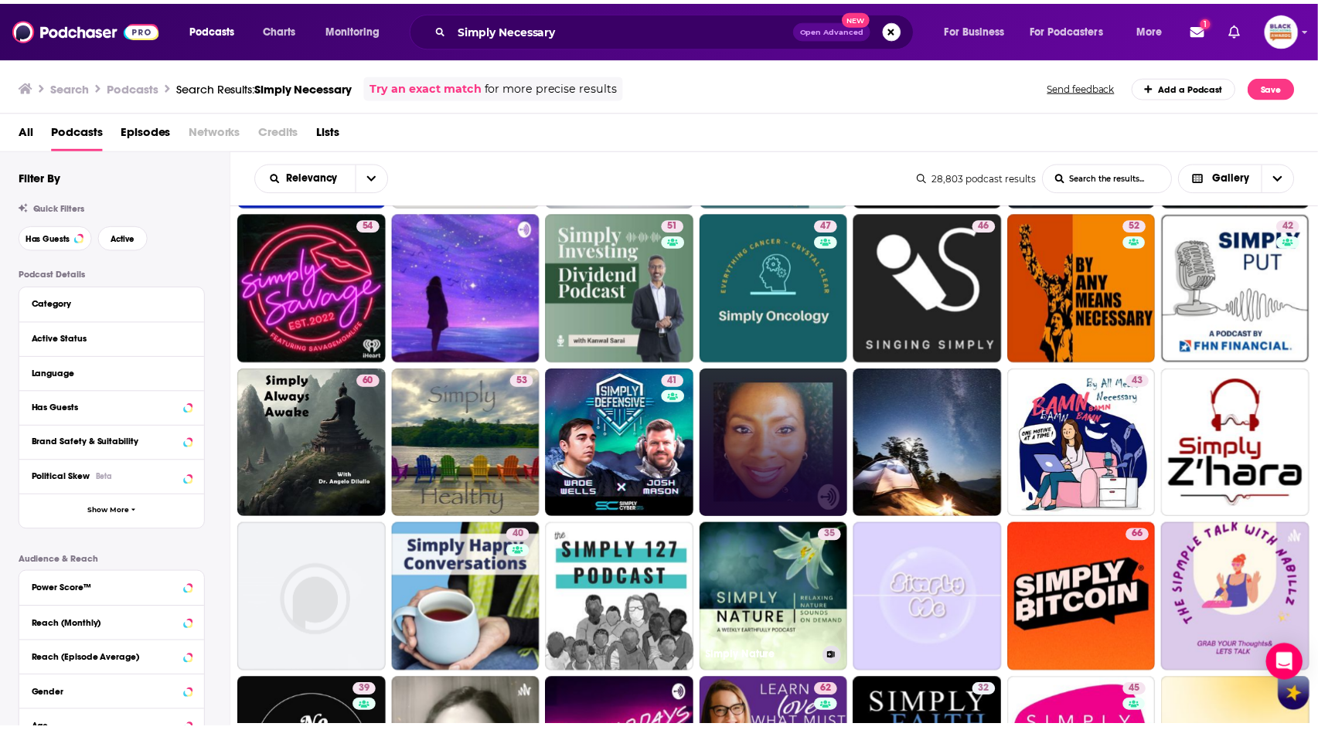
scroll to position [0, 0]
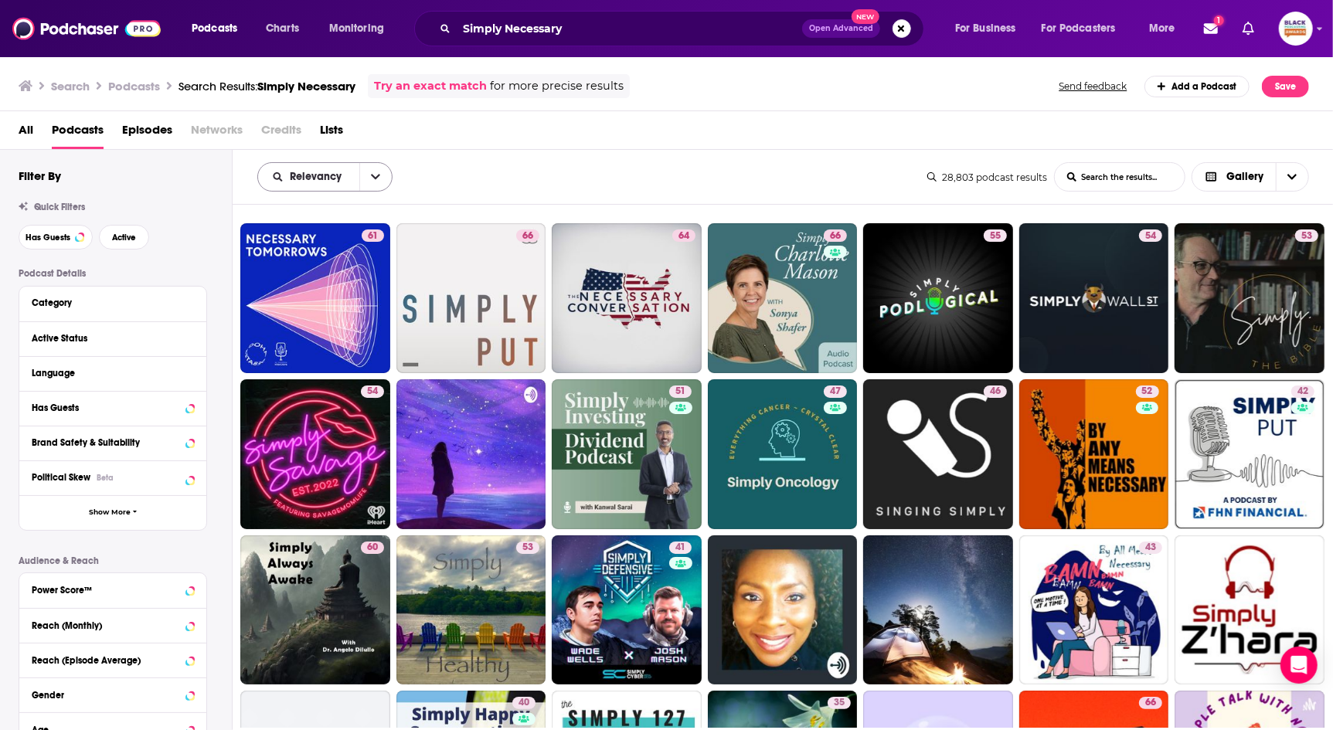
click at [373, 181] on icon "open menu" at bounding box center [375, 177] width 9 height 11
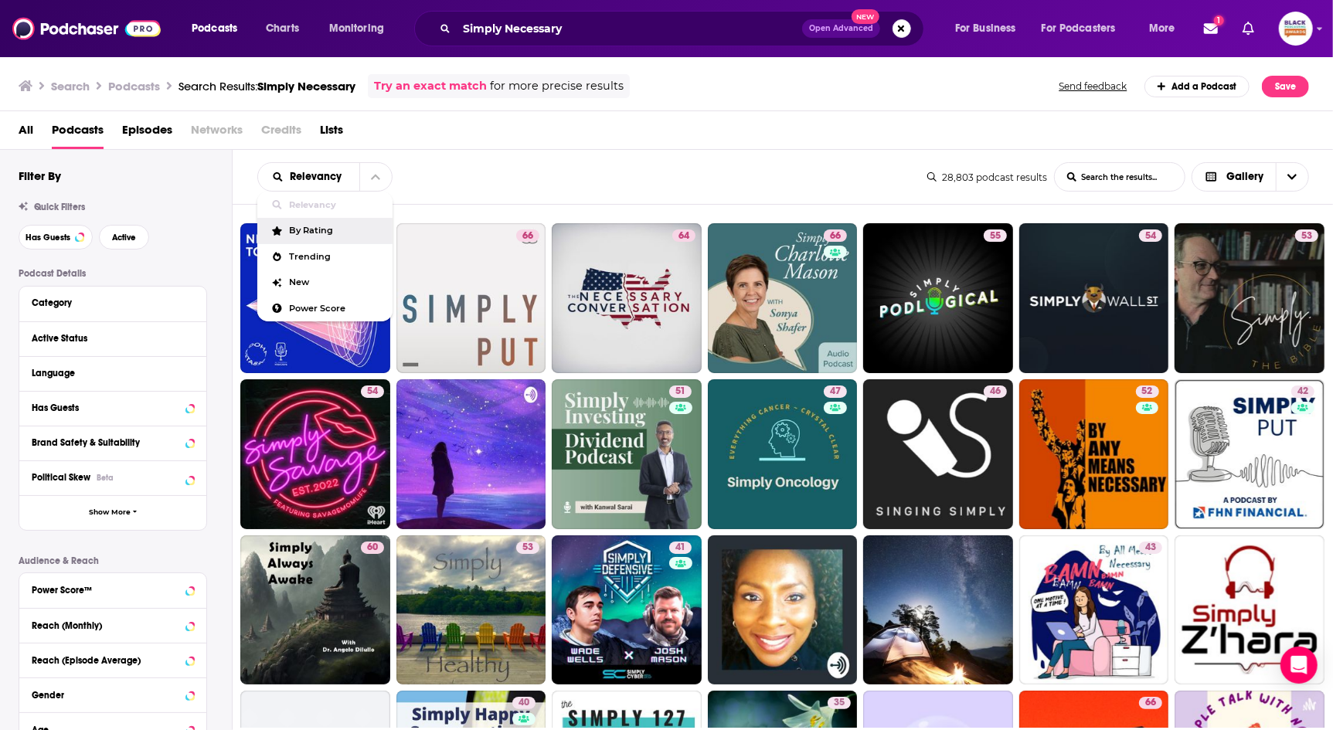
click at [601, 168] on div "Relevancy Relevancy By Rating Trending New Power Score List Search Input Search…" at bounding box center [592, 176] width 670 height 29
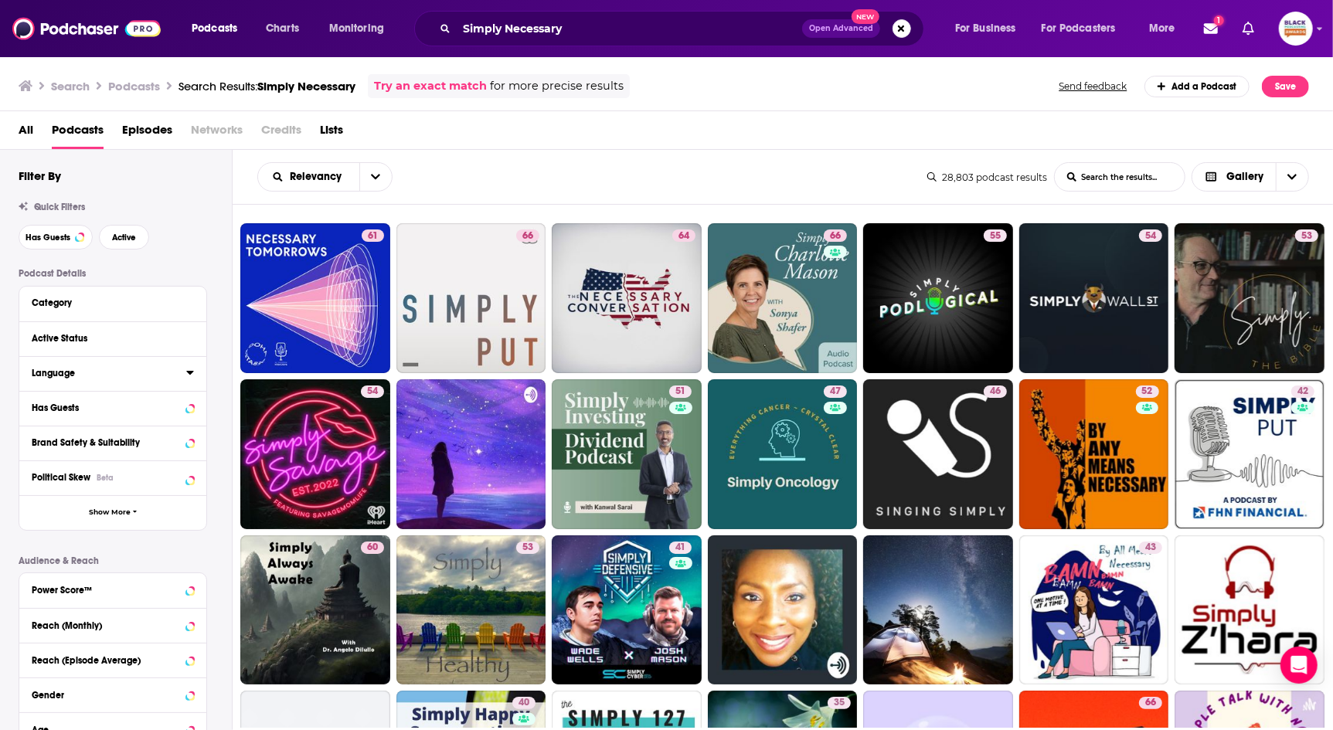
click at [117, 368] on div "Language" at bounding box center [104, 373] width 145 height 11
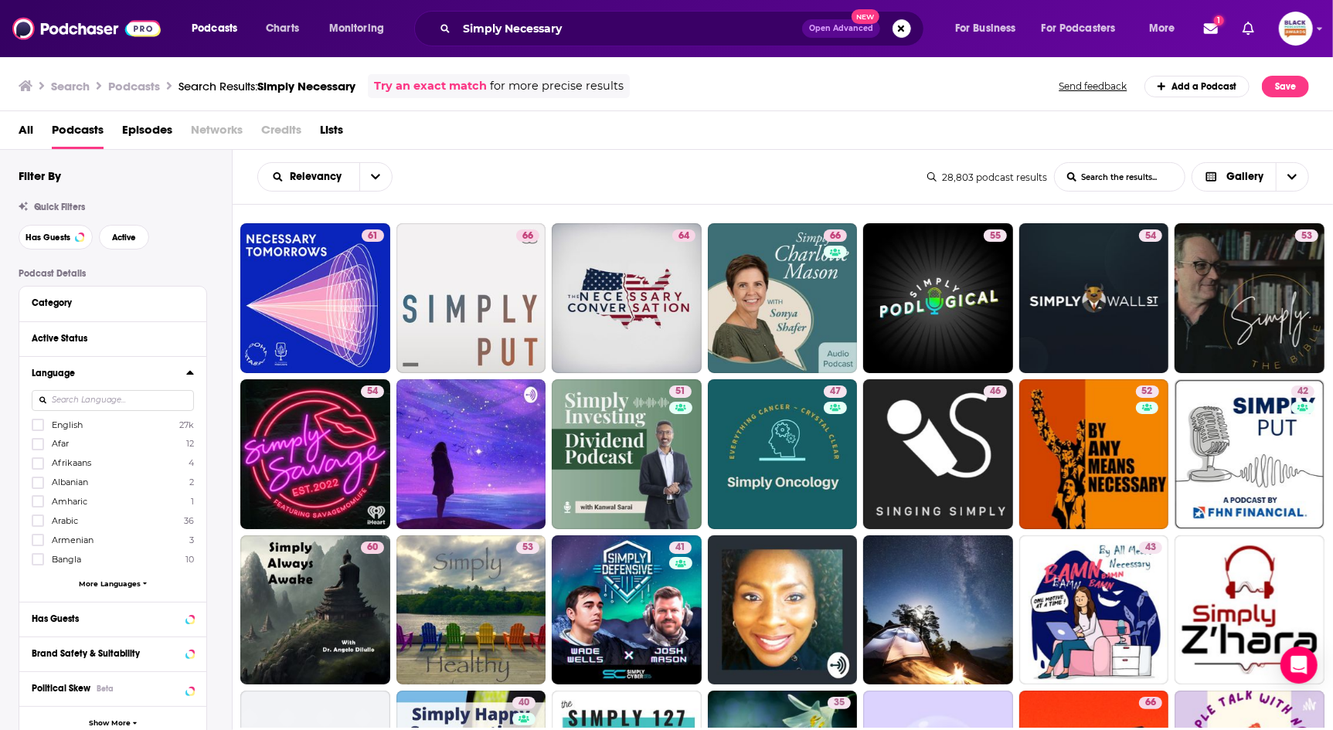
click at [70, 427] on span "English" at bounding box center [67, 425] width 31 height 11
click at [38, 430] on input "multiSelectOption-en-0" at bounding box center [38, 430] width 0 height 0
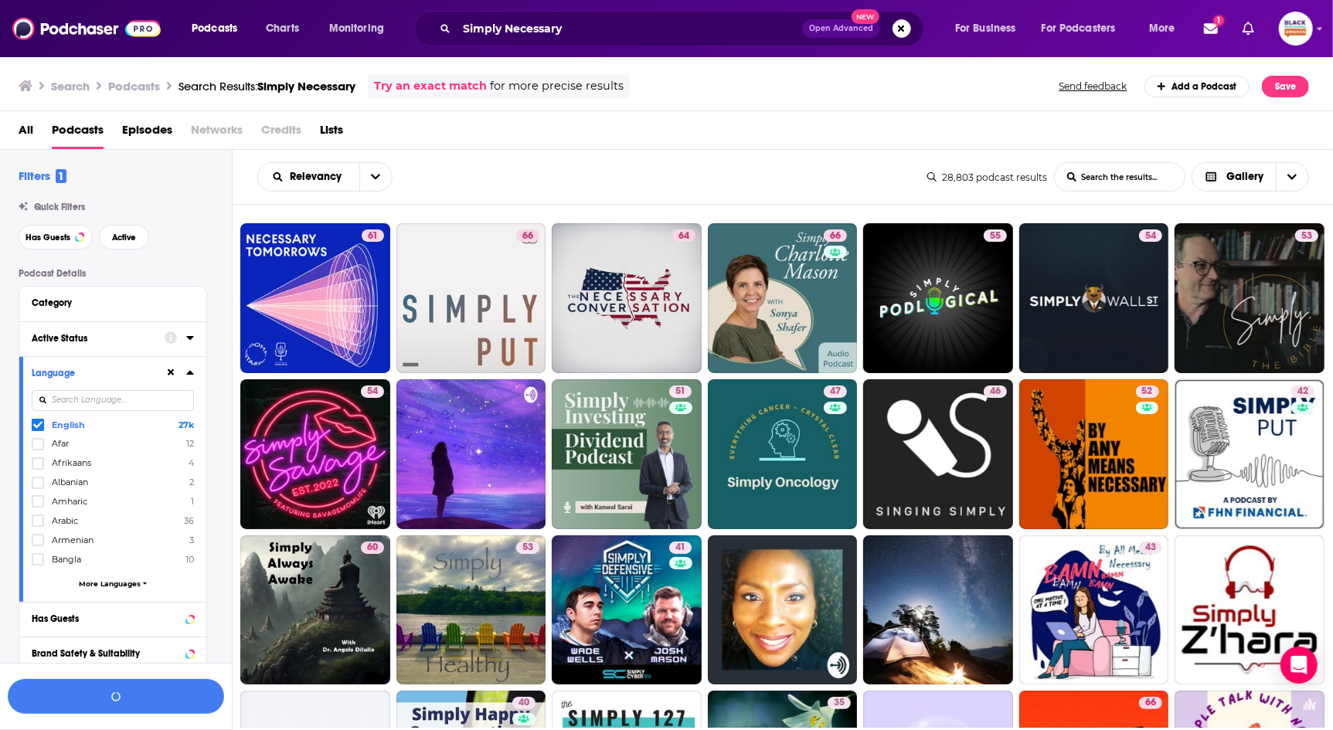
click at [124, 335] on div "Active Status" at bounding box center [93, 338] width 123 height 11
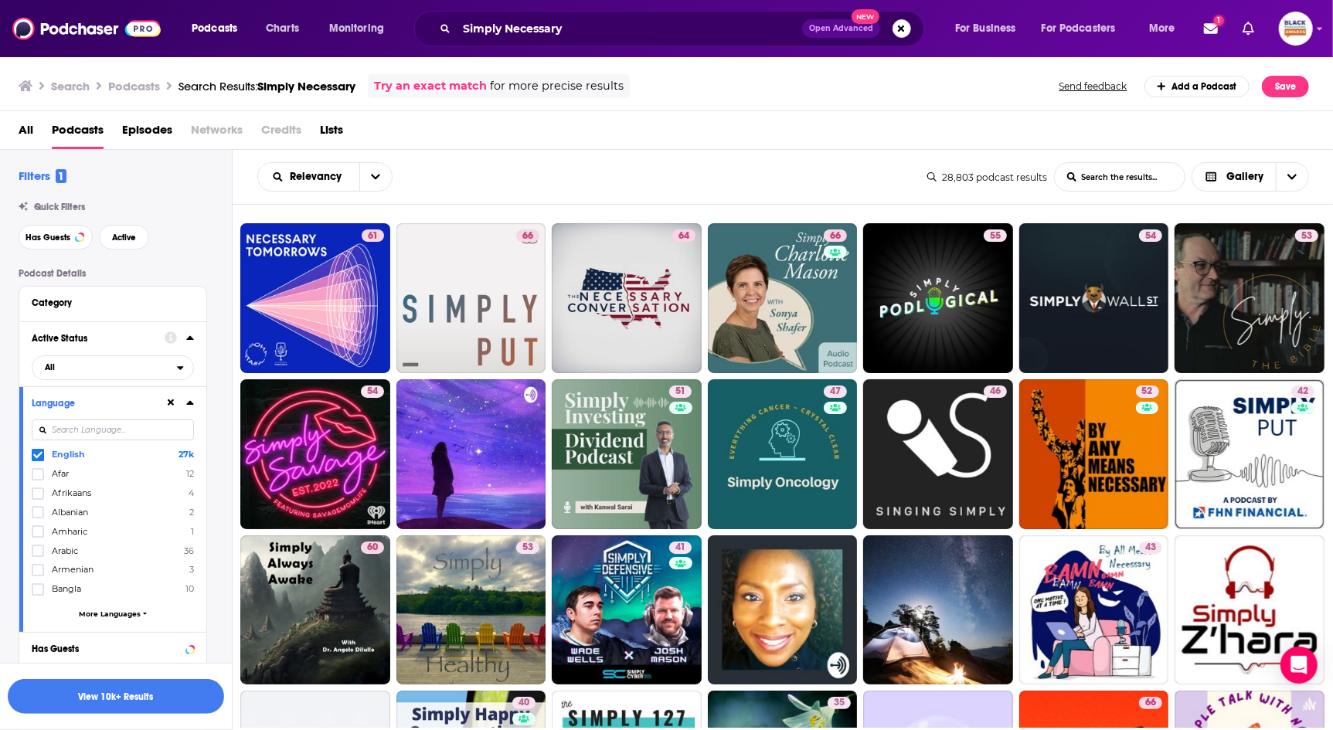
click at [430, 87] on link "Try an exact match" at bounding box center [430, 86] width 113 height 18
click at [73, 699] on button "View 10k+ Results" at bounding box center [116, 696] width 216 height 35
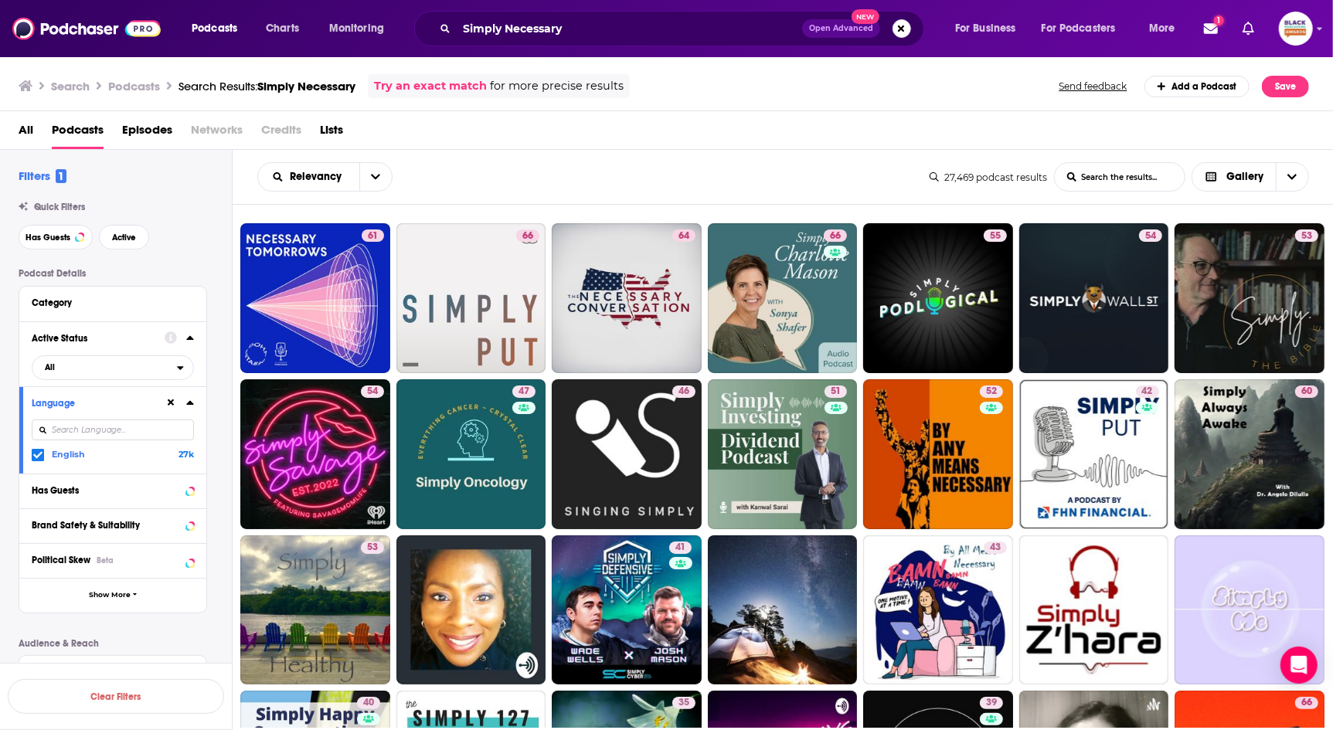
click at [457, 88] on link "Try an exact match" at bounding box center [430, 86] width 113 height 18
click at [148, 89] on h3 "Podcasts" at bounding box center [134, 86] width 52 height 15
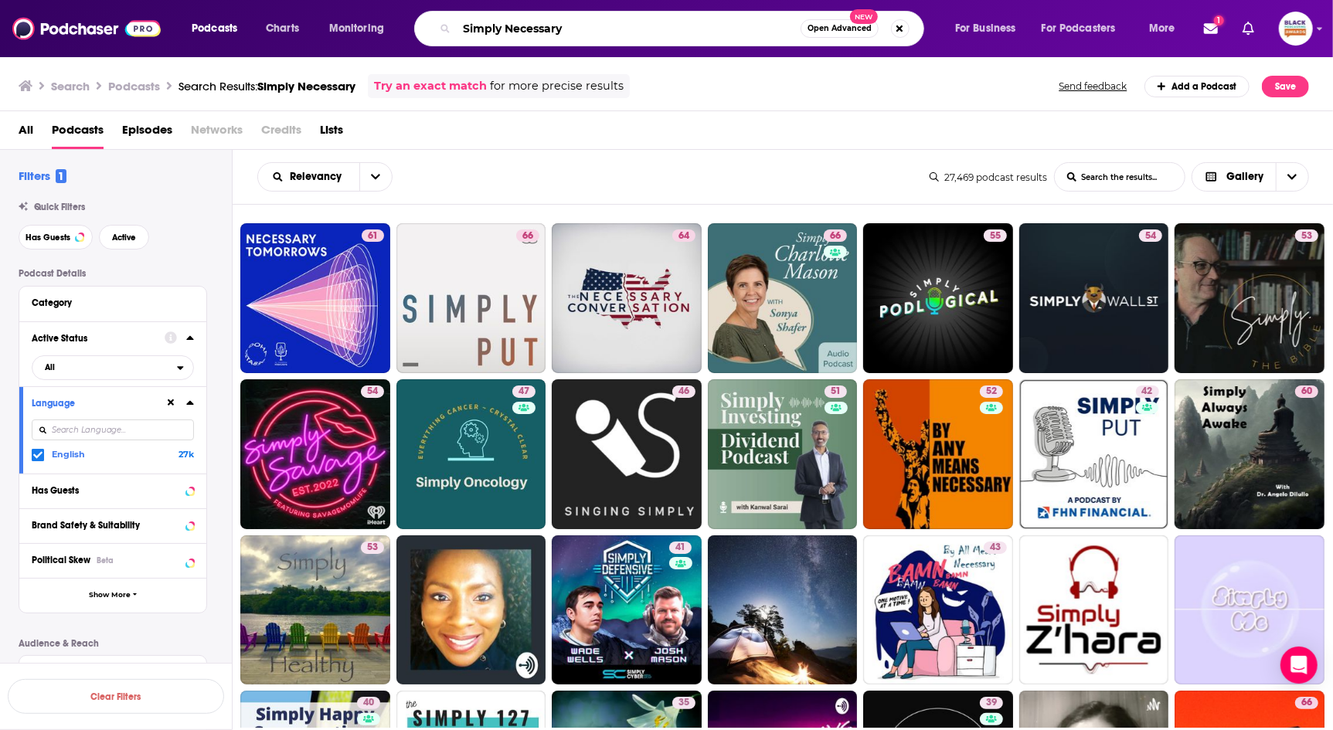
click at [633, 29] on input "Simply Necessary" at bounding box center [629, 28] width 344 height 25
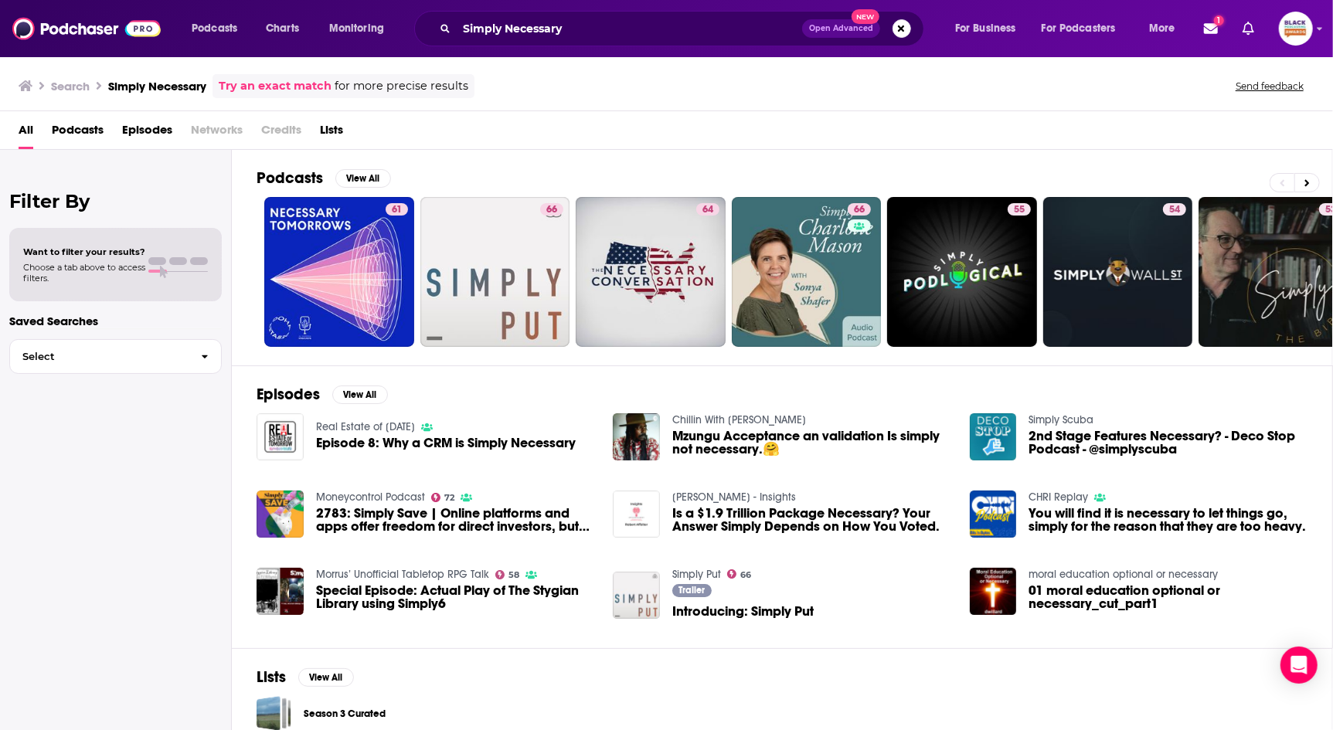
click at [287, 84] on link "Try an exact match" at bounding box center [275, 86] width 113 height 18
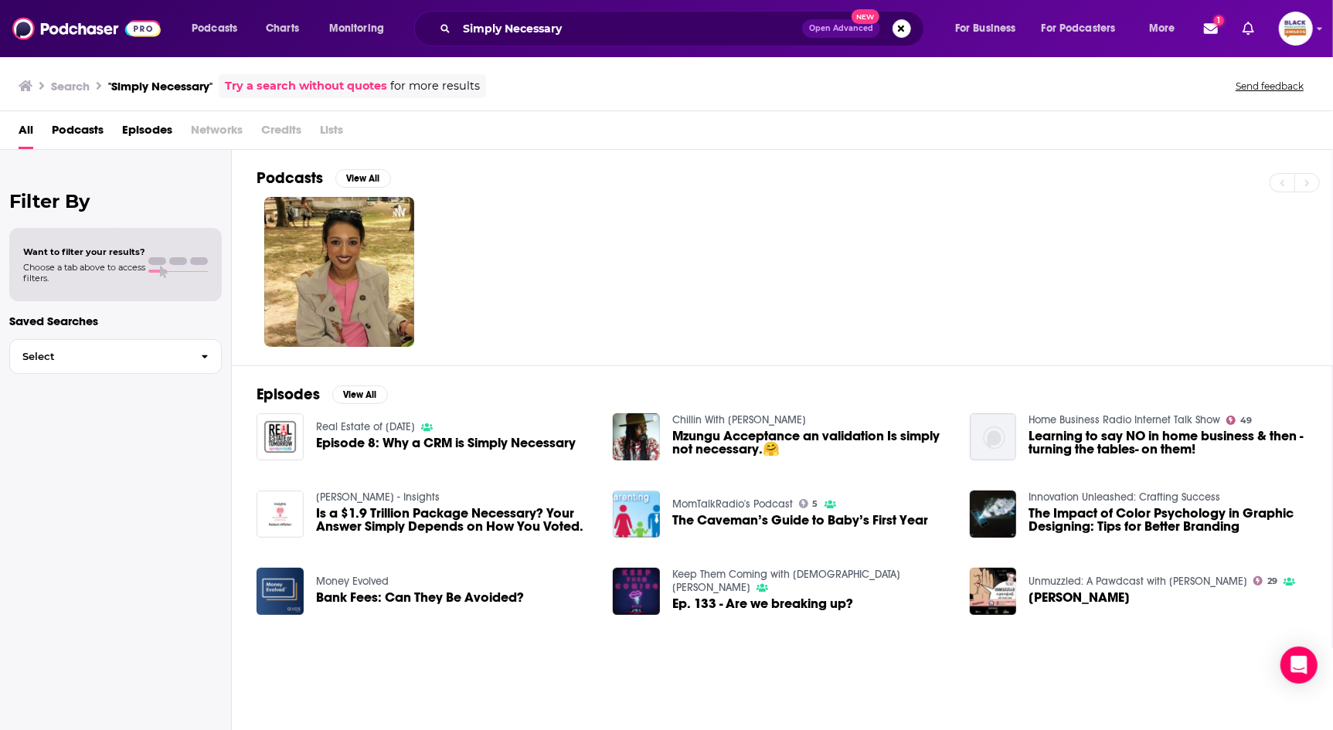
click at [699, 578] on link "Keep Them Coming with [DEMOGRAPHIC_DATA][PERSON_NAME]" at bounding box center [786, 581] width 228 height 26
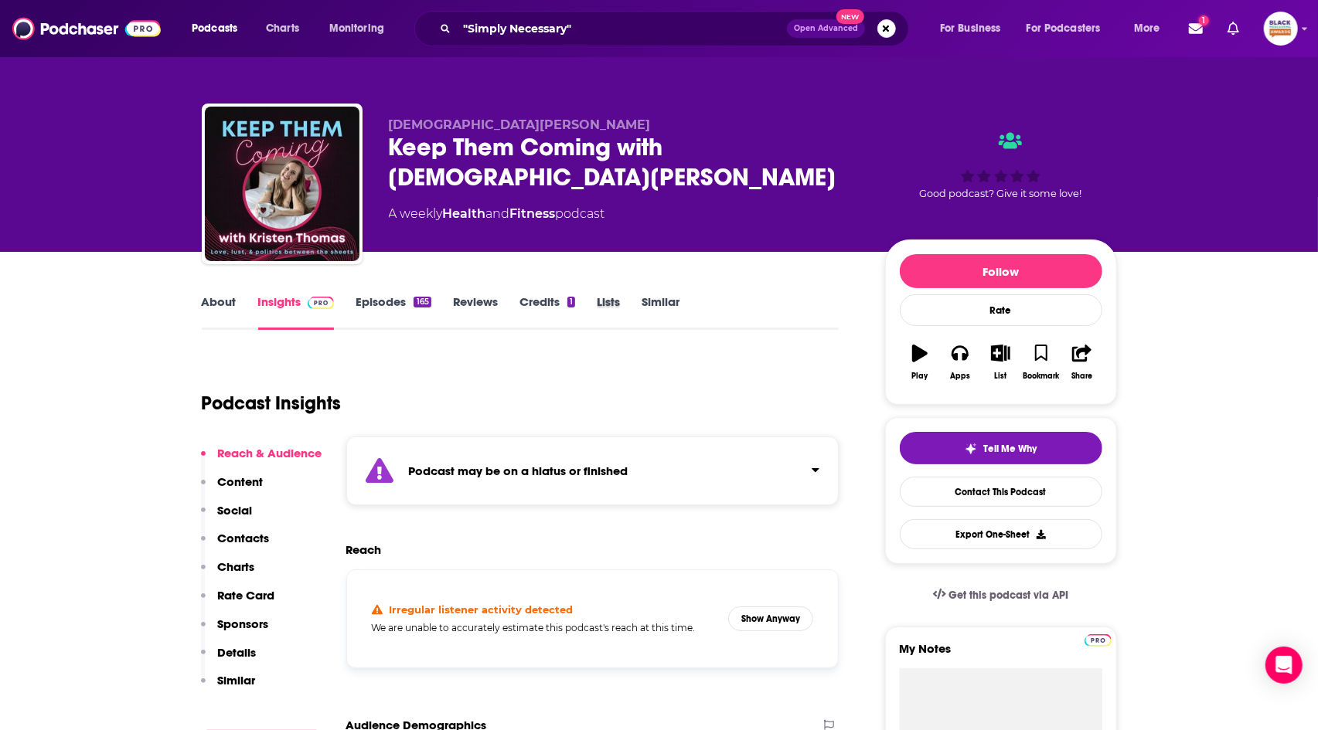
click at [636, 306] on div "Lists" at bounding box center [619, 312] width 45 height 36
click at [665, 306] on link "Similar" at bounding box center [660, 312] width 38 height 36
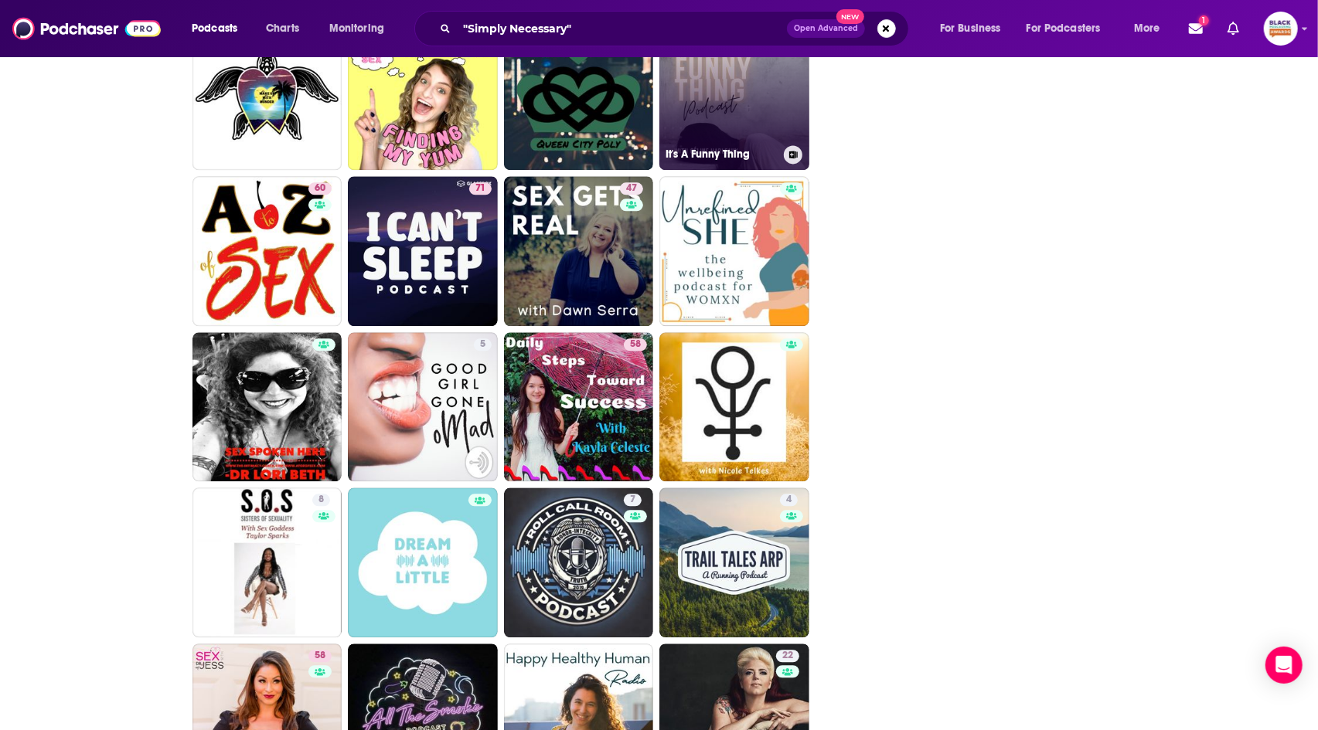
scroll to position [2348, 0]
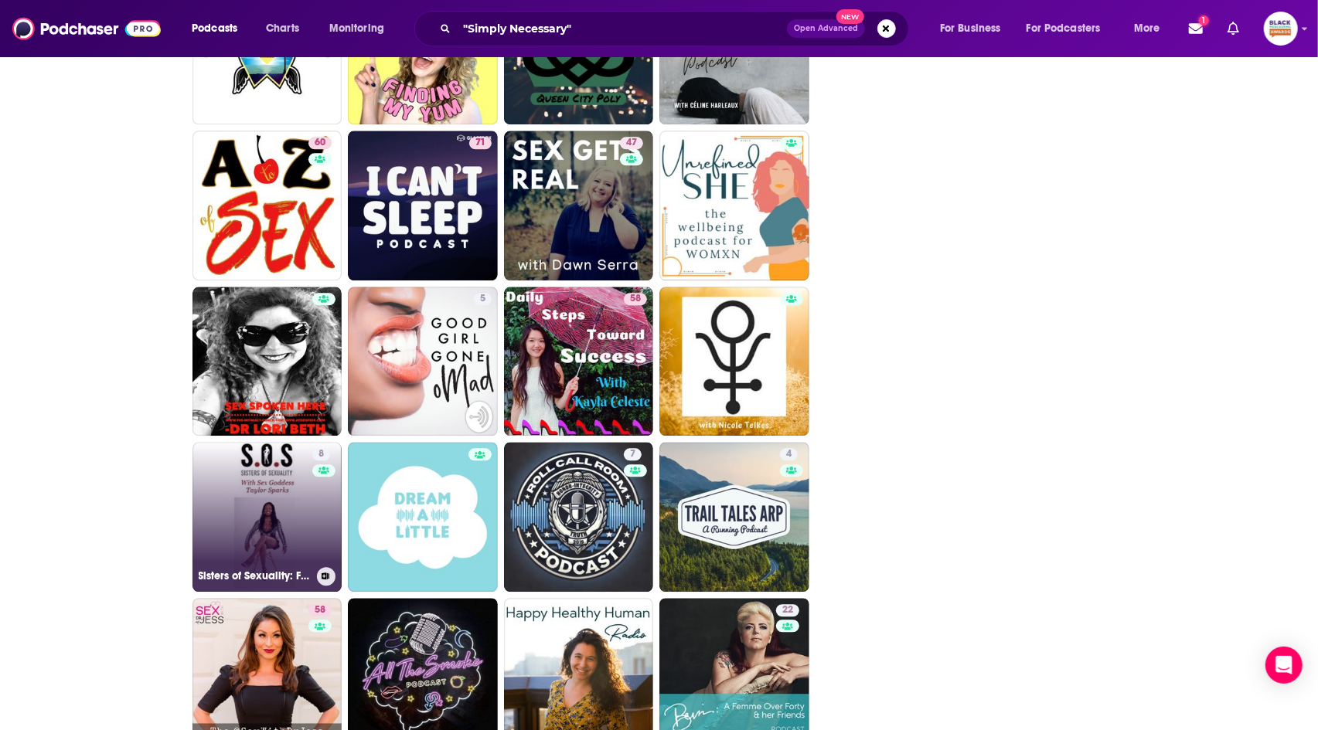
click at [322, 573] on icon at bounding box center [325, 577] width 9 height 8
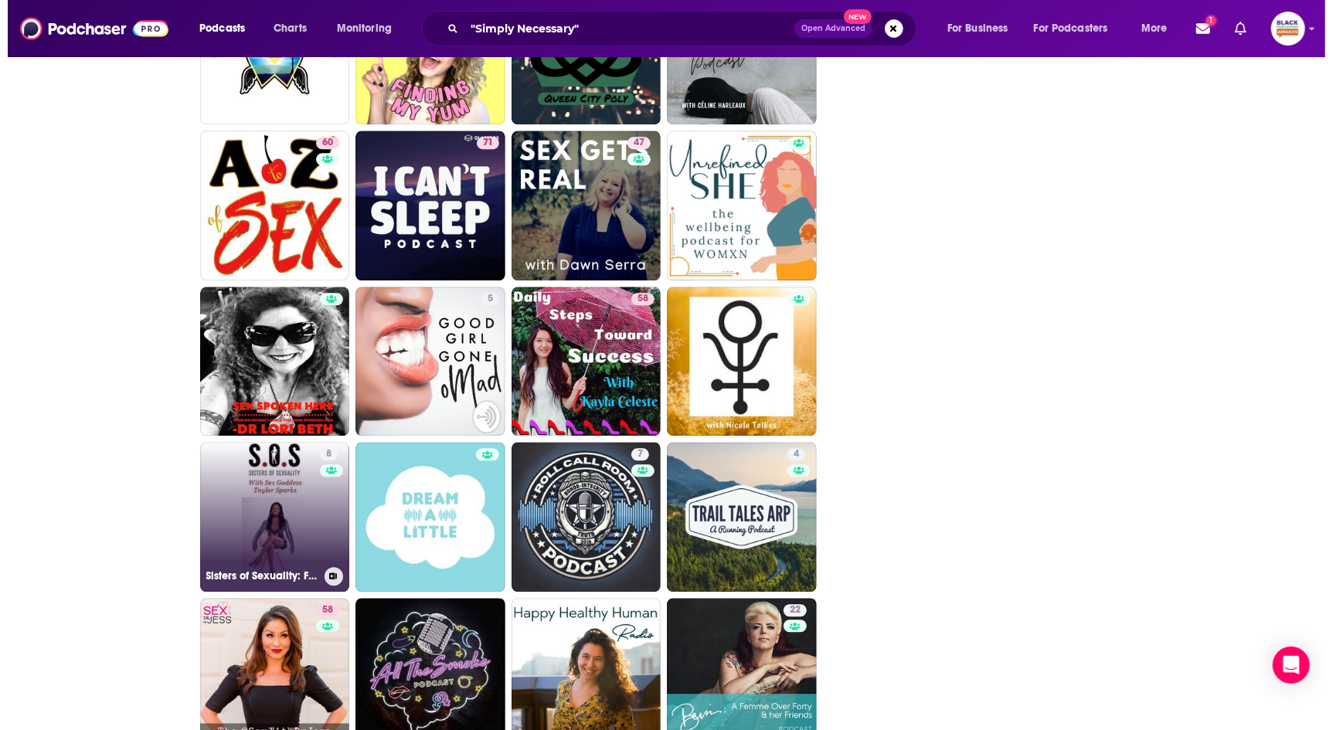
scroll to position [0, 0]
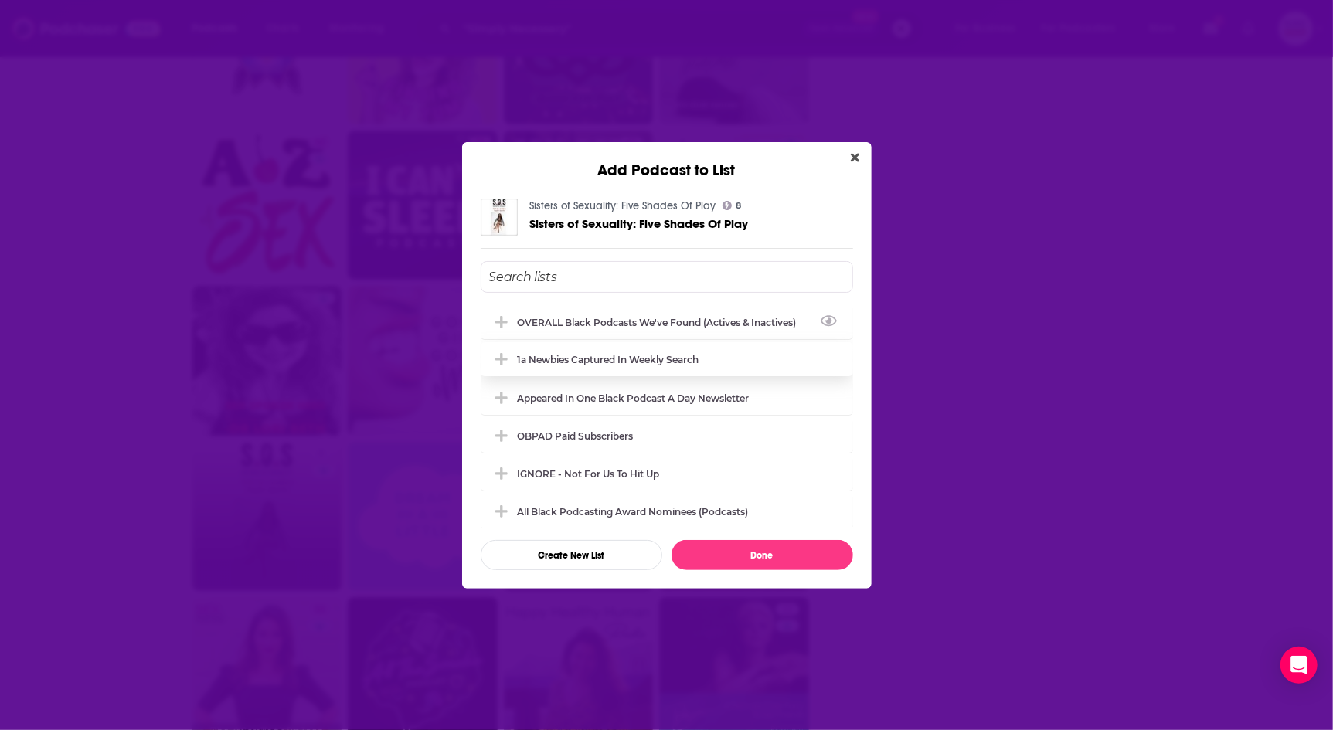
click at [576, 321] on div "OVERALL Black podcasts we've found (actives & inactives)" at bounding box center [662, 323] width 288 height 12
click at [762, 552] on button "Done" at bounding box center [763, 555] width 182 height 30
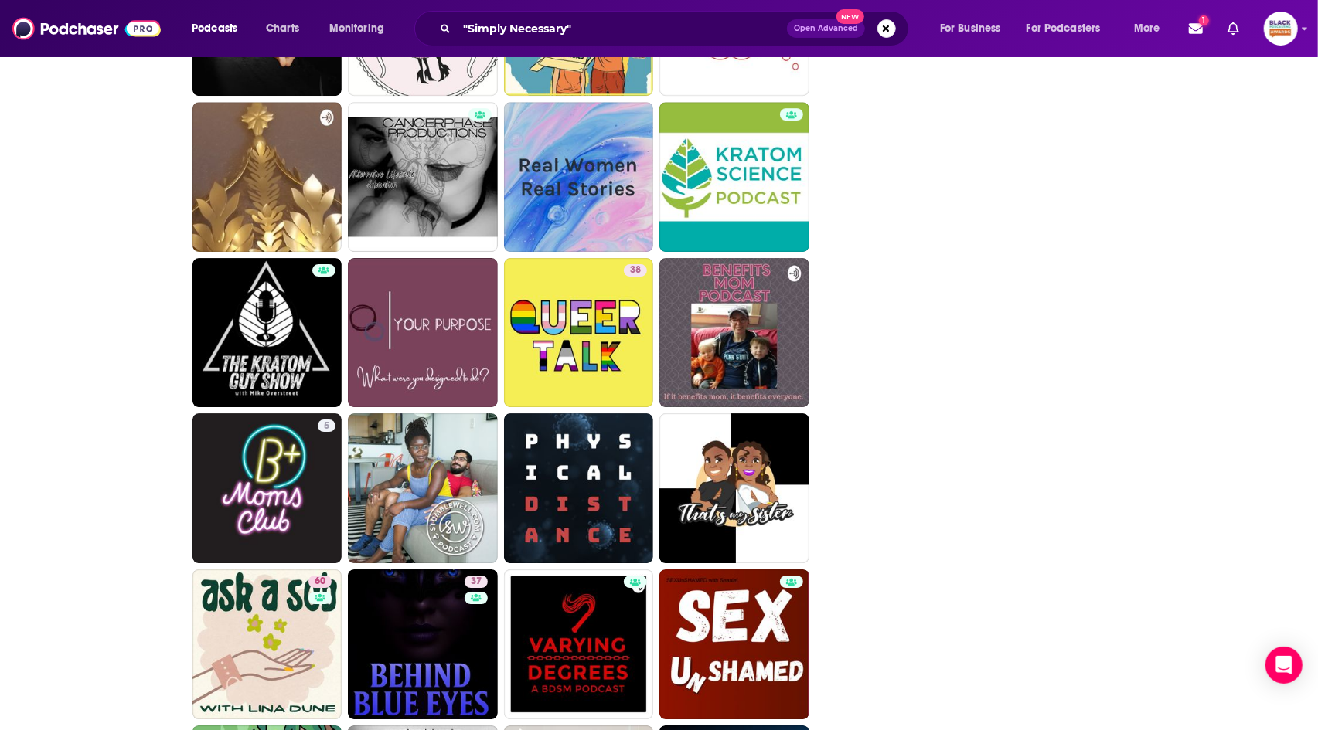
scroll to position [3312, 0]
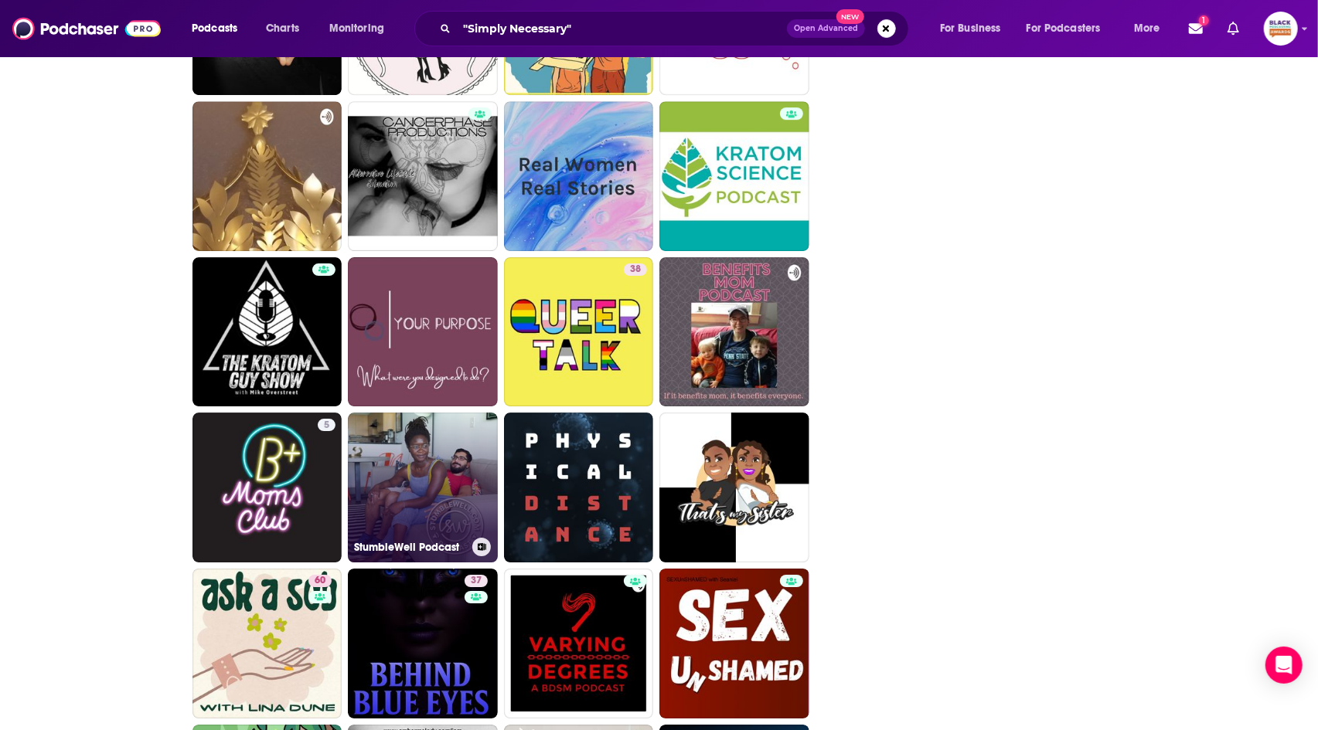
click at [484, 543] on icon at bounding box center [482, 547] width 9 height 8
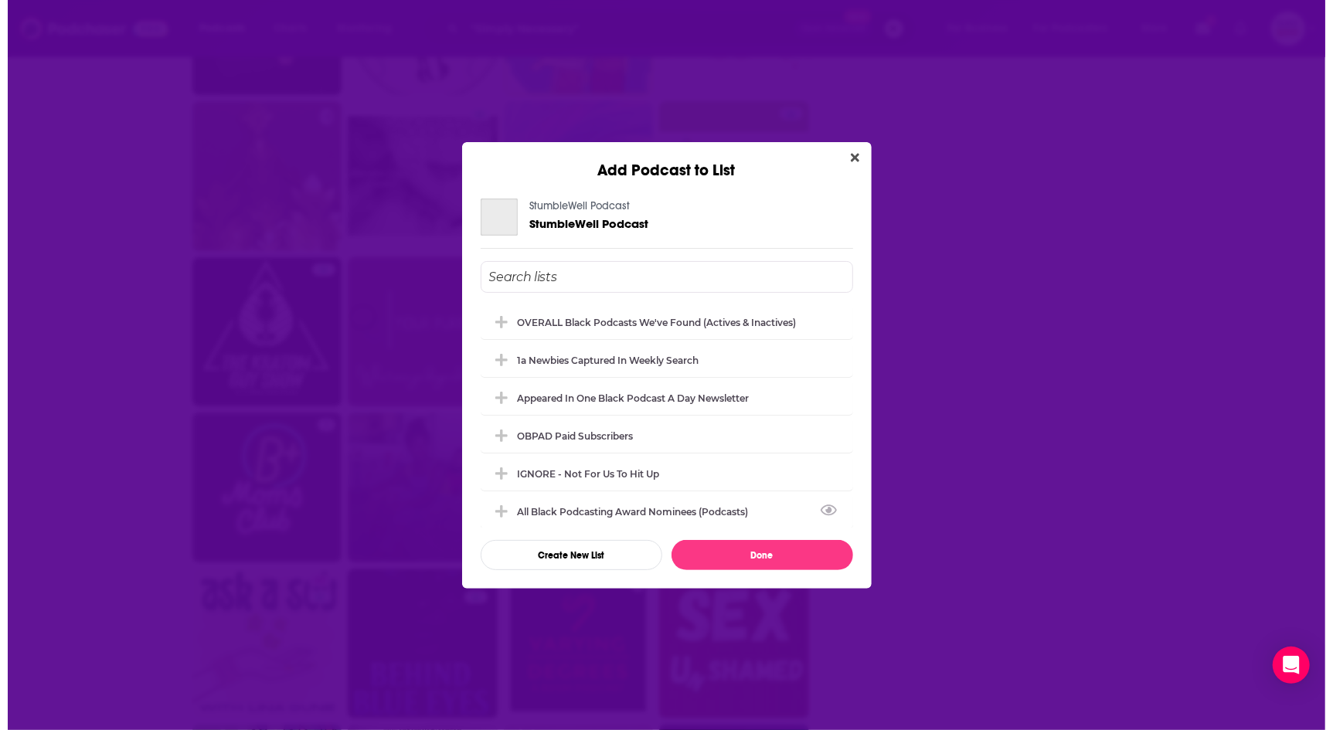
scroll to position [0, 0]
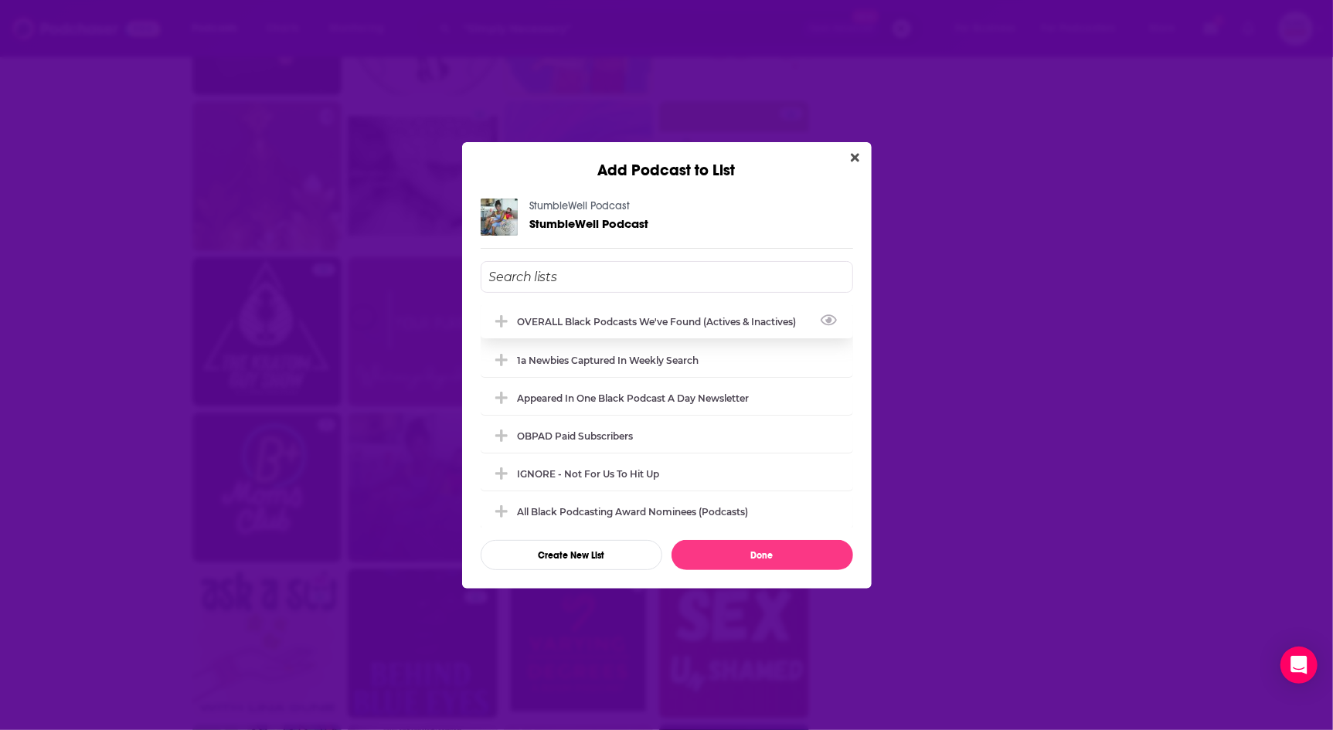
click at [582, 335] on div "OVERALL Black podcasts we've found (actives & inactives)" at bounding box center [667, 321] width 372 height 34
click at [785, 556] on button "Done" at bounding box center [763, 555] width 182 height 30
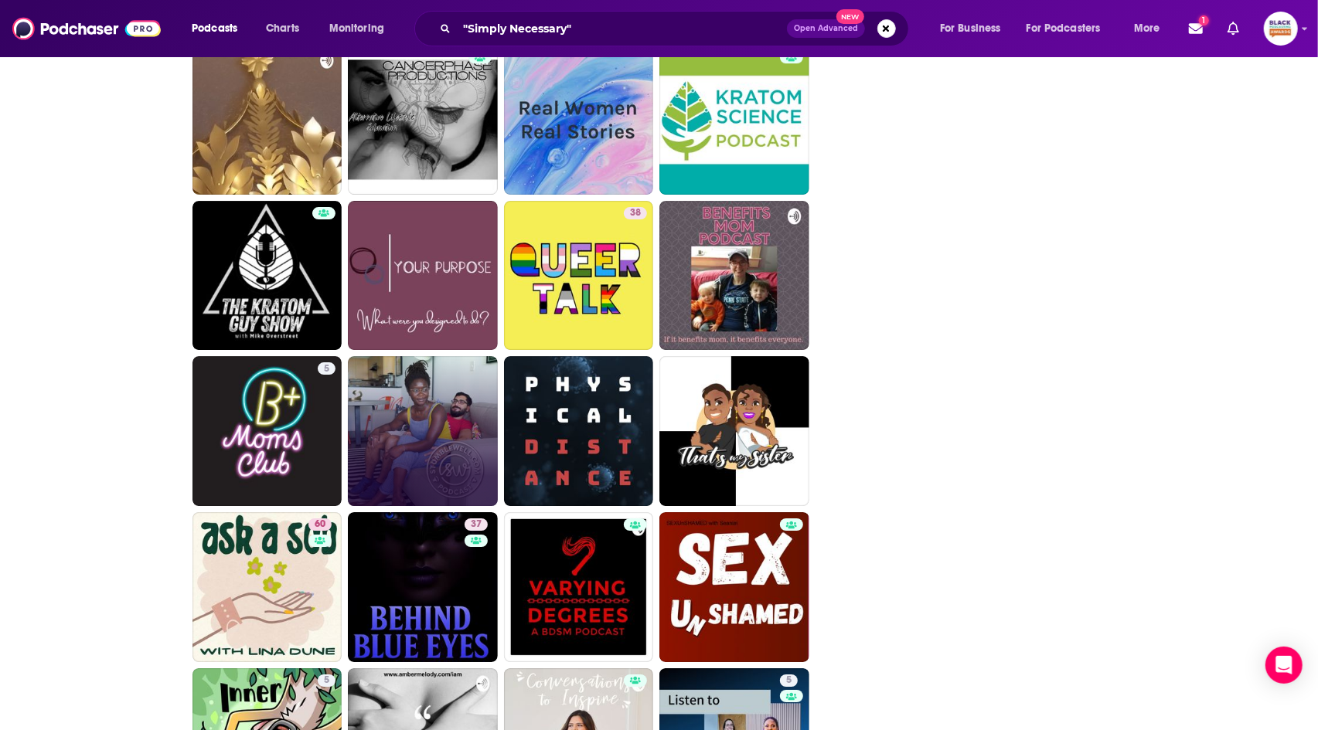
scroll to position [3386, 0]
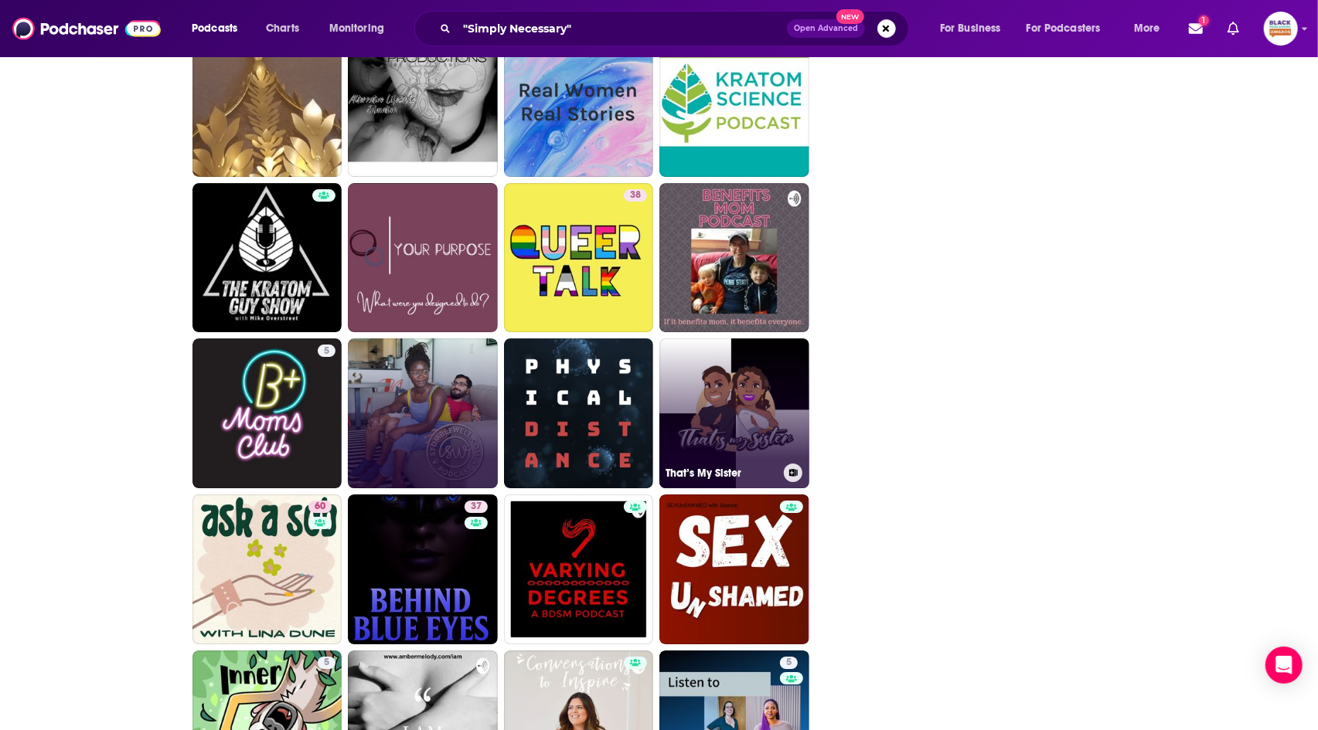
click at [791, 469] on icon at bounding box center [793, 473] width 9 height 8
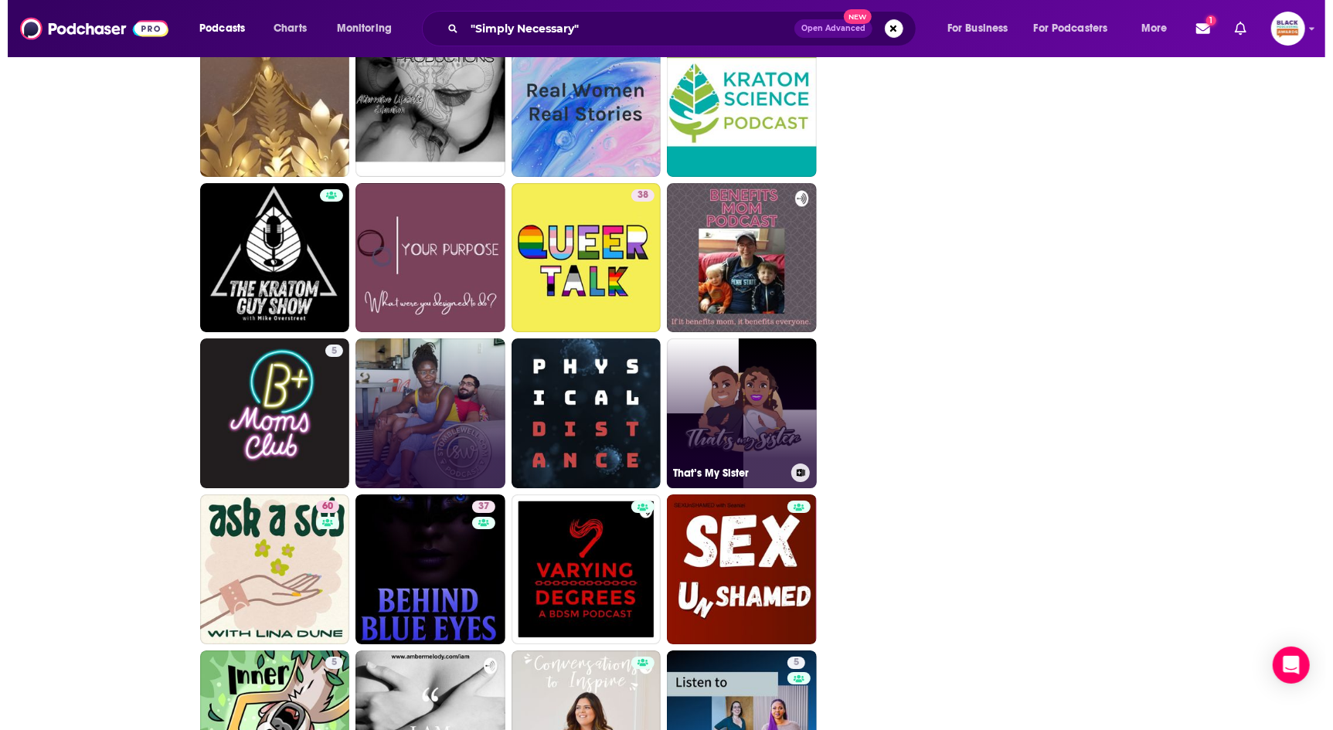
scroll to position [0, 0]
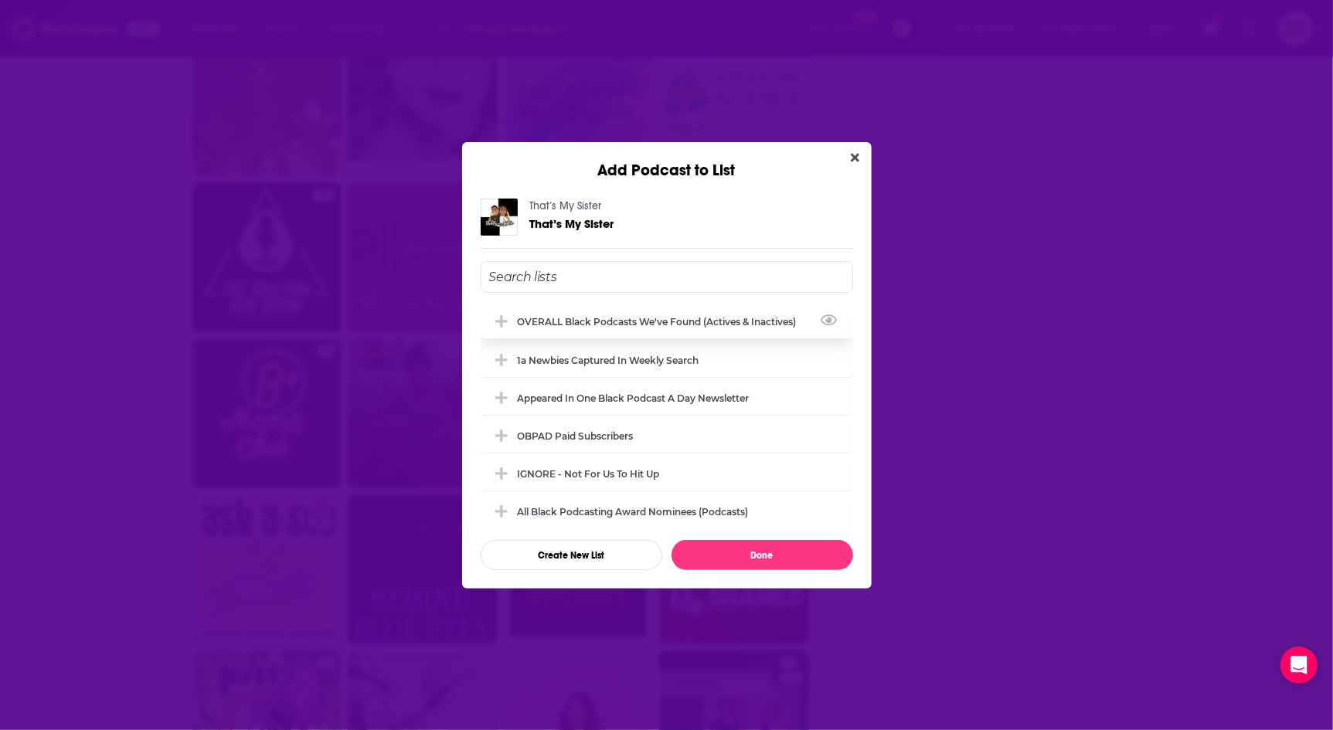
click at [659, 321] on div "OVERALL Black podcasts we've found (actives & inactives)" at bounding box center [662, 322] width 288 height 12
click at [767, 550] on button "Done" at bounding box center [763, 555] width 182 height 30
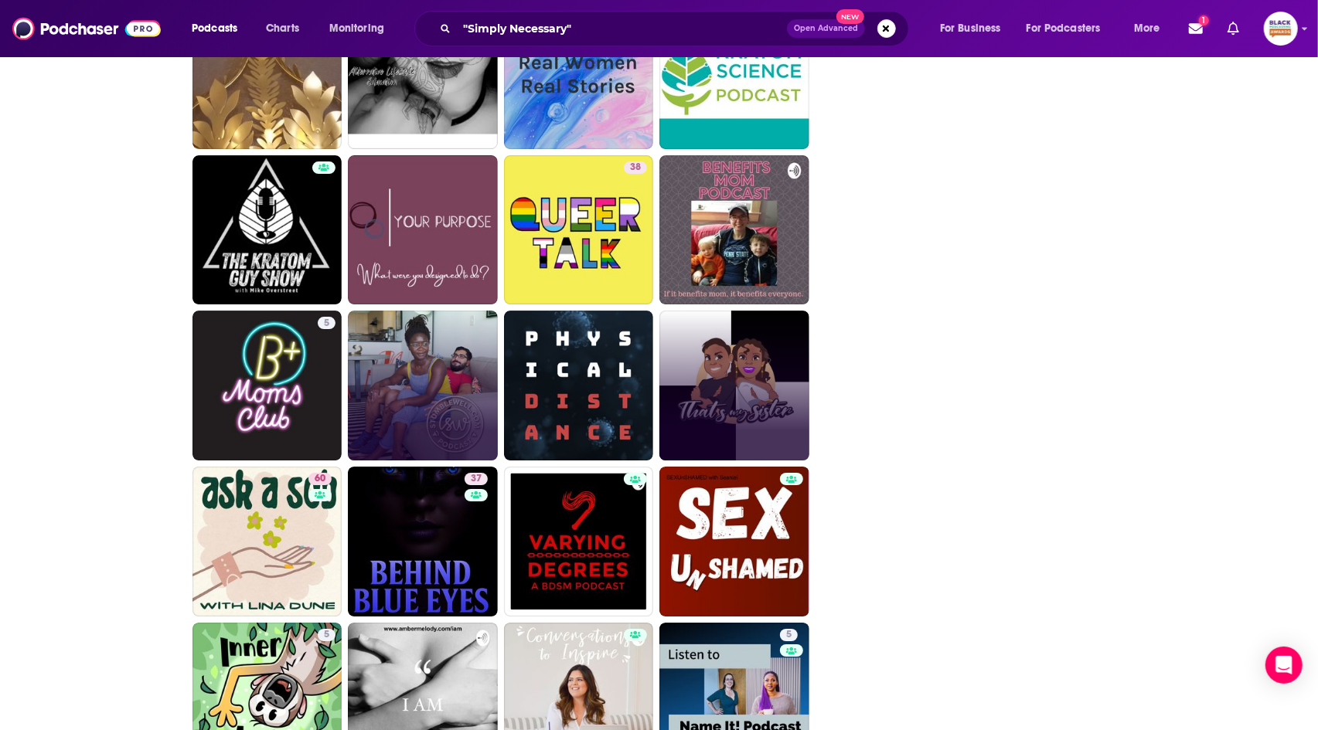
scroll to position [3556, 0]
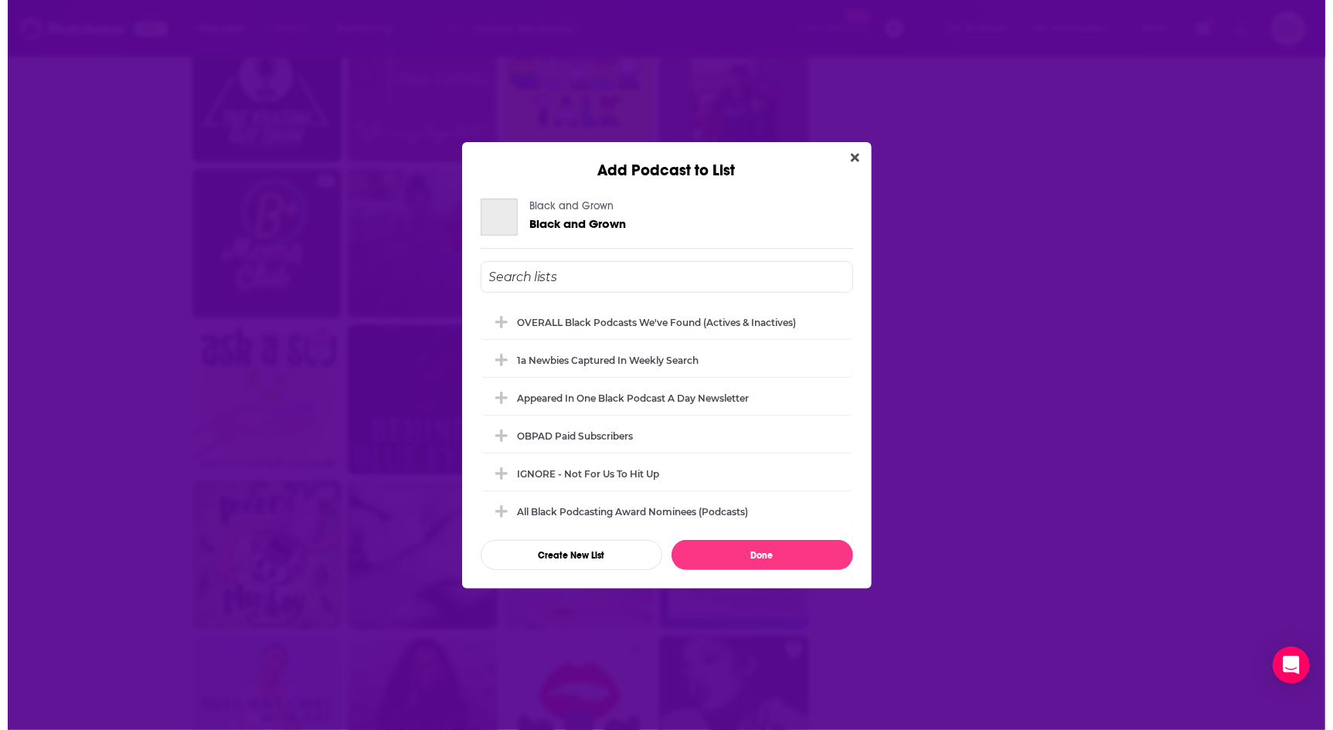
scroll to position [0, 0]
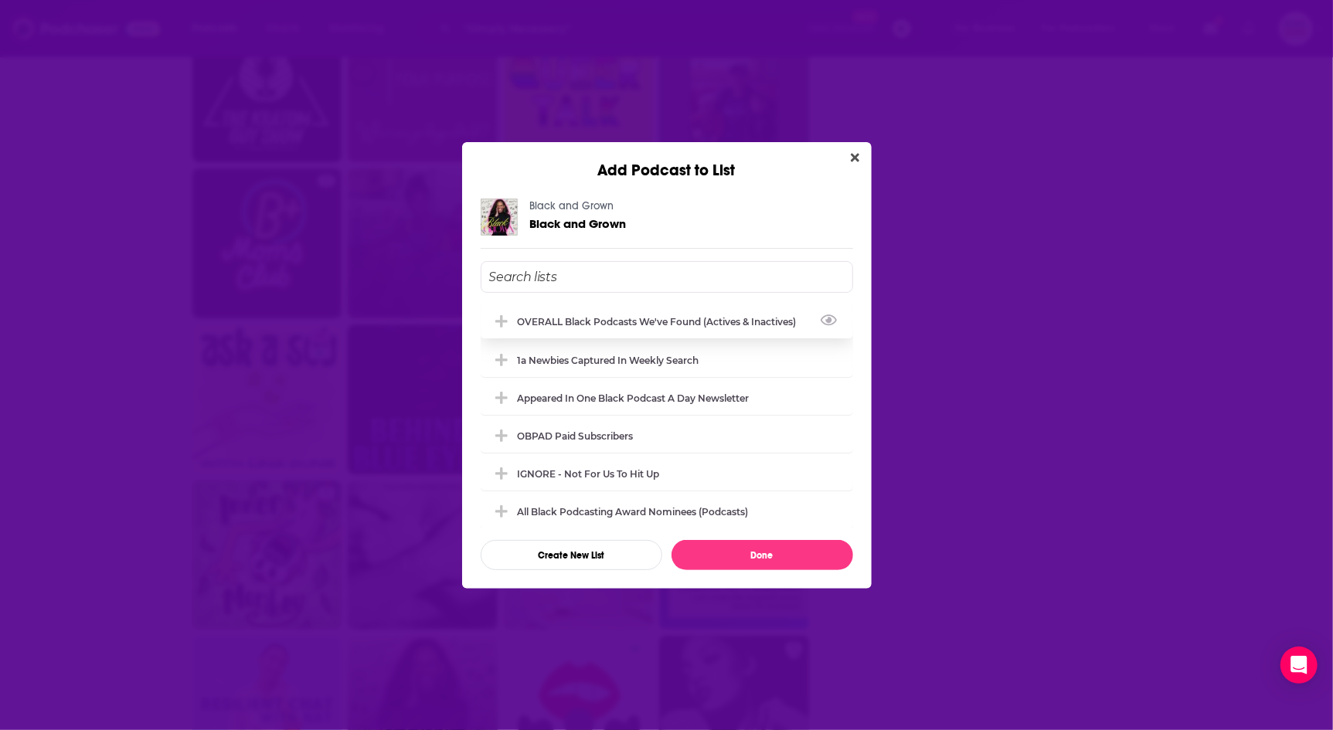
click at [583, 318] on div "OVERALL Black podcasts we've found (actives & inactives)" at bounding box center [662, 322] width 288 height 12
click at [744, 546] on button "Done" at bounding box center [763, 555] width 182 height 30
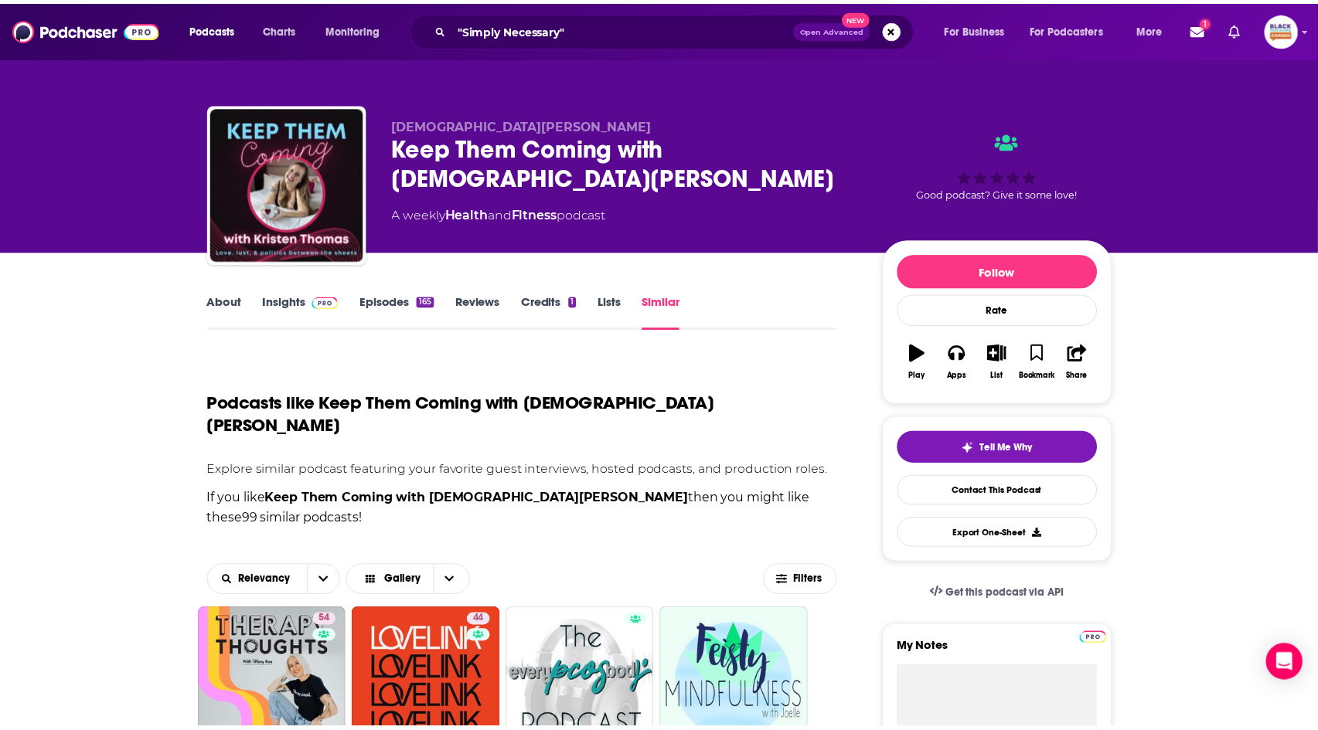
scroll to position [3556, 0]
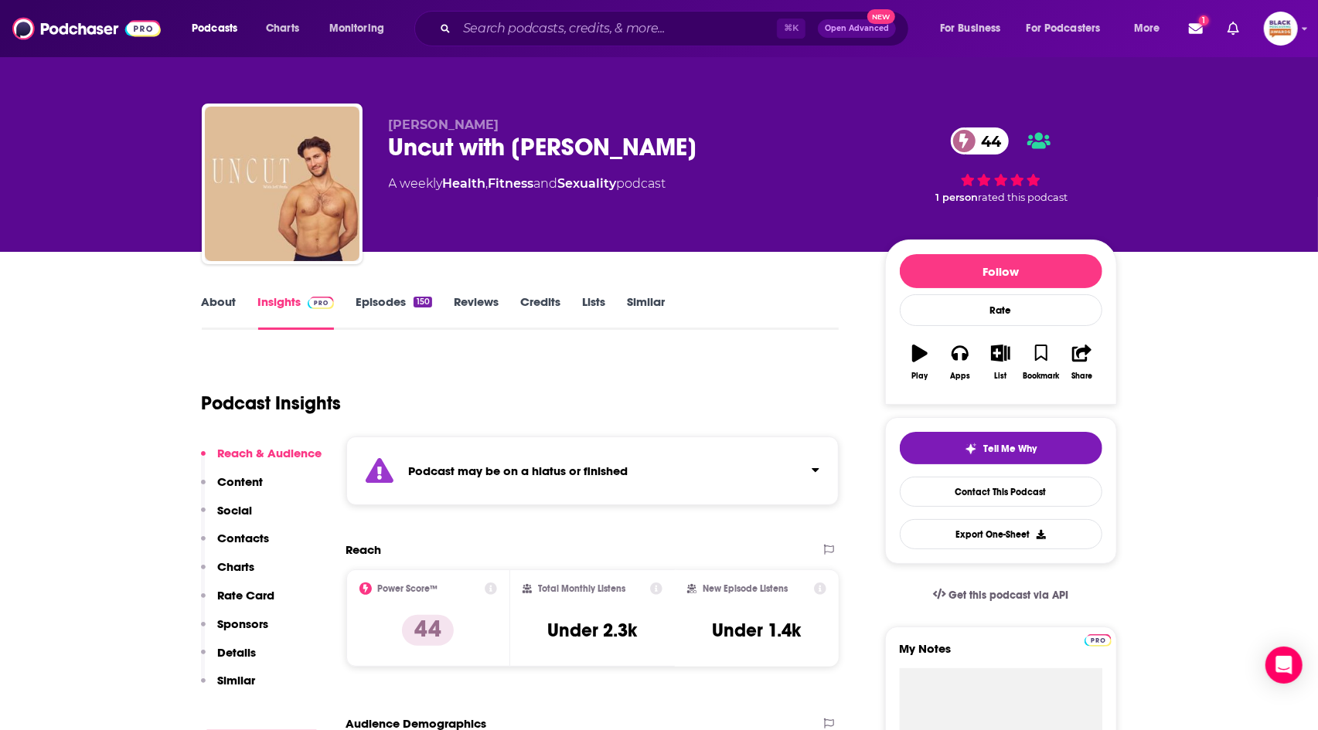
click at [212, 298] on link "About" at bounding box center [219, 312] width 35 height 36
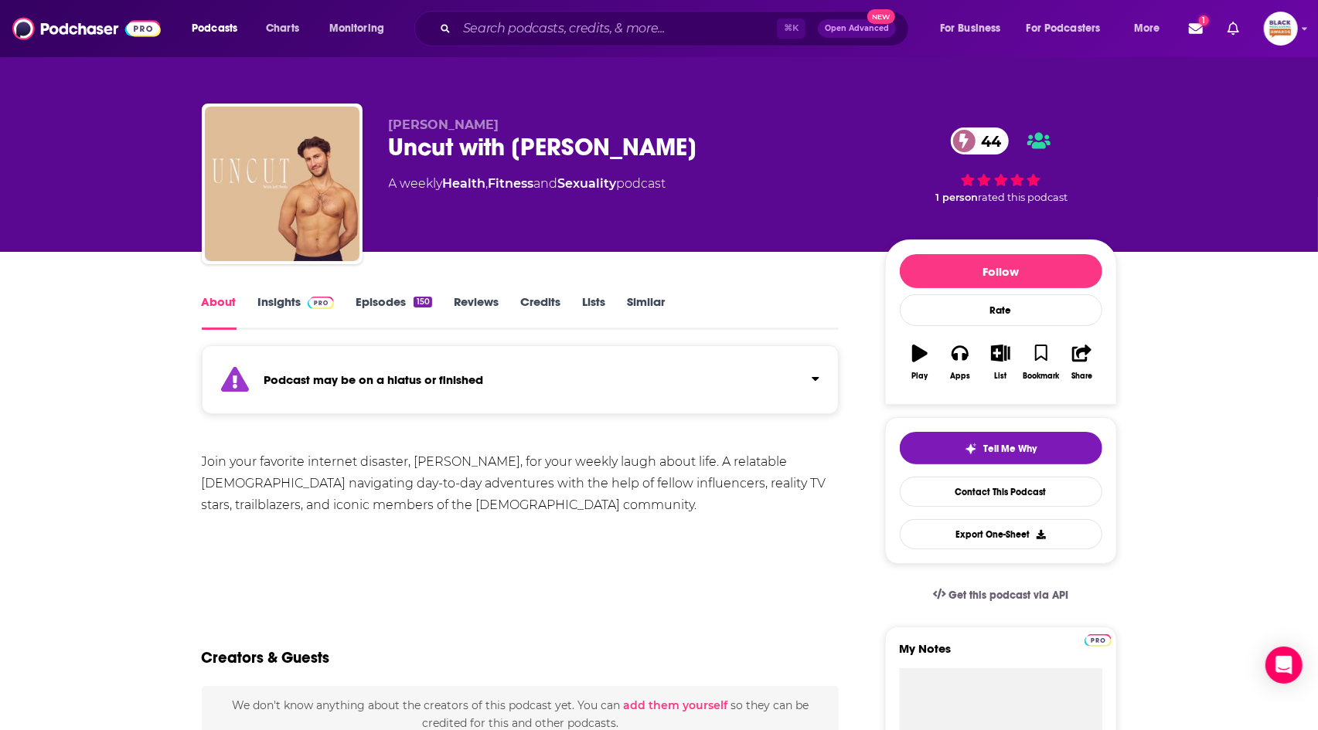
click at [614, 388] on div "Podcast may be on a hiatus or finished" at bounding box center [521, 379] width 638 height 69
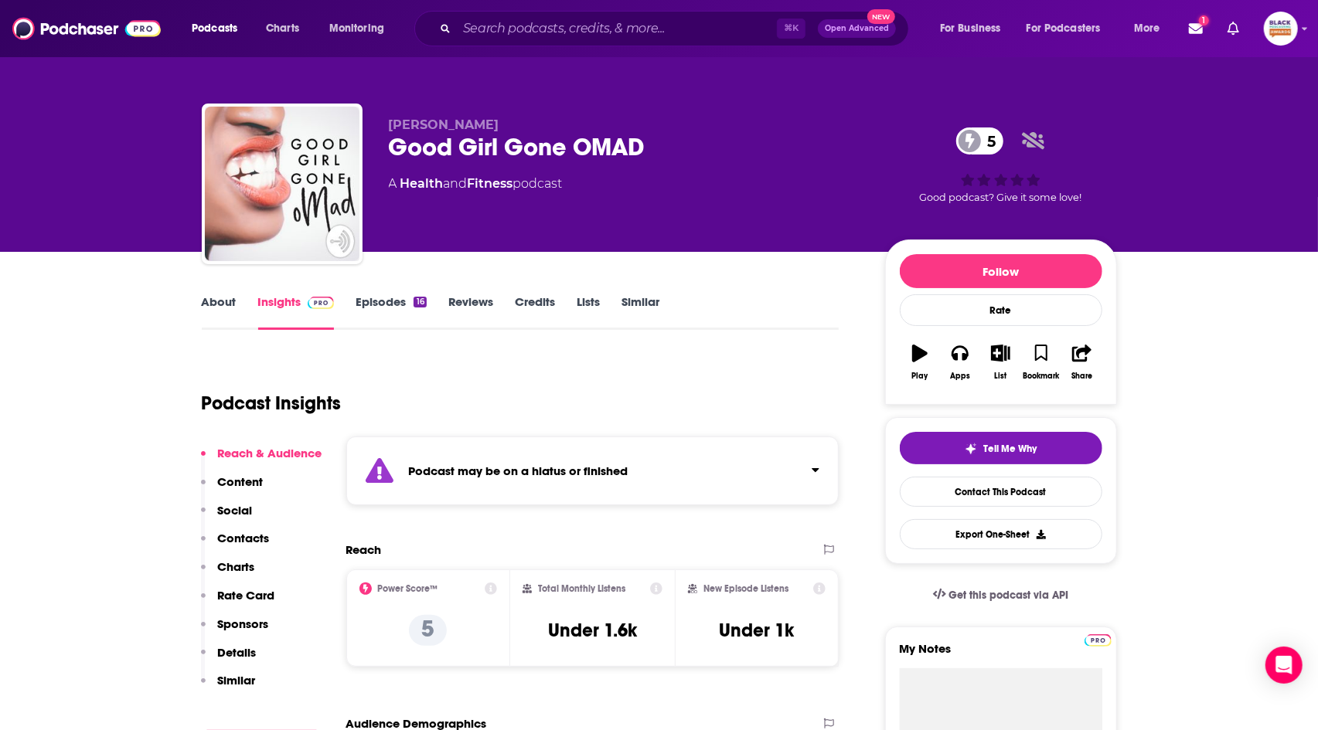
click at [224, 306] on link "About" at bounding box center [219, 312] width 35 height 36
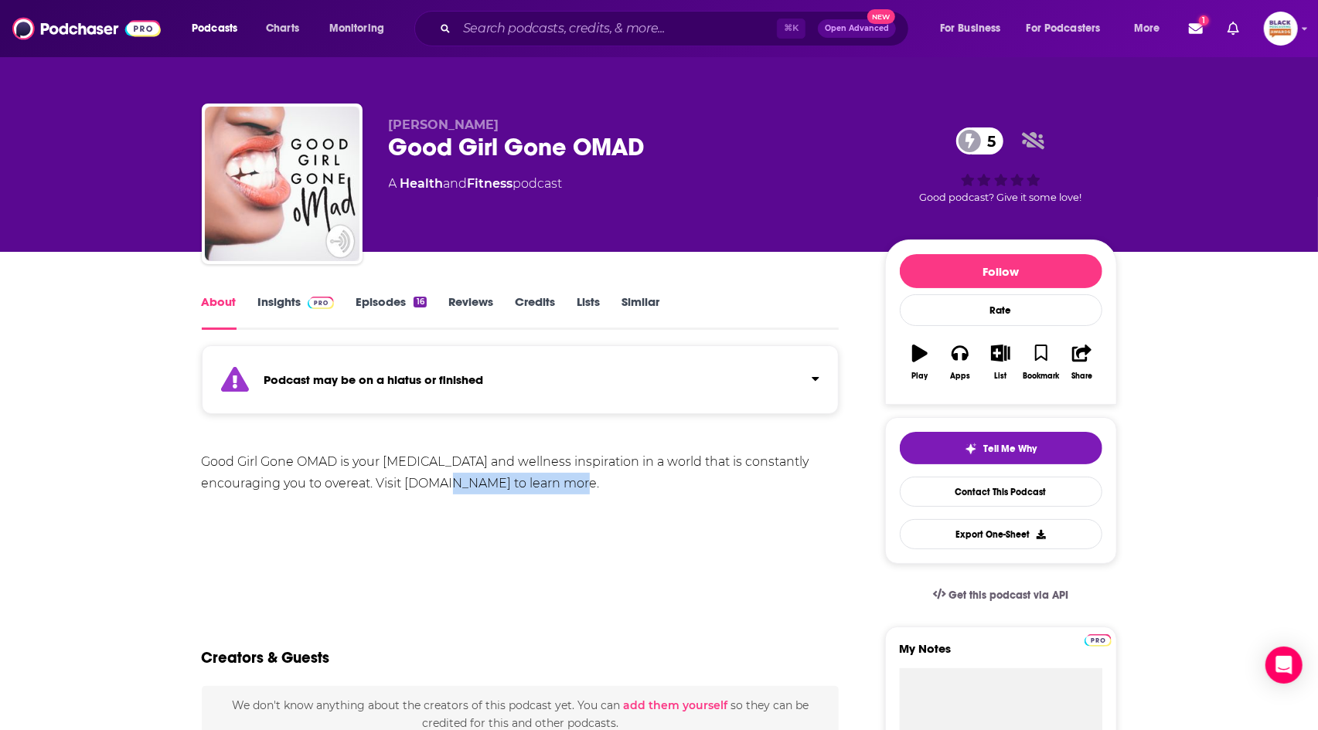
drag, startPoint x: 551, startPoint y: 488, endPoint x: 403, endPoint y: 485, distance: 147.6
click at [403, 485] on div "Good Girl Gone OMAD is your intermittent fasting and wellness inspiration in a …" at bounding box center [521, 472] width 638 height 43
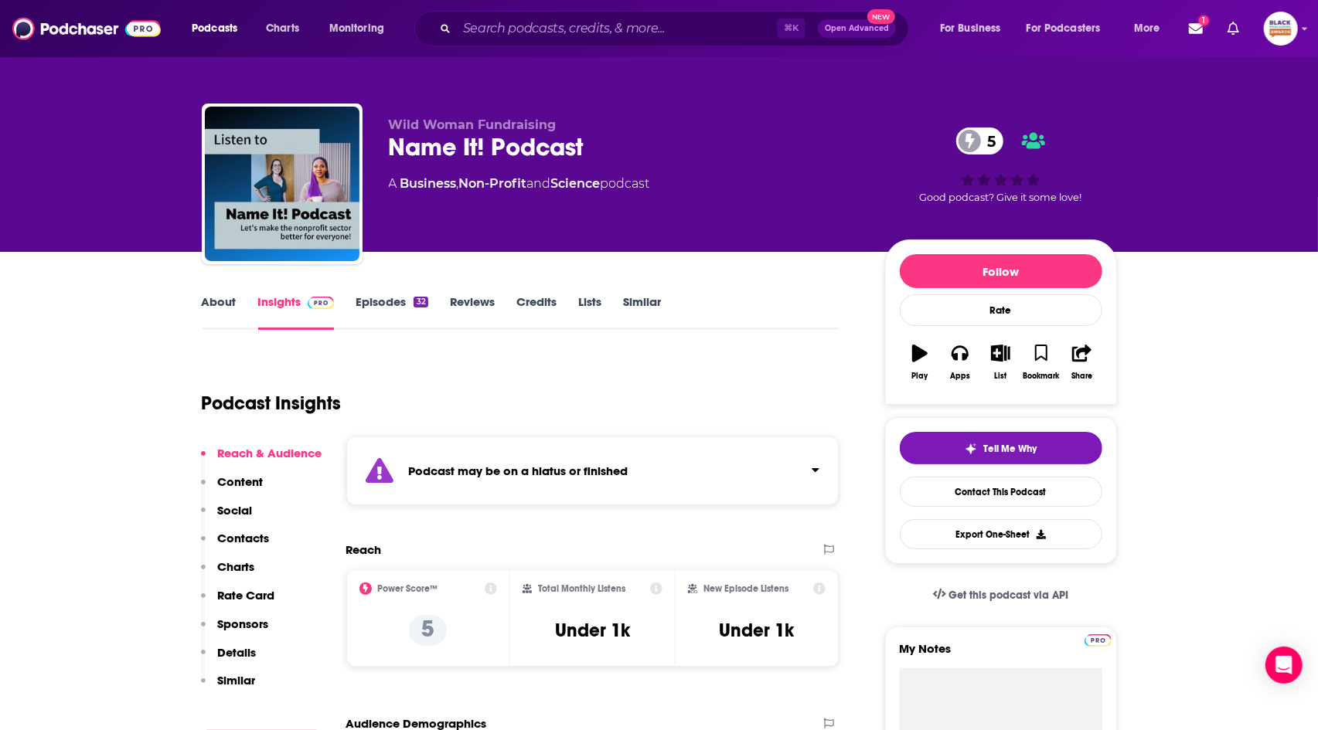
click at [217, 304] on link "About" at bounding box center [219, 312] width 35 height 36
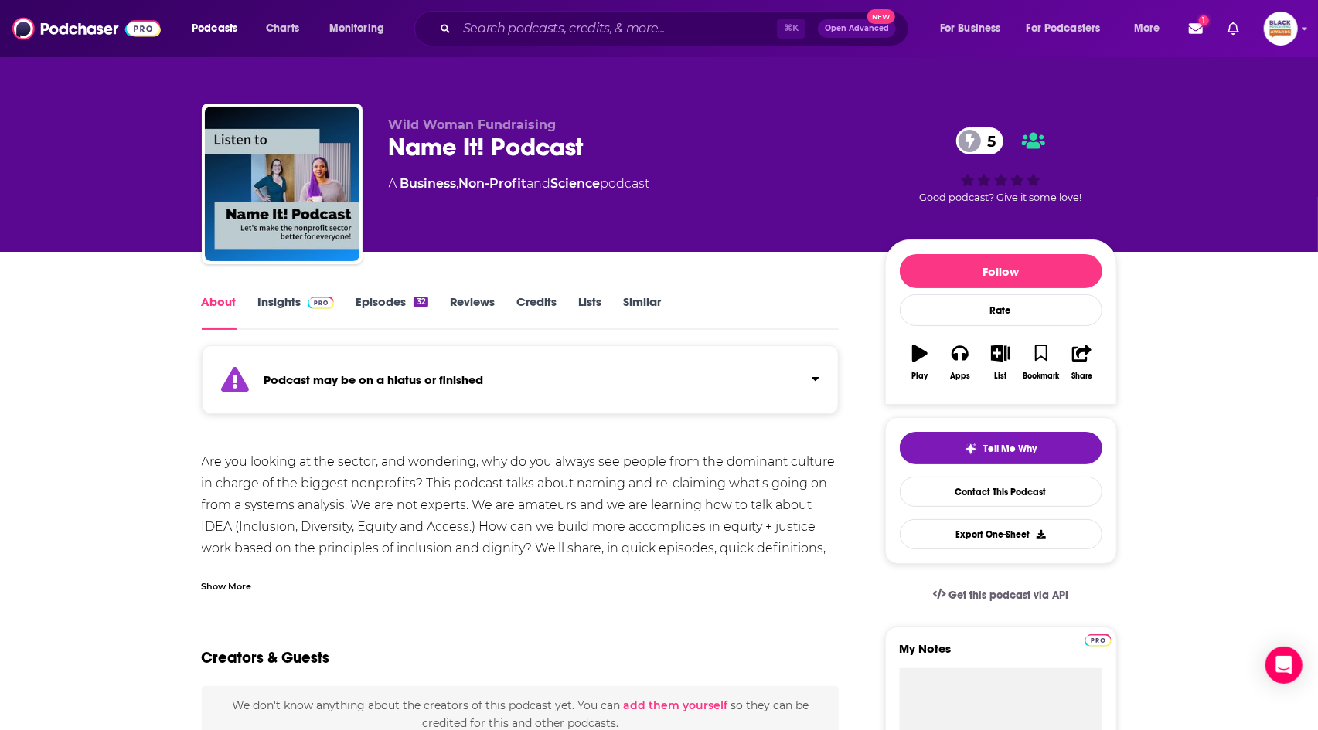
click at [247, 580] on div "Show More" at bounding box center [227, 585] width 50 height 15
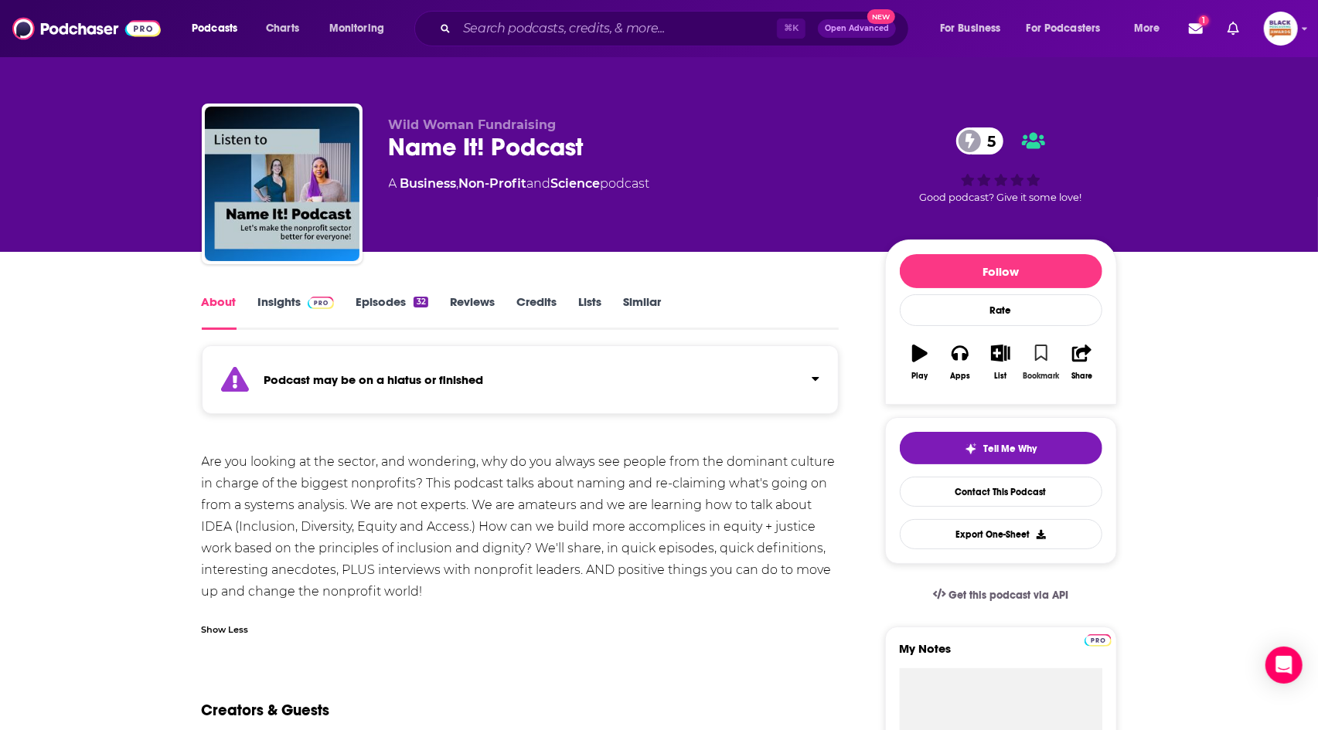
click at [1045, 350] on button "Bookmark" at bounding box center [1041, 363] width 40 height 56
click at [995, 359] on icon "button" at bounding box center [1000, 353] width 19 height 17
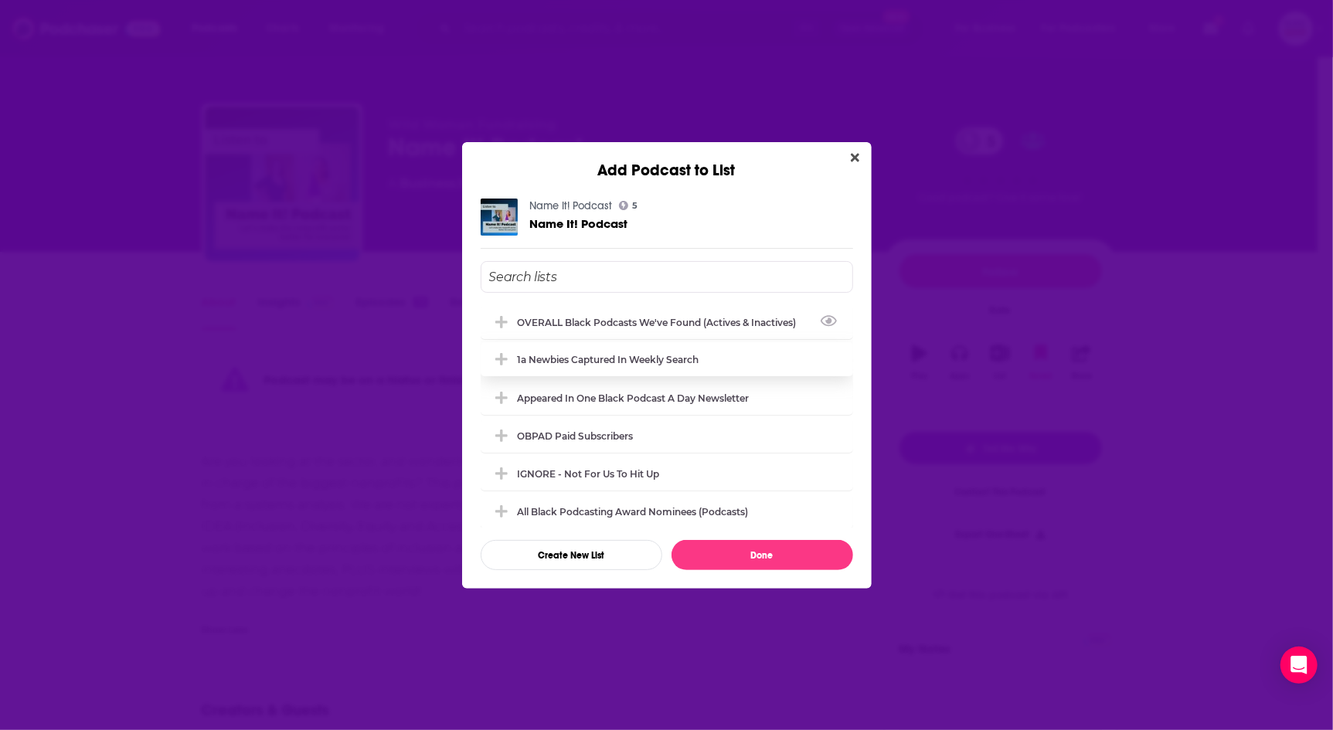
click at [668, 325] on div "OVERALL Black podcasts we've found (actives & inactives)" at bounding box center [662, 323] width 288 height 12
drag, startPoint x: 784, startPoint y: 556, endPoint x: 853, endPoint y: 469, distance: 111.0
click at [784, 556] on button "Done" at bounding box center [763, 555] width 182 height 30
